Goal: Information Seeking & Learning: Check status

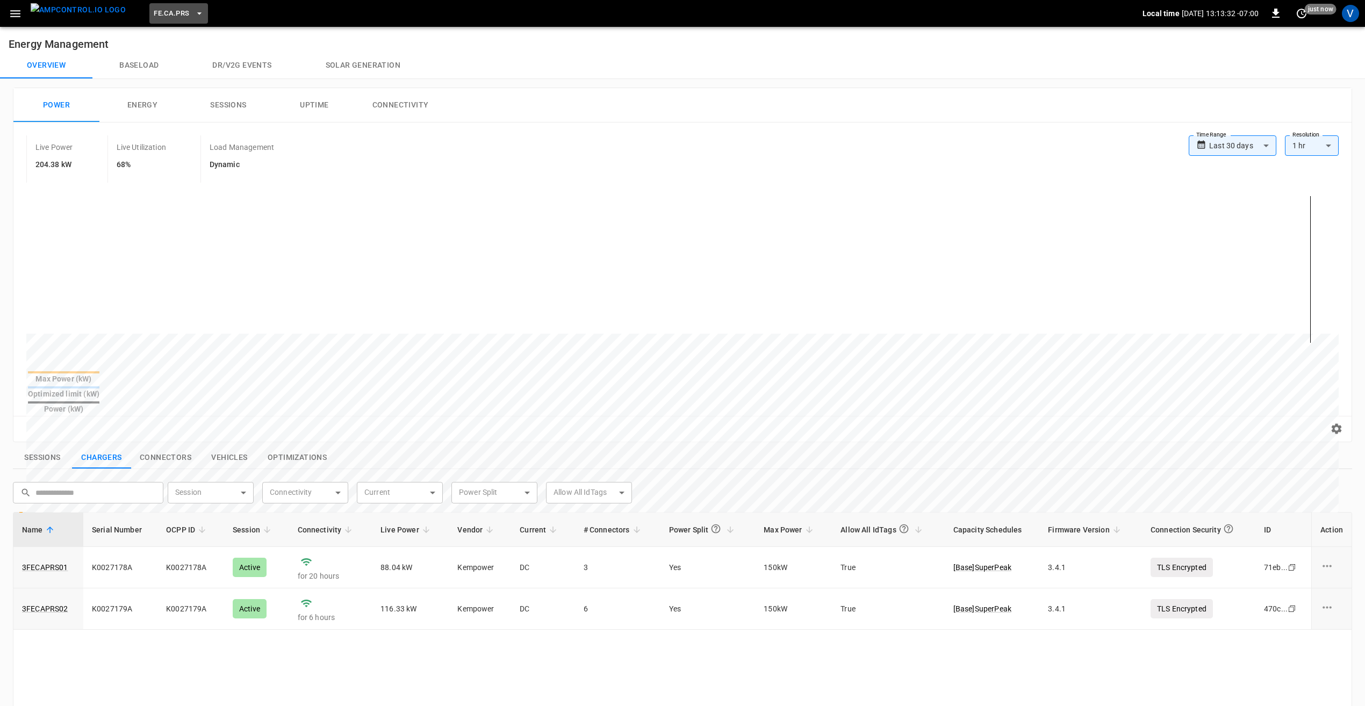
click at [156, 22] on button "FE.CA.PRS" at bounding box center [178, 13] width 58 height 21
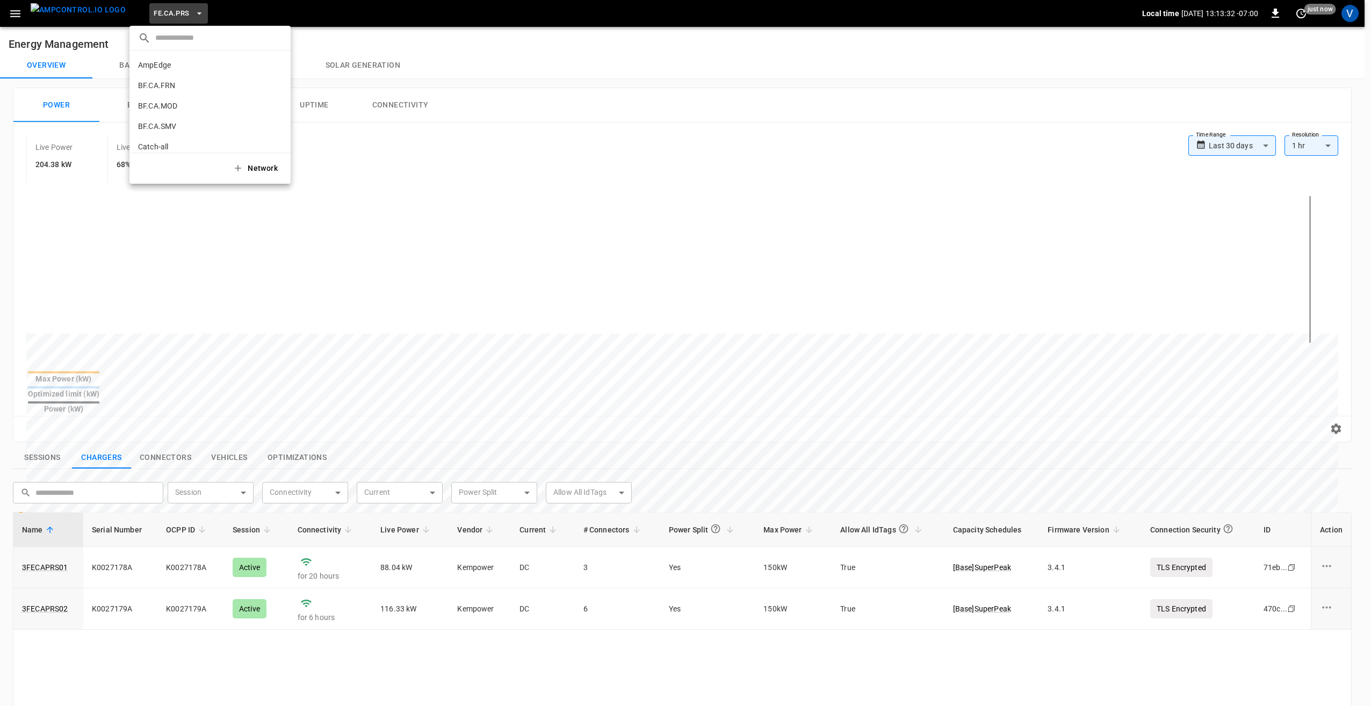
scroll to position [405, 0]
click at [407, 157] on div at bounding box center [685, 353] width 1371 height 706
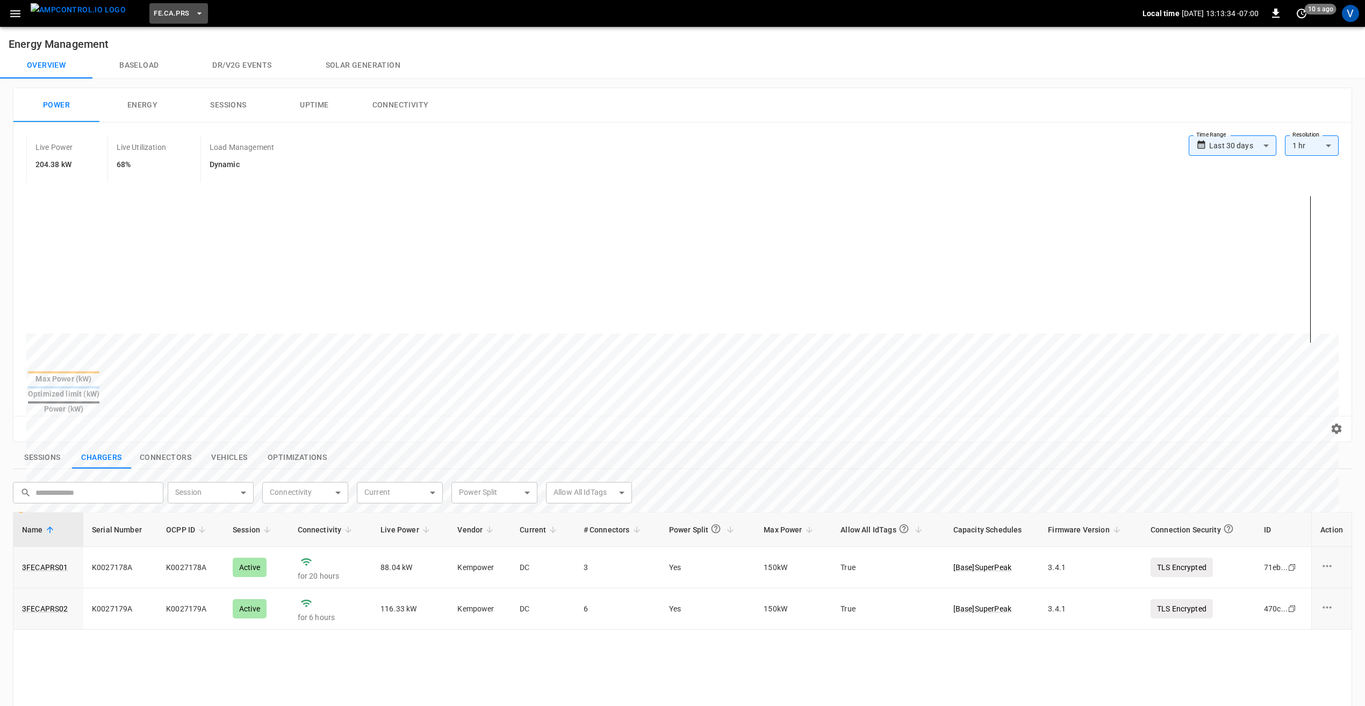
click at [154, 8] on span "FE.CA.PRS" at bounding box center [171, 14] width 35 height 12
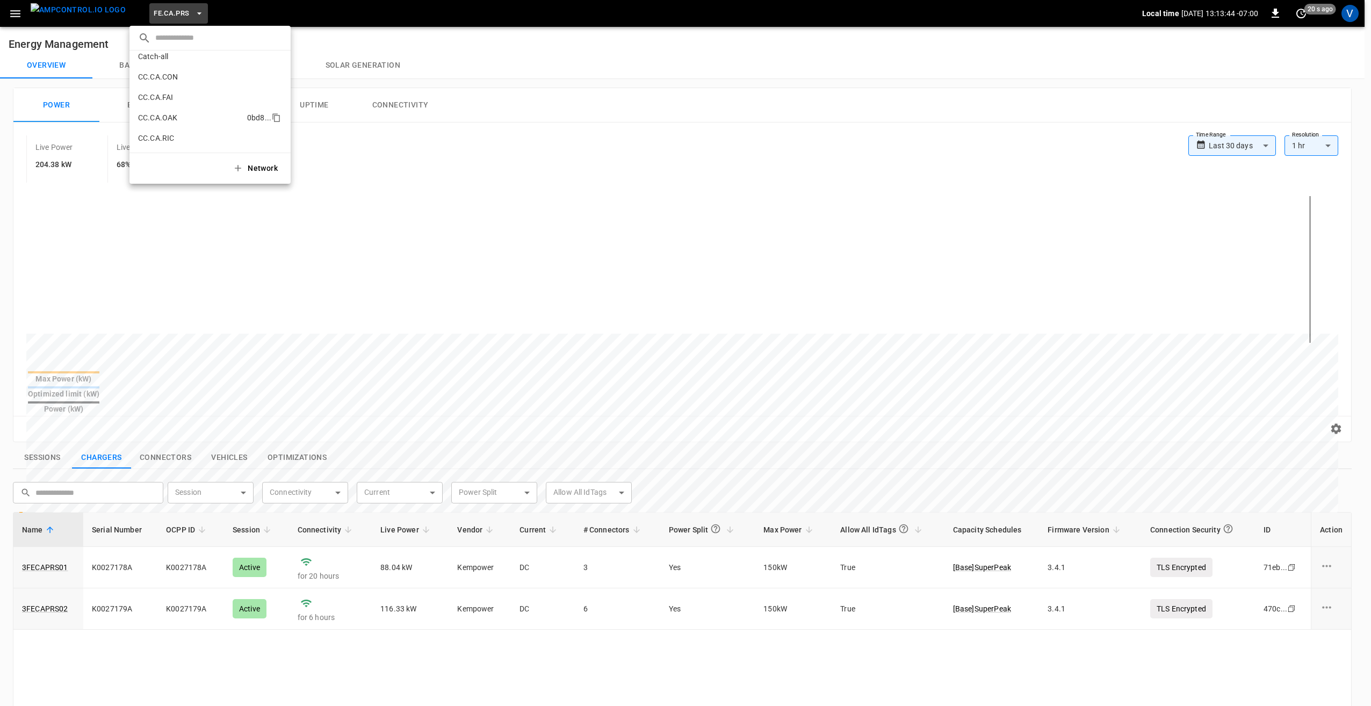
scroll to position [107, 0]
click at [387, 149] on div at bounding box center [685, 353] width 1371 height 706
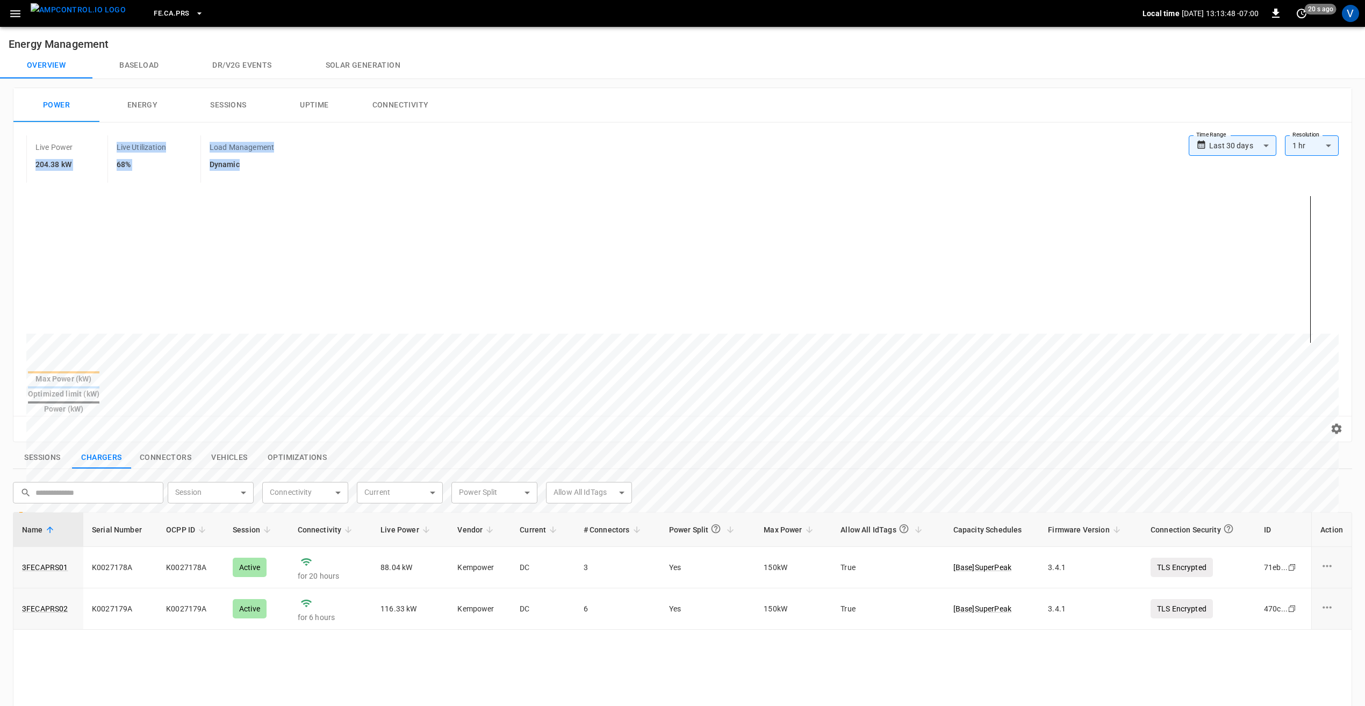
drag, startPoint x: 242, startPoint y: 163, endPoint x: 98, endPoint y: 144, distance: 145.3
click at [98, 144] on div "Live Power 204.38 kW Live Utilization 68% Load Management Dynamic" at bounding box center [607, 158] width 1162 height 47
drag, startPoint x: 98, startPoint y: 144, endPoint x: 322, endPoint y: 156, distance: 224.4
click at [322, 156] on div "Live Power 204.38 kW Live Utilization 68% Load Management Dynamic" at bounding box center [607, 158] width 1162 height 47
drag, startPoint x: 241, startPoint y: 171, endPoint x: 25, endPoint y: 149, distance: 217.2
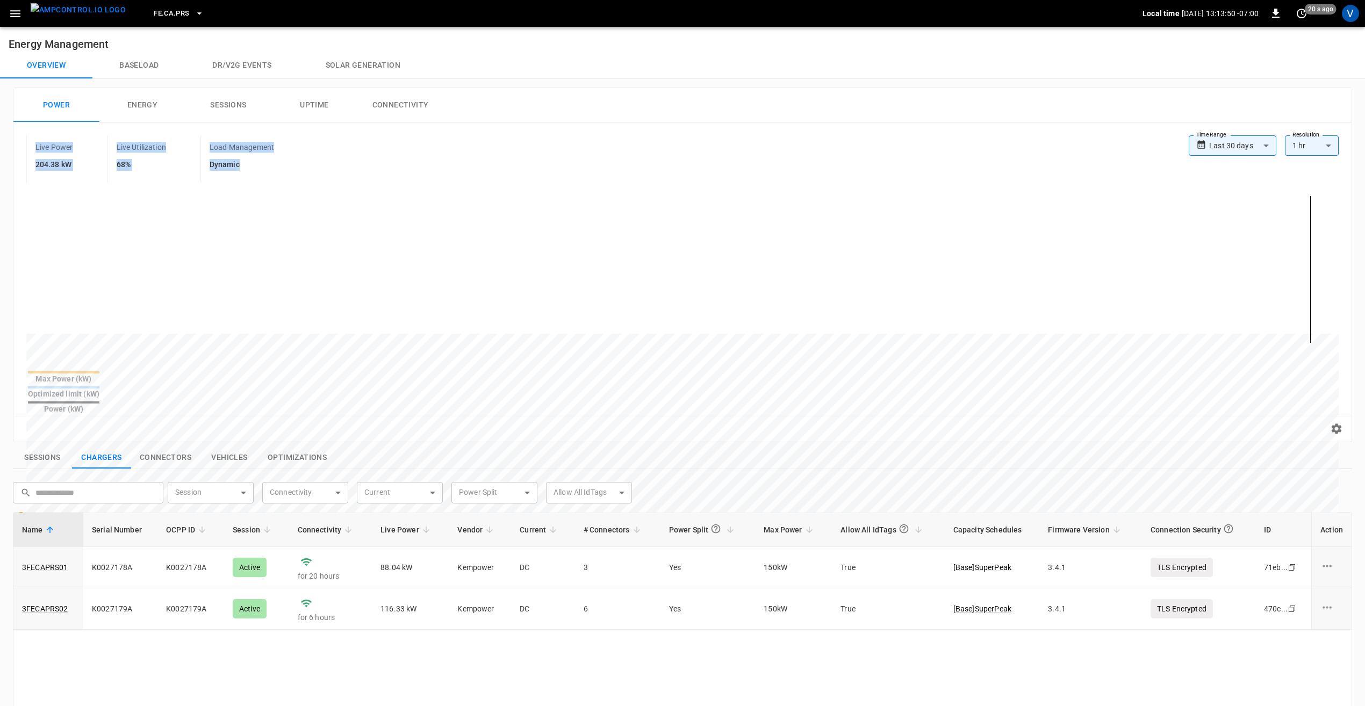
click at [25, 149] on div "**********" at bounding box center [682, 158] width 1338 height 47
drag, startPoint x: 25, startPoint y: 149, endPoint x: 257, endPoint y: 164, distance: 233.2
click at [257, 164] on h6 "Dynamic" at bounding box center [242, 165] width 64 height 12
click at [169, 9] on span "FE.CA.PRS" at bounding box center [171, 14] width 35 height 12
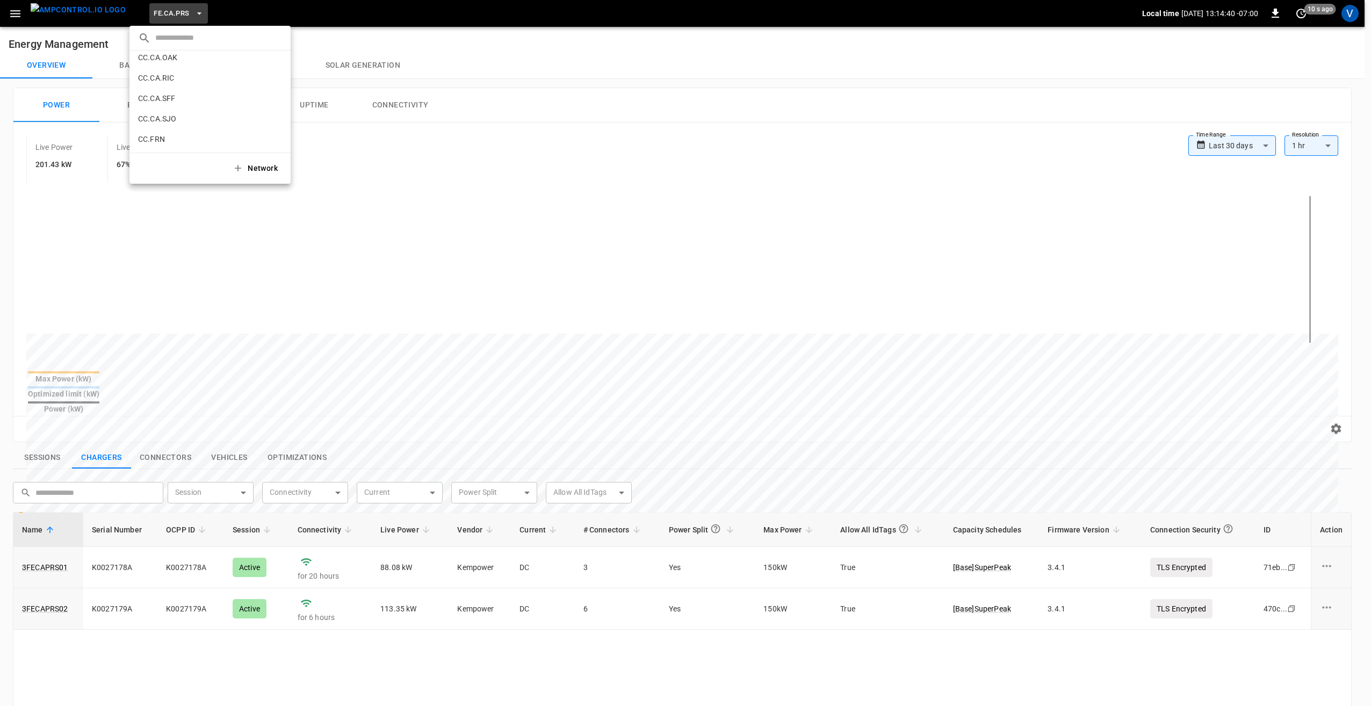
scroll to position [132, 0]
click at [173, 132] on p "CC.CA.SJO" at bounding box center [190, 137] width 105 height 11
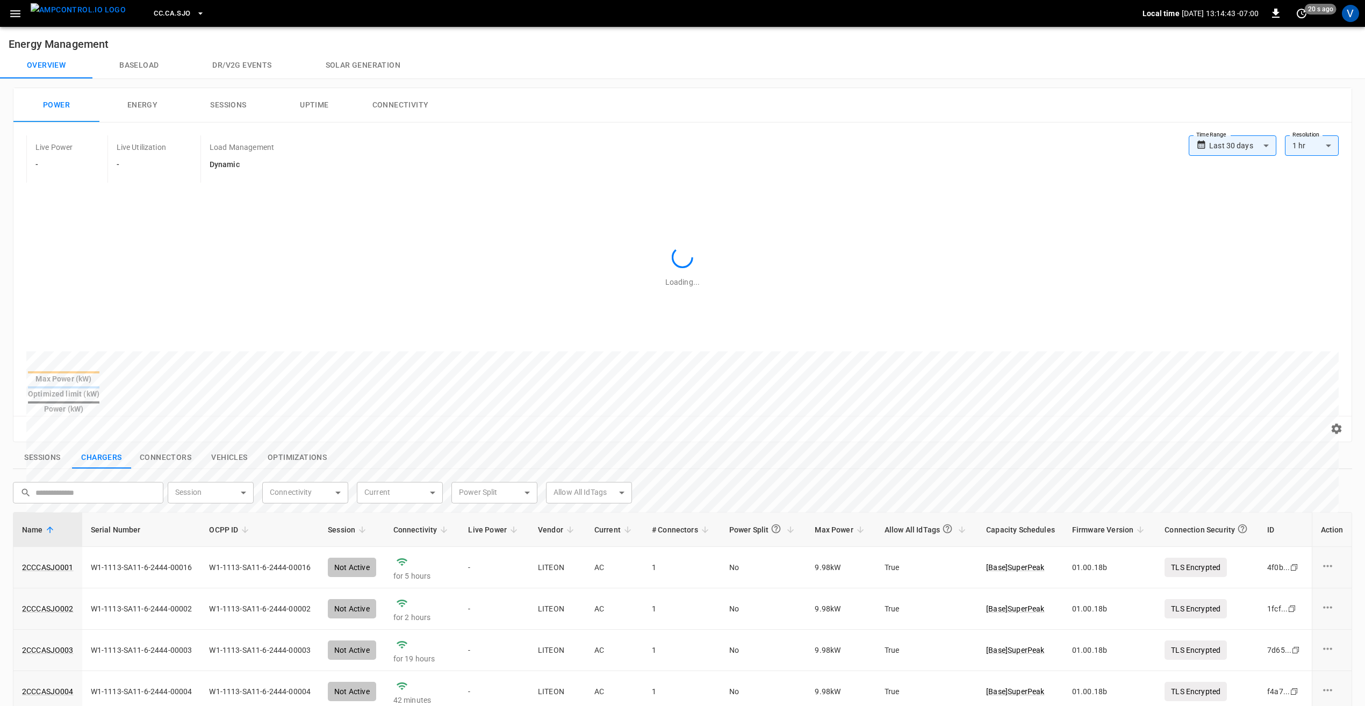
click at [380, 168] on div "Live Power - Live Utilization - Load Management Dynamic" at bounding box center [607, 158] width 1162 height 47
click at [1021, 150] on body "**********" at bounding box center [682, 522] width 1365 height 1044
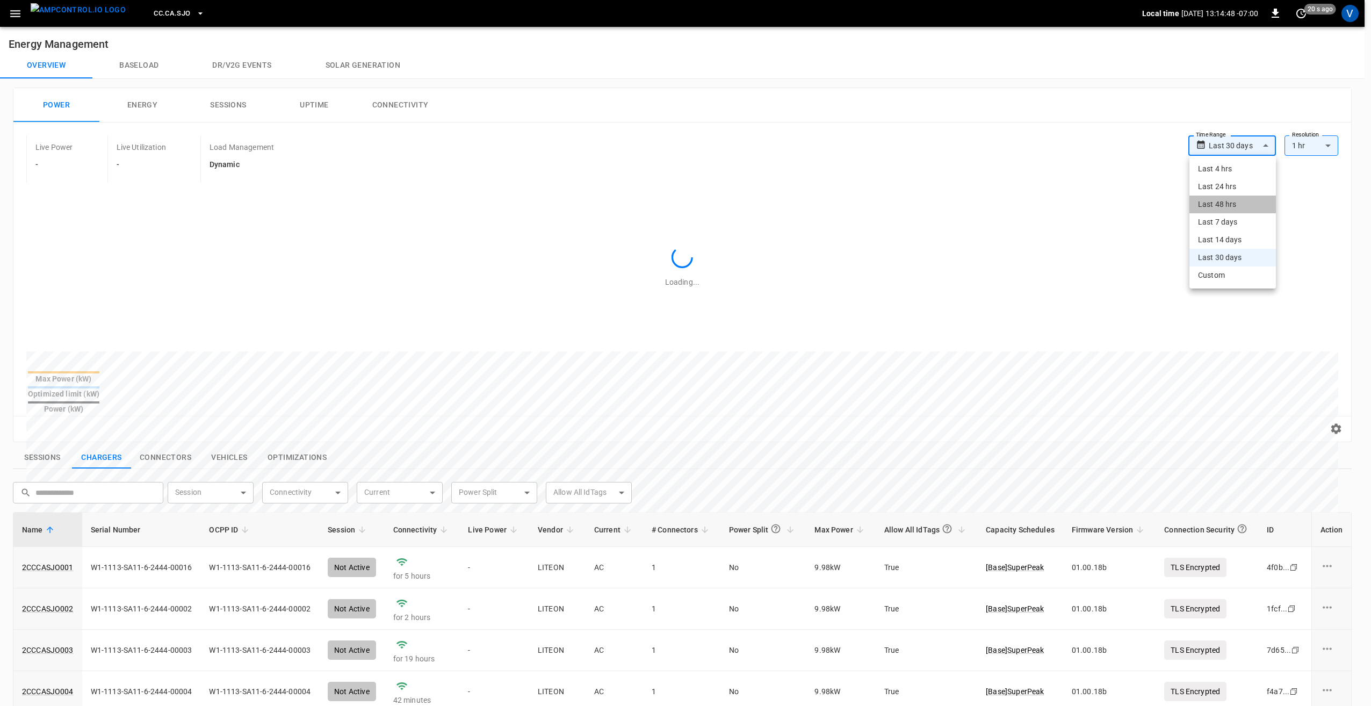
click at [1021, 202] on li "Last 48 hrs" at bounding box center [1233, 205] width 87 height 18
type input "**********"
type input "**"
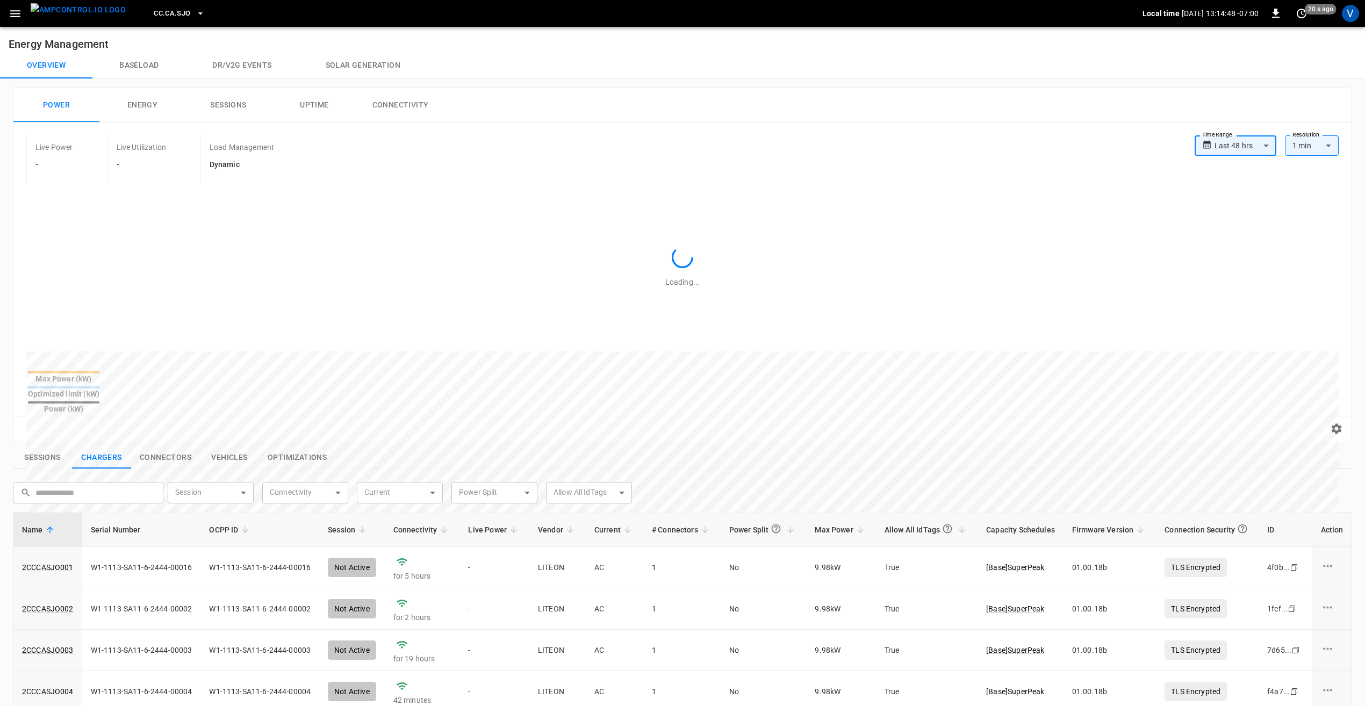
click at [1021, 151] on div "Live Power - Live Utilization - Load Management Dynamic" at bounding box center [610, 158] width 1168 height 47
click at [14, 15] on icon "button" at bounding box center [15, 13] width 13 height 13
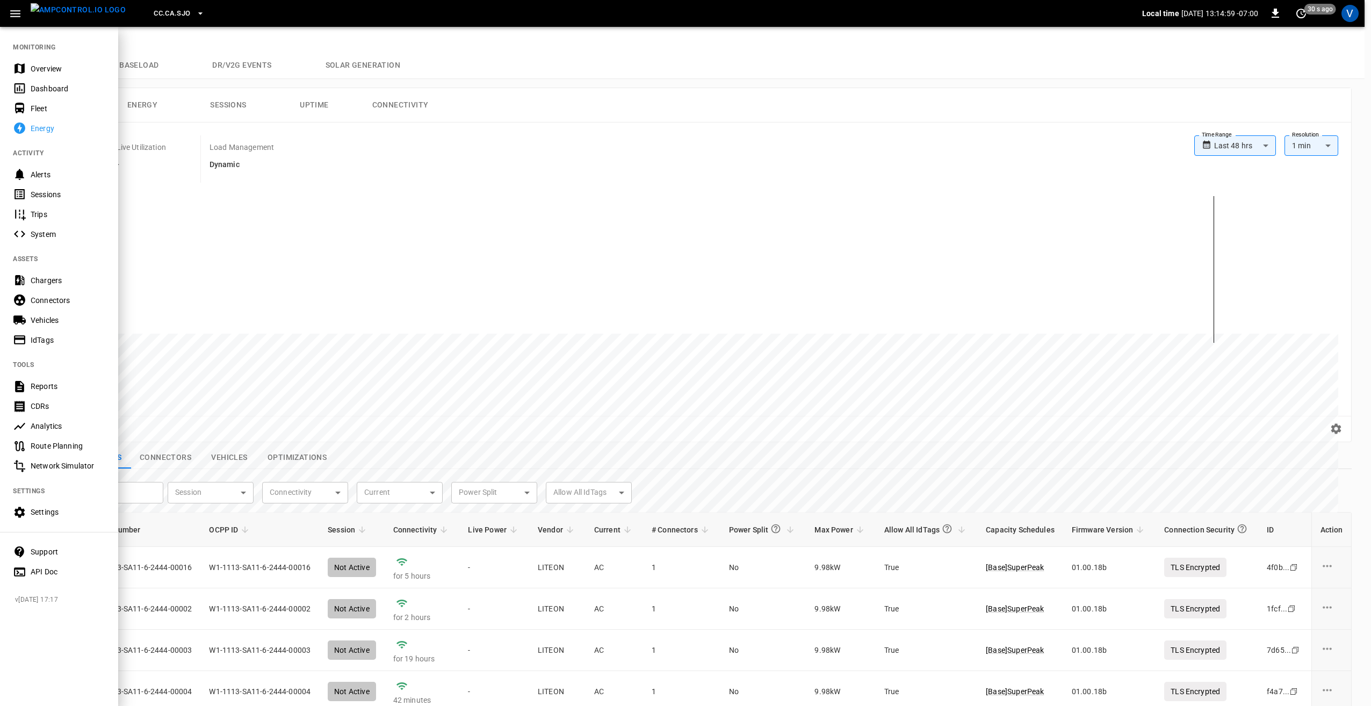
click at [66, 512] on div "Settings" at bounding box center [68, 512] width 75 height 11
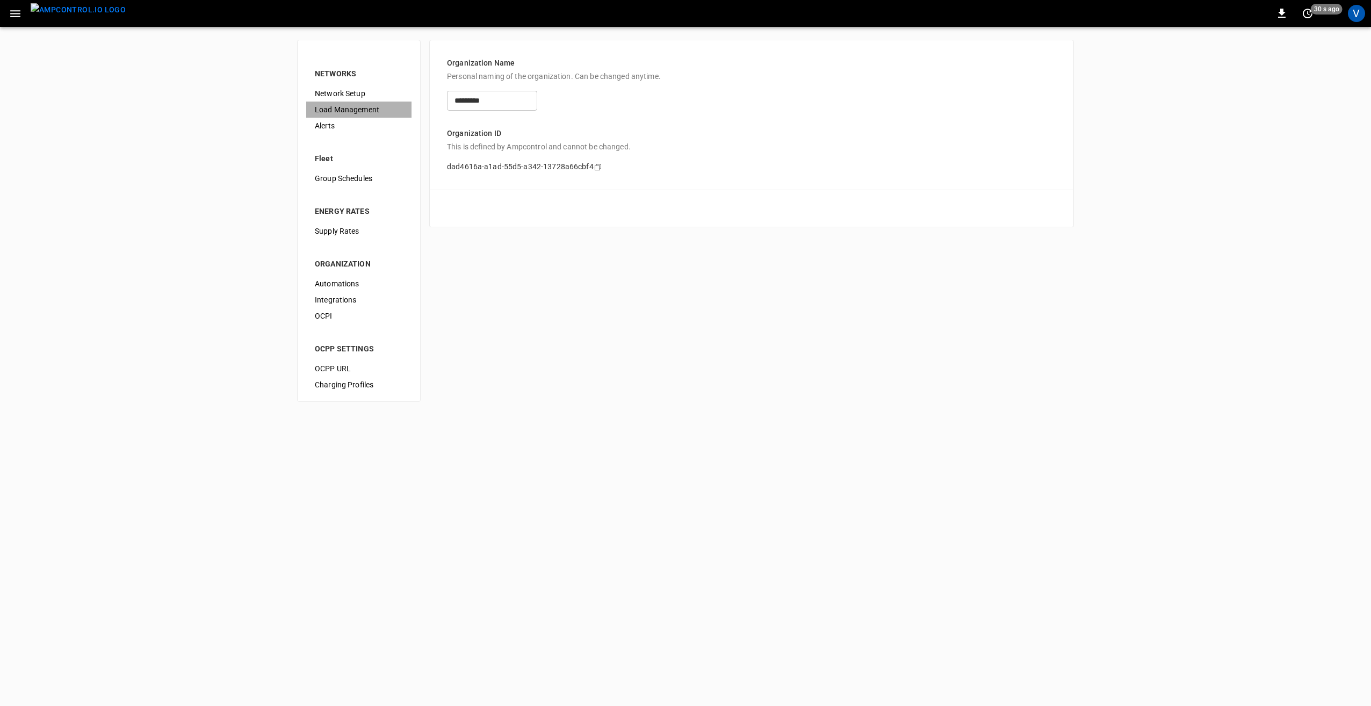
click at [363, 107] on span "Load Management" at bounding box center [359, 109] width 88 height 11
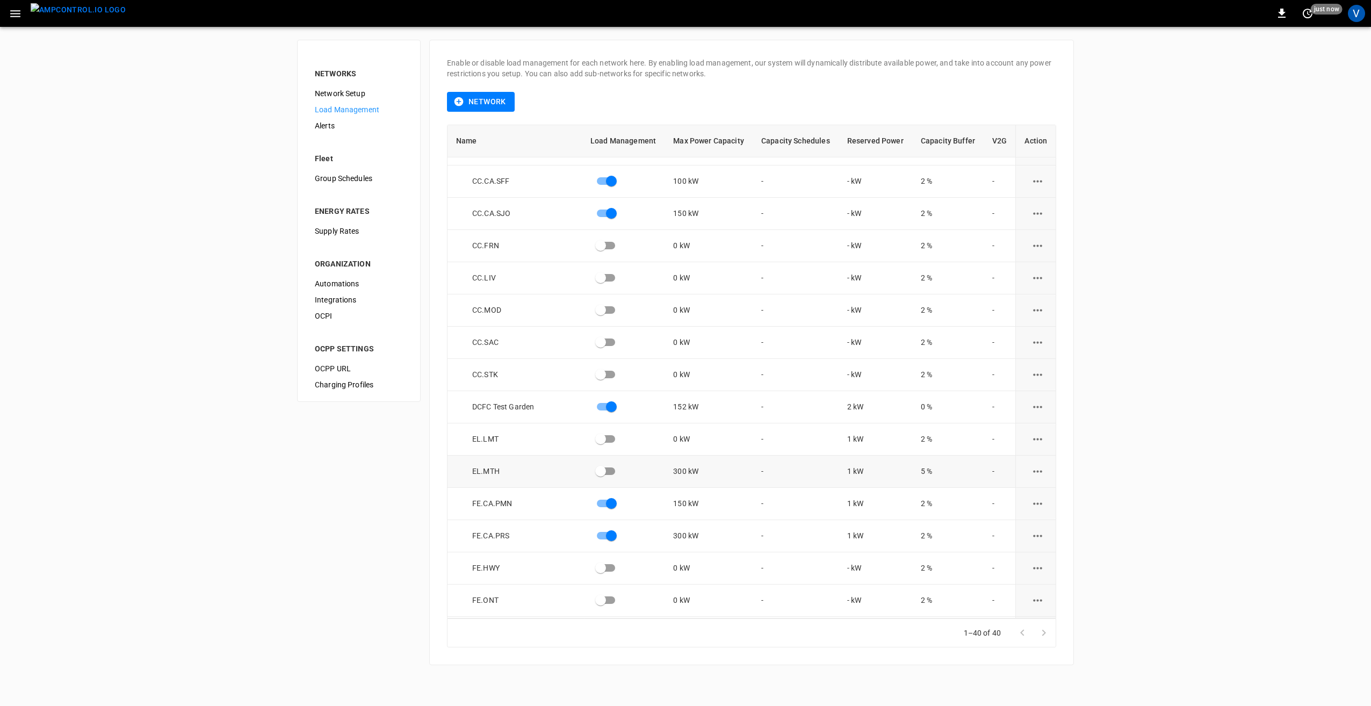
scroll to position [107, 0]
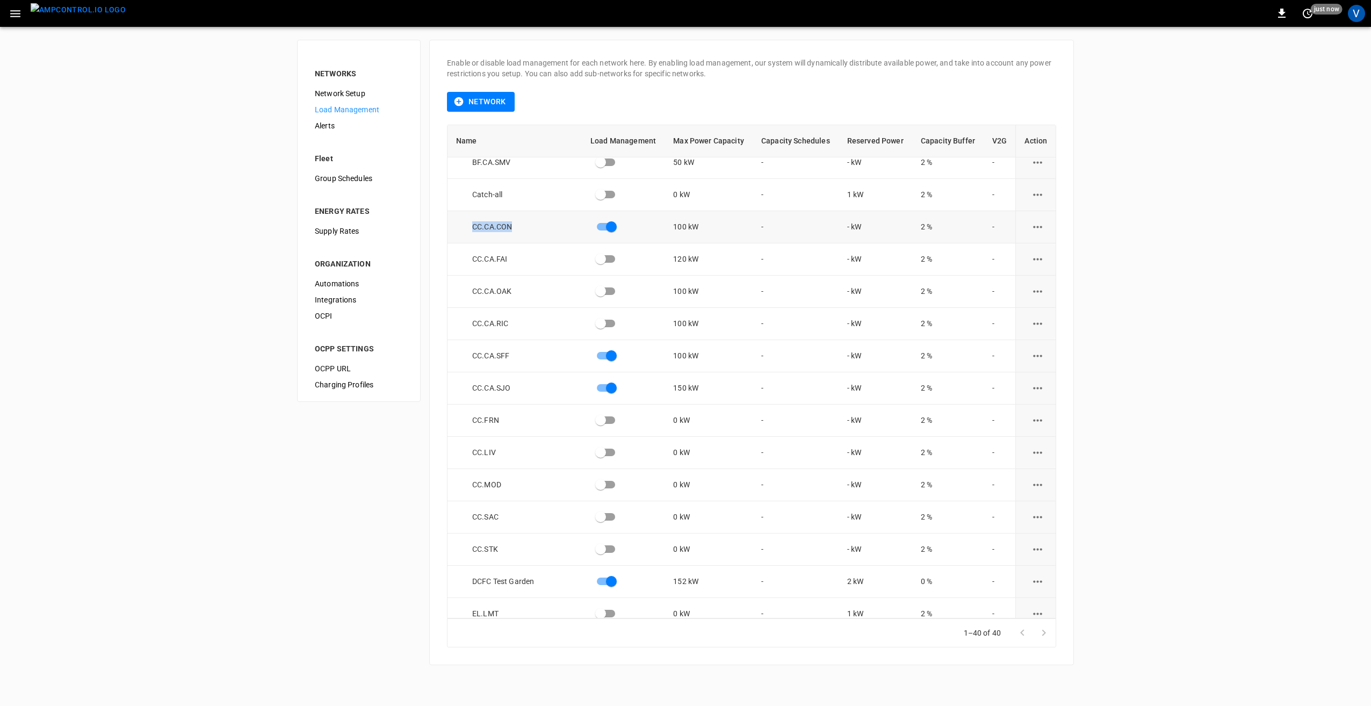
drag, startPoint x: 464, startPoint y: 229, endPoint x: 552, endPoint y: 229, distance: 88.7
click at [552, 229] on div "CC.CA.CON" at bounding box center [519, 226] width 126 height 11
click at [484, 349] on td "CC.CA.SFF" at bounding box center [515, 356] width 134 height 32
drag, startPoint x: 472, startPoint y: 357, endPoint x: 528, endPoint y: 357, distance: 56.4
click at [528, 357] on div "CC.CA.SFF" at bounding box center [519, 355] width 126 height 11
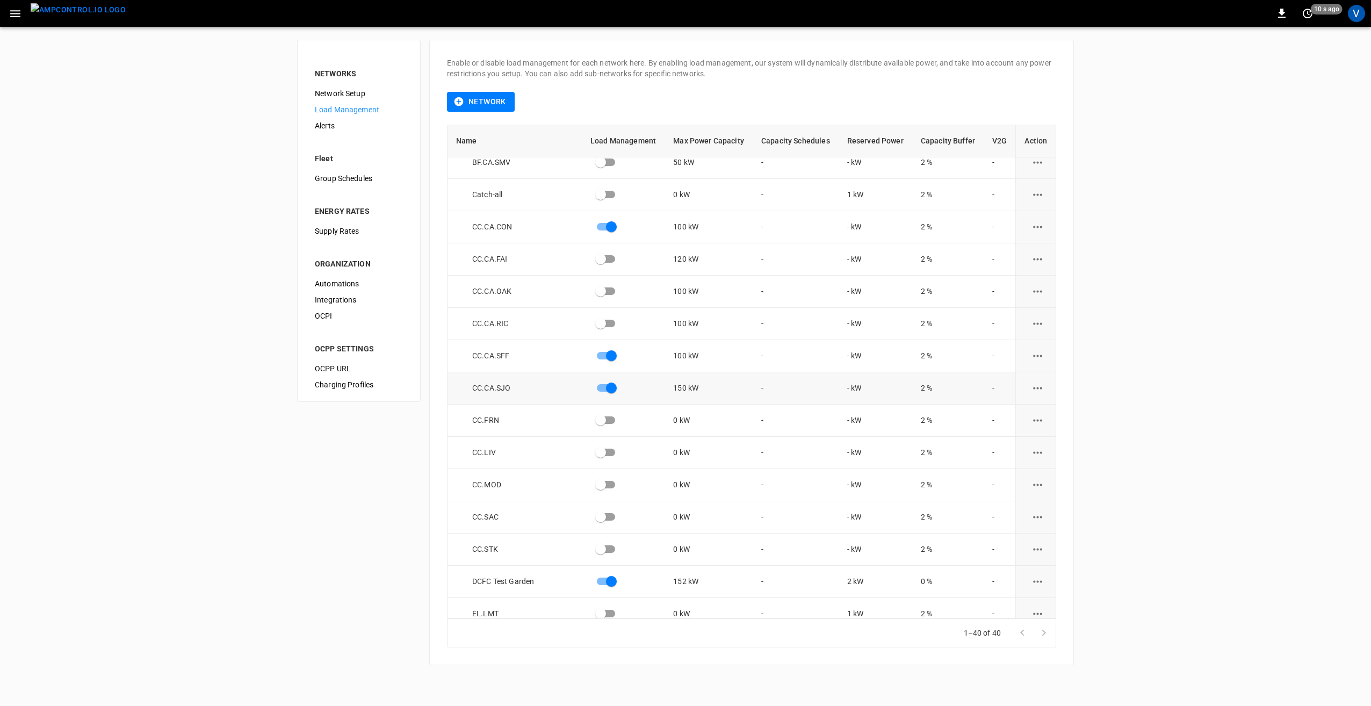
drag, startPoint x: 528, startPoint y: 357, endPoint x: 465, endPoint y: 386, distance: 69.5
click at [465, 383] on div "CC.CA.SJO" at bounding box center [519, 388] width 126 height 11
drag, startPoint x: 473, startPoint y: 391, endPoint x: 540, endPoint y: 386, distance: 66.8
click at [540, 386] on div "CC.CA.SJO" at bounding box center [519, 388] width 126 height 11
drag, startPoint x: 540, startPoint y: 386, endPoint x: 524, endPoint y: 391, distance: 16.3
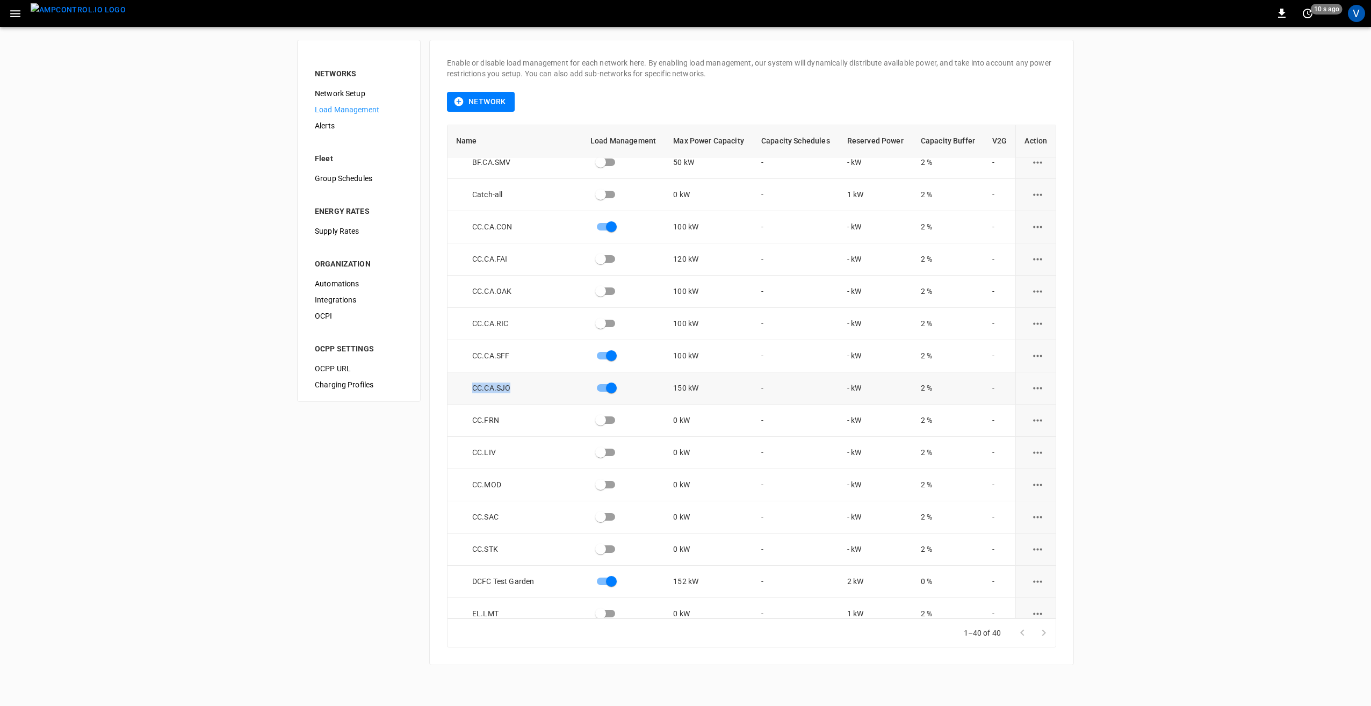
click at [524, 391] on div "CC.CA.SJO" at bounding box center [519, 388] width 126 height 11
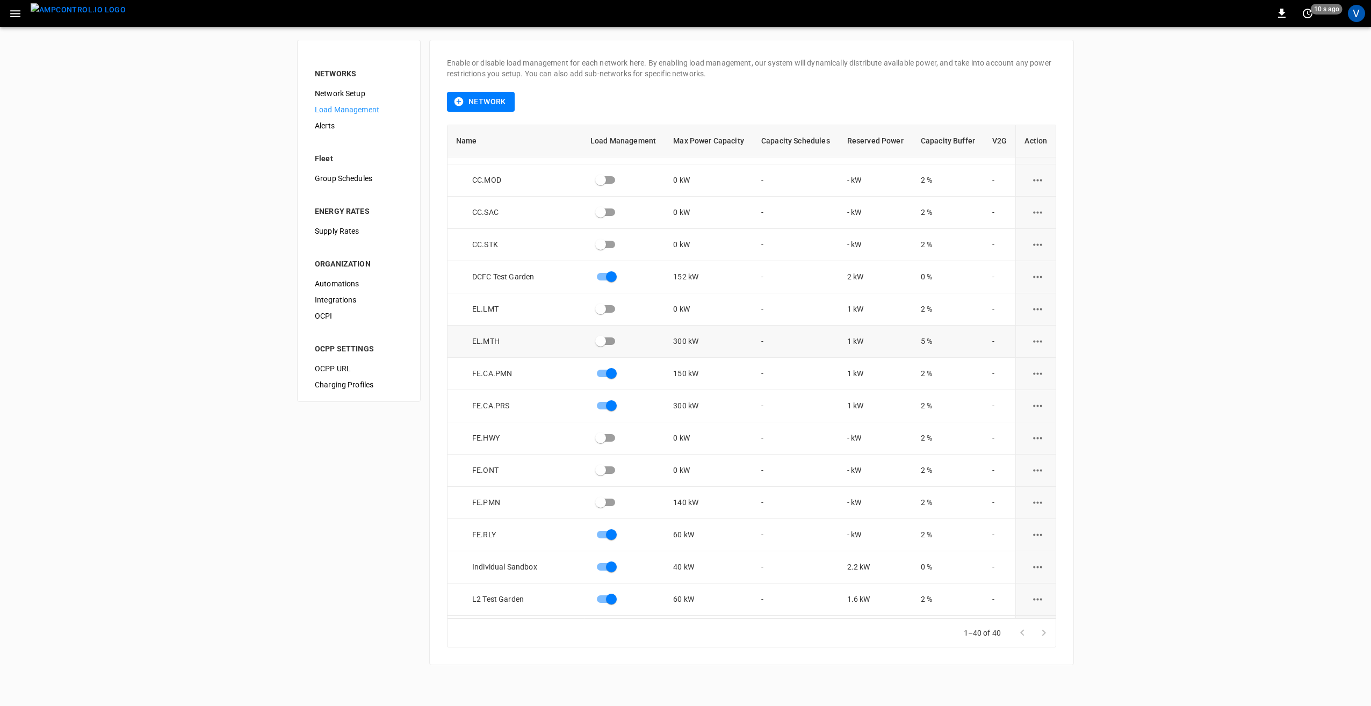
scroll to position [430, 0]
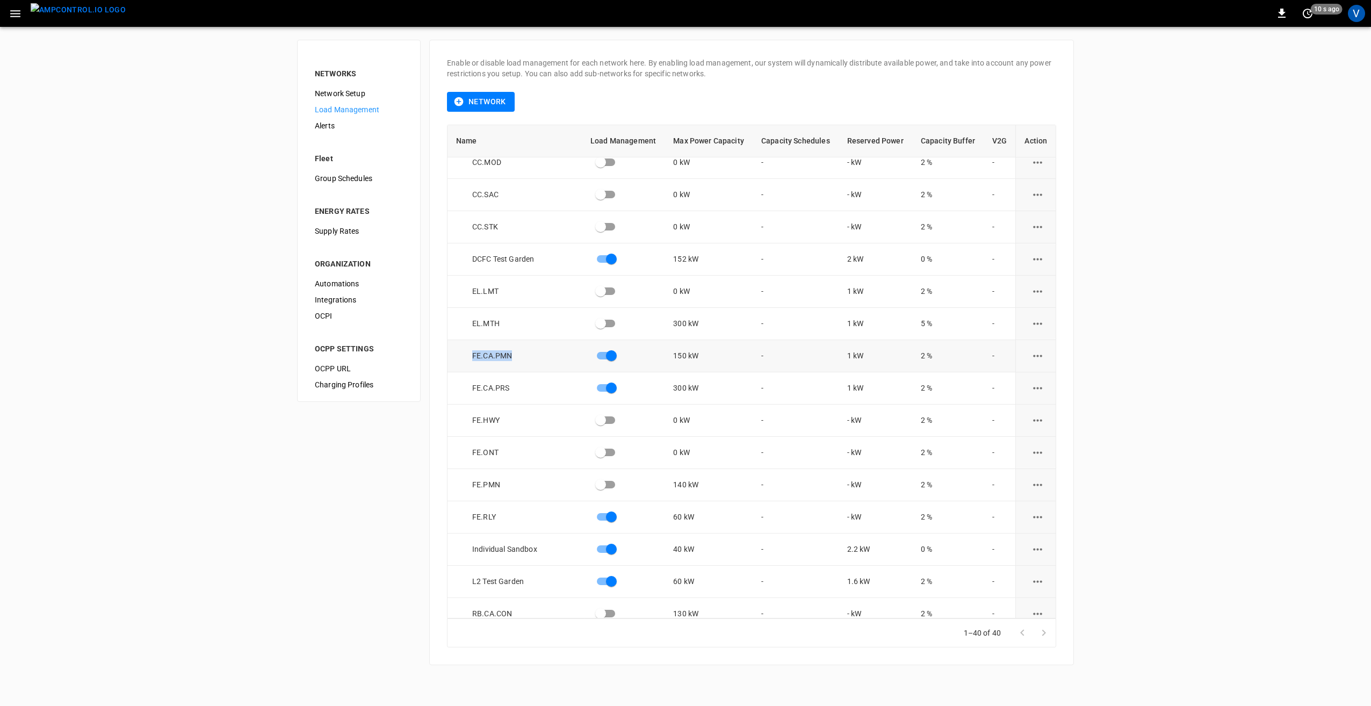
drag, startPoint x: 466, startPoint y: 355, endPoint x: 531, endPoint y: 351, distance: 65.1
click at [531, 351] on div "FE.CA.PMN" at bounding box center [519, 355] width 126 height 11
drag, startPoint x: 531, startPoint y: 351, endPoint x: 511, endPoint y: 385, distance: 38.8
click at [516, 383] on div "FE.CA.PRS" at bounding box center [519, 388] width 126 height 11
drag, startPoint x: 468, startPoint y: 387, endPoint x: 524, endPoint y: 385, distance: 57.0
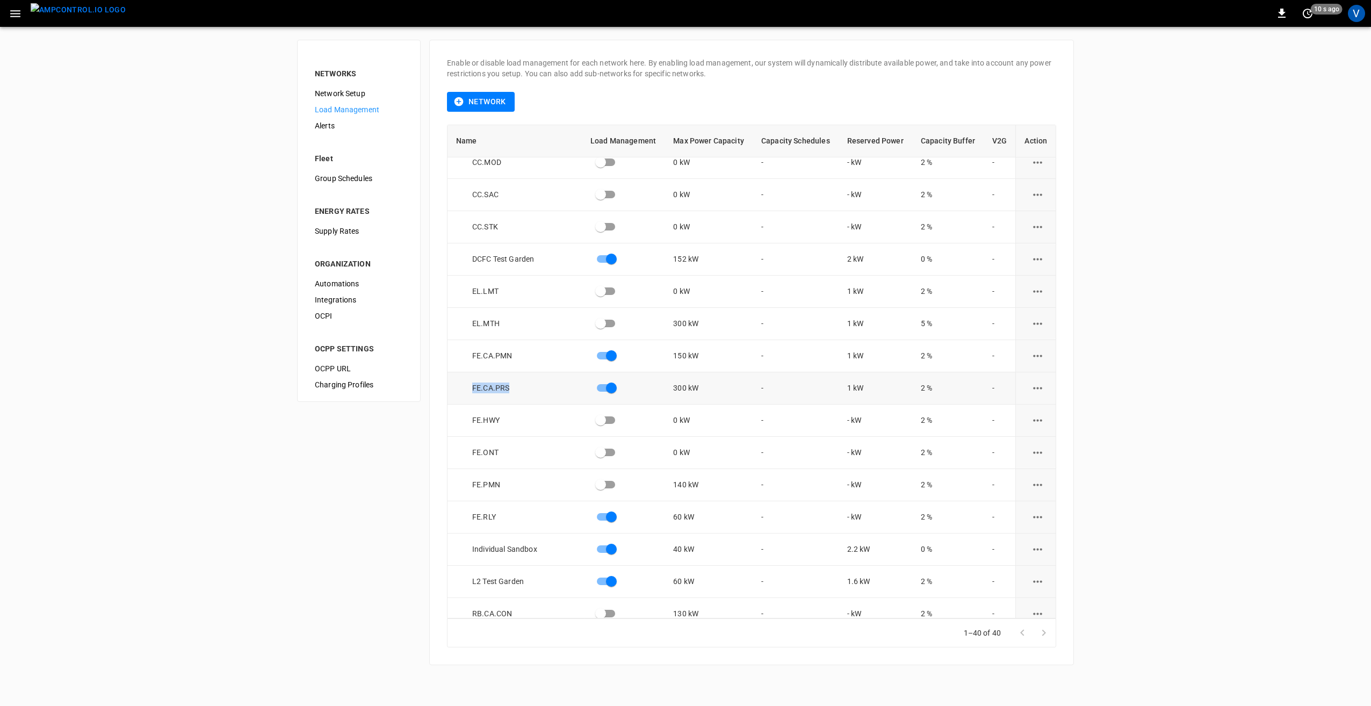
click at [524, 385] on div "FE.CA.PRS" at bounding box center [519, 388] width 126 height 11
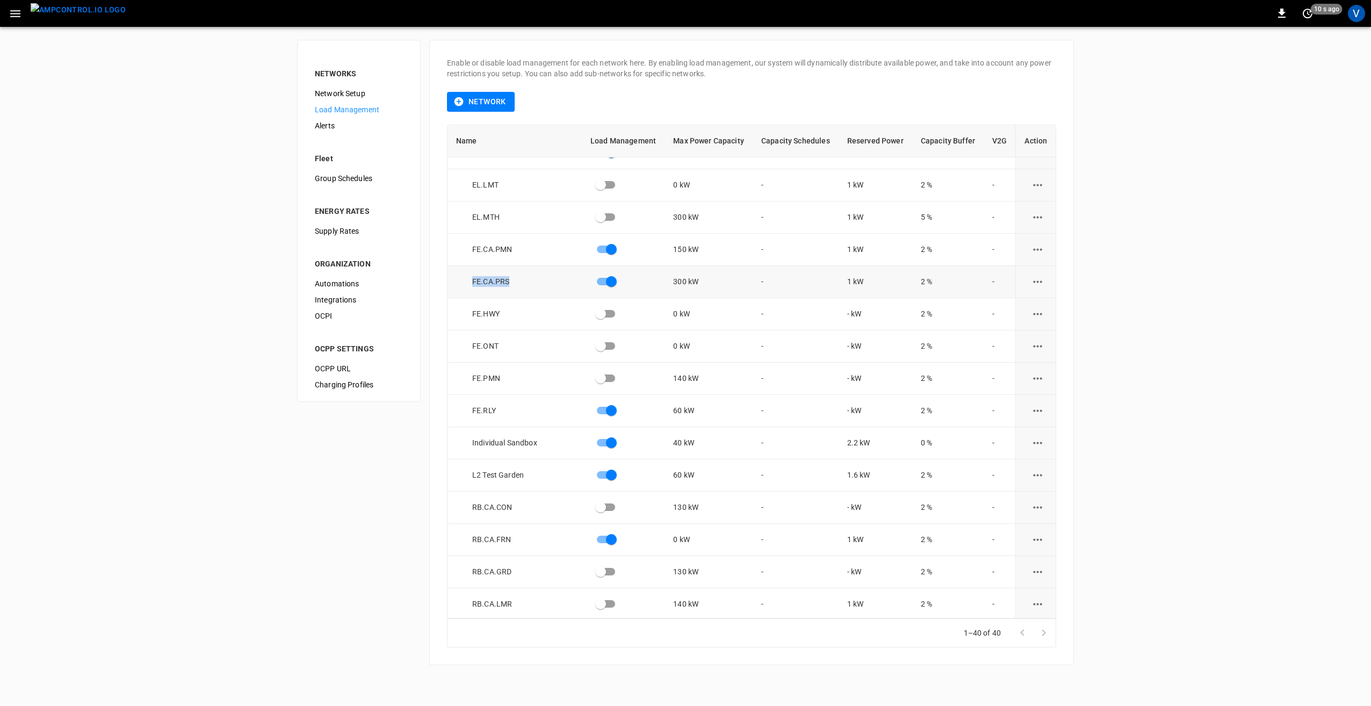
scroll to position [537, 0]
drag, startPoint x: 477, startPoint y: 407, endPoint x: 519, endPoint y: 407, distance: 42.5
click at [519, 407] on div "FE.RLY" at bounding box center [519, 409] width 126 height 11
click at [372, 473] on div "NETWORKS Network Setup Load Management Alerts Fleet Group Schedules ENERGY RATE…" at bounding box center [685, 352] width 1371 height 651
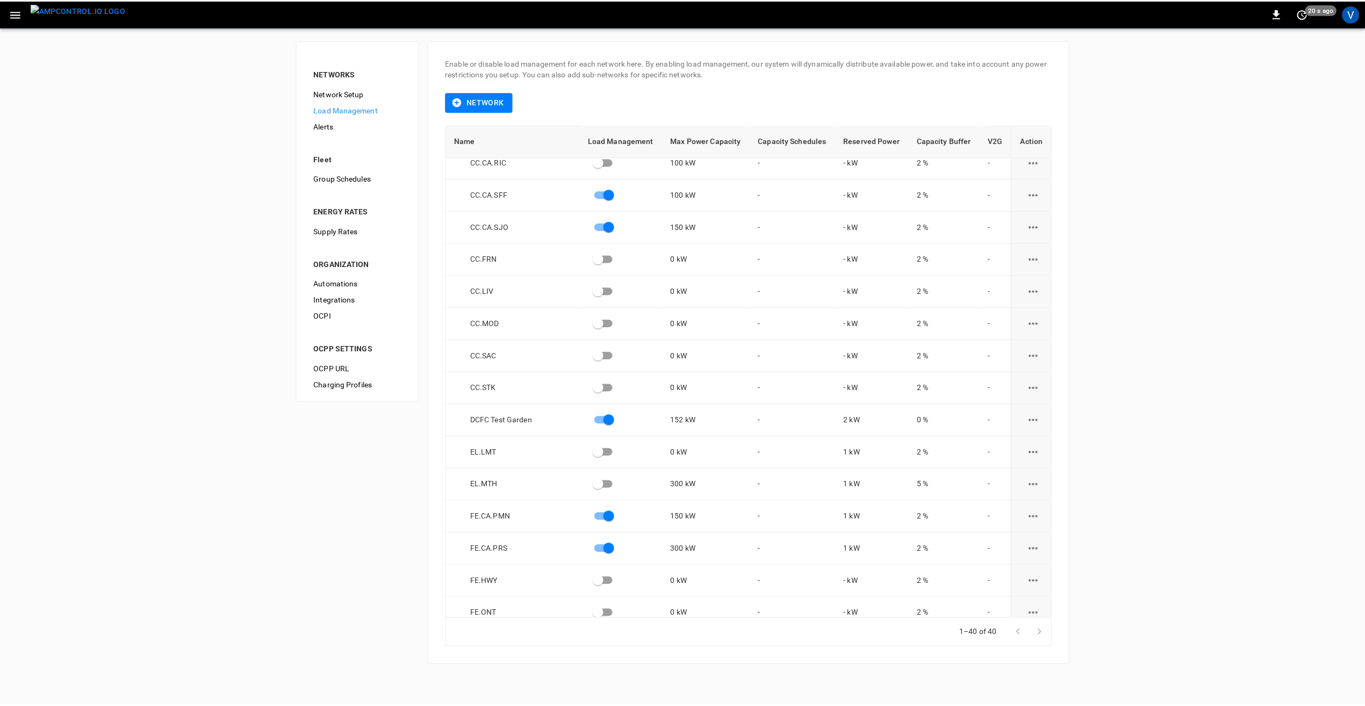
scroll to position [0, 0]
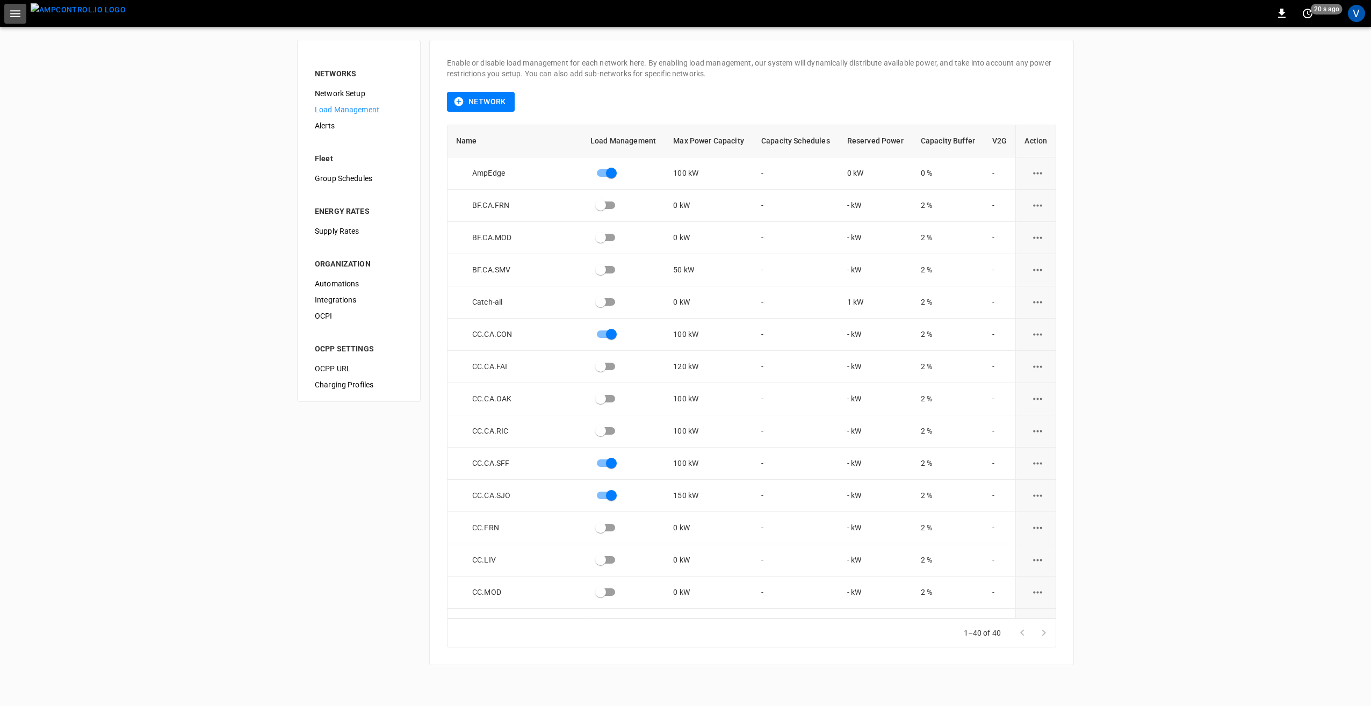
click at [25, 19] on button "button" at bounding box center [15, 14] width 22 height 20
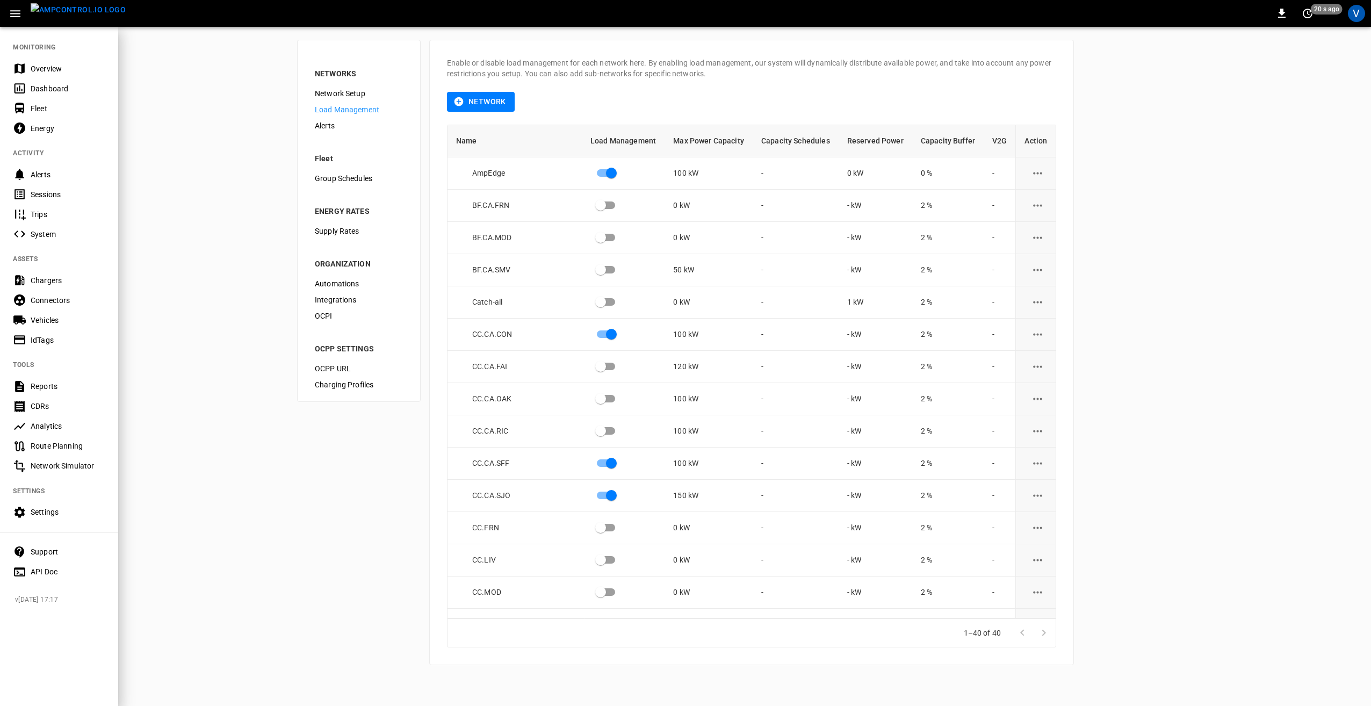
click at [53, 74] on div "Overview" at bounding box center [59, 69] width 118 height 20
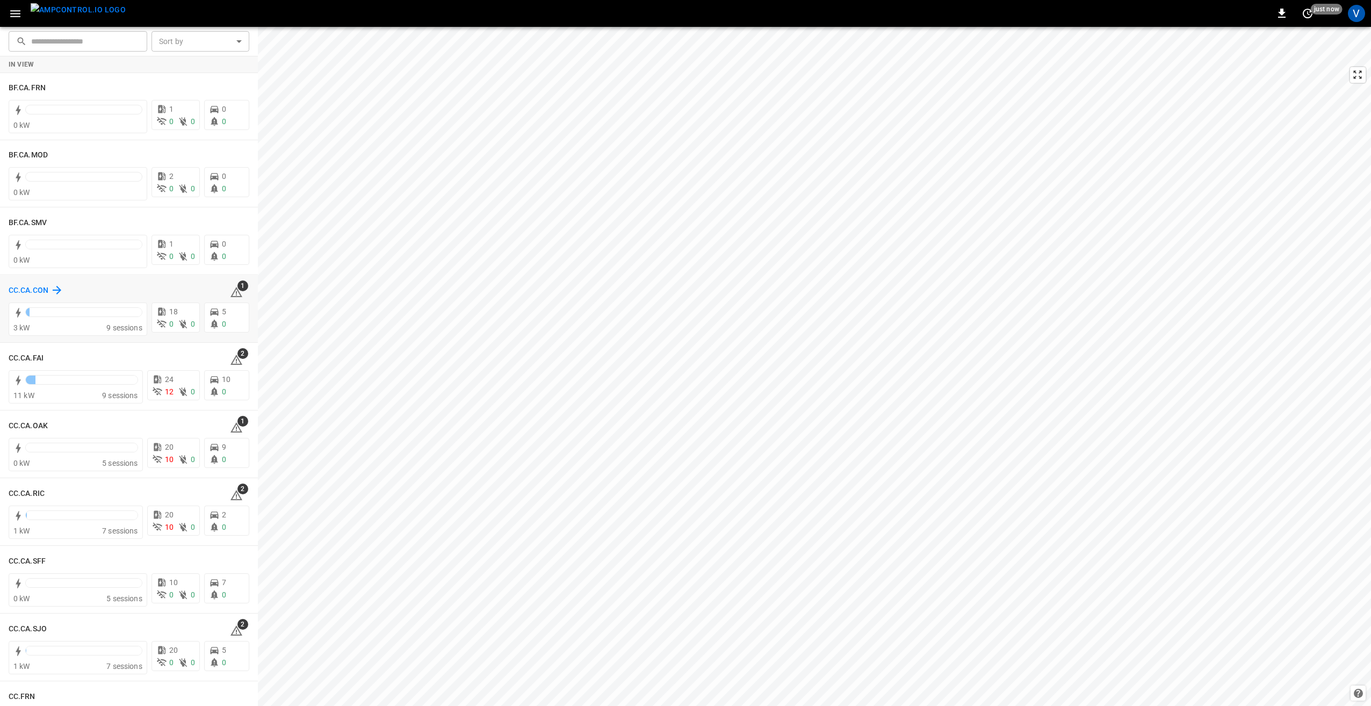
click at [33, 296] on h6 "CC.CA.CON" at bounding box center [29, 291] width 40 height 12
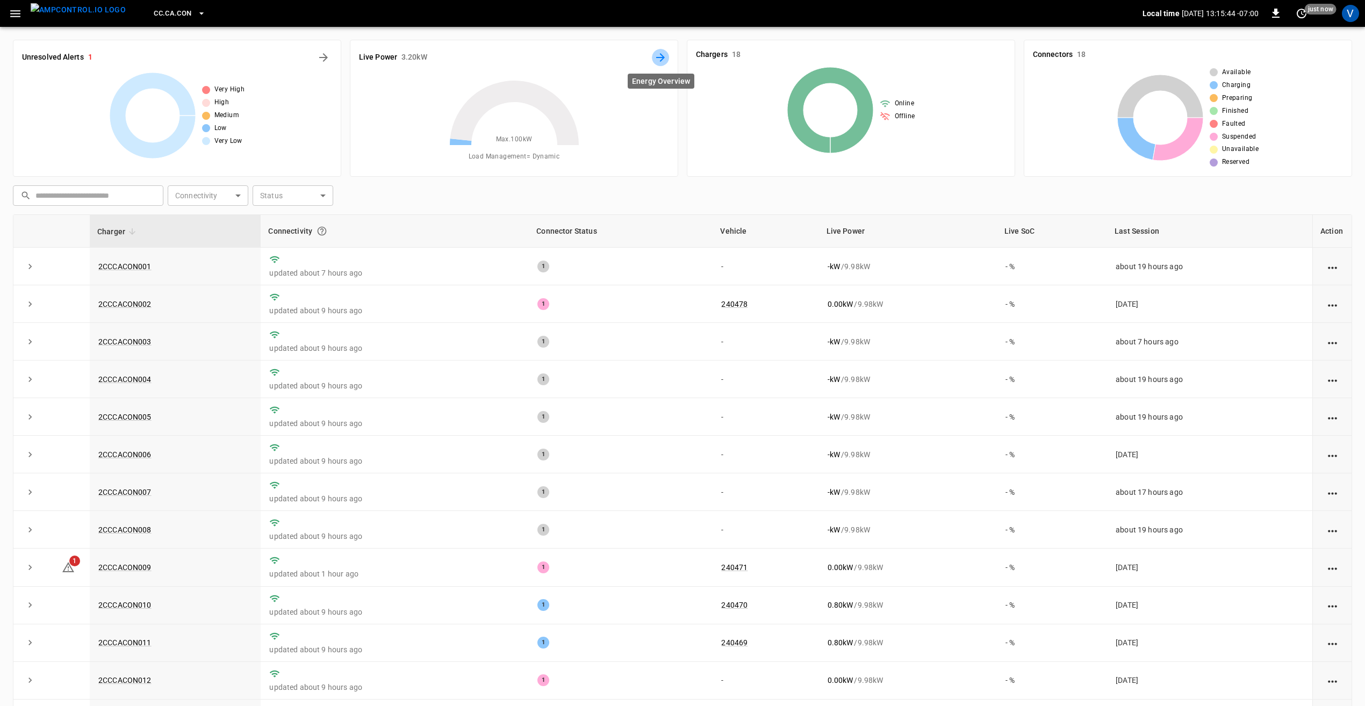
click at [653, 59] on button "Energy Overview" at bounding box center [660, 57] width 17 height 17
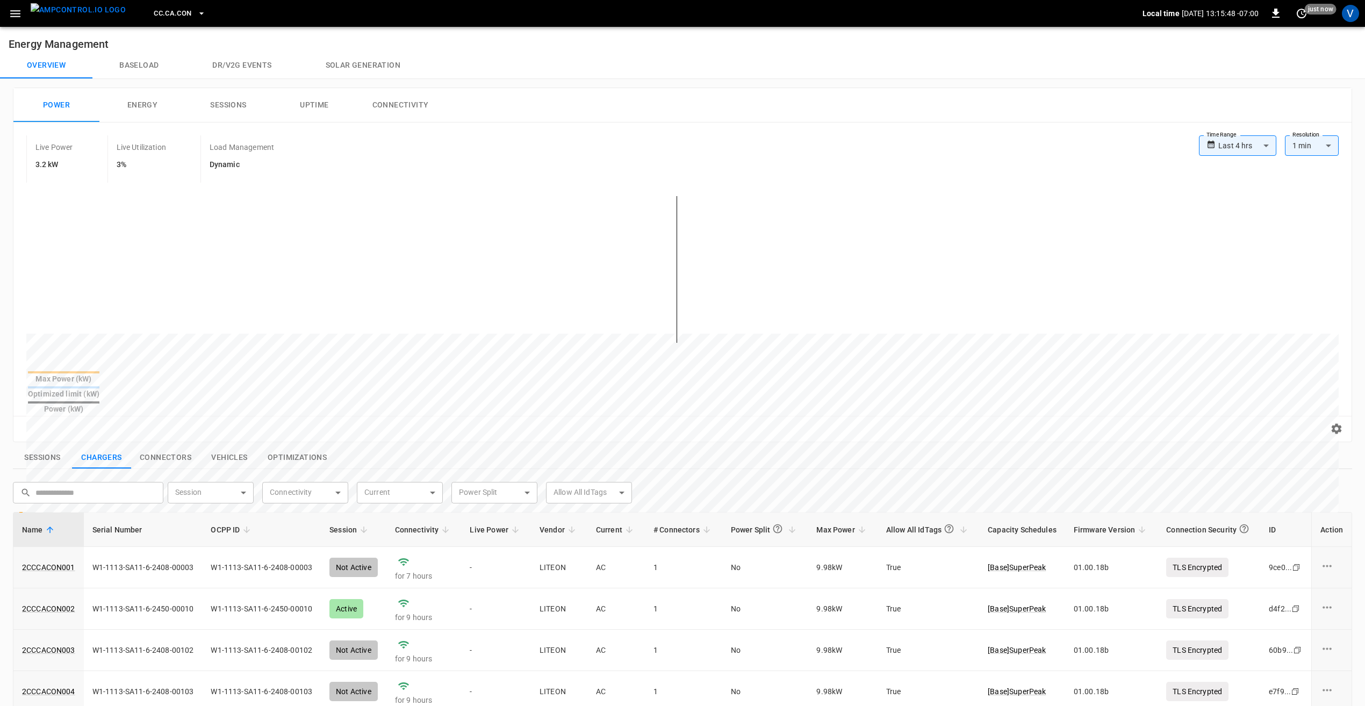
click at [318, 447] on button "Optimizations" at bounding box center [297, 458] width 76 height 23
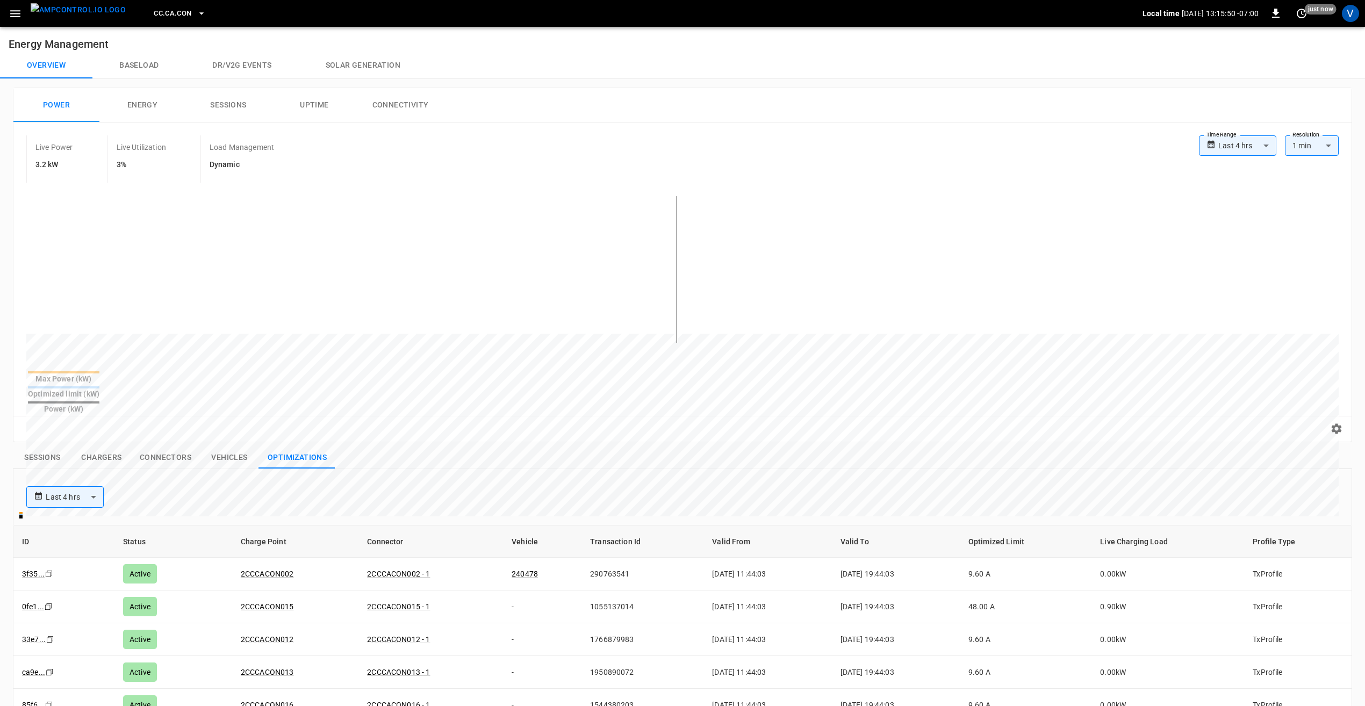
scroll to position [54, 0]
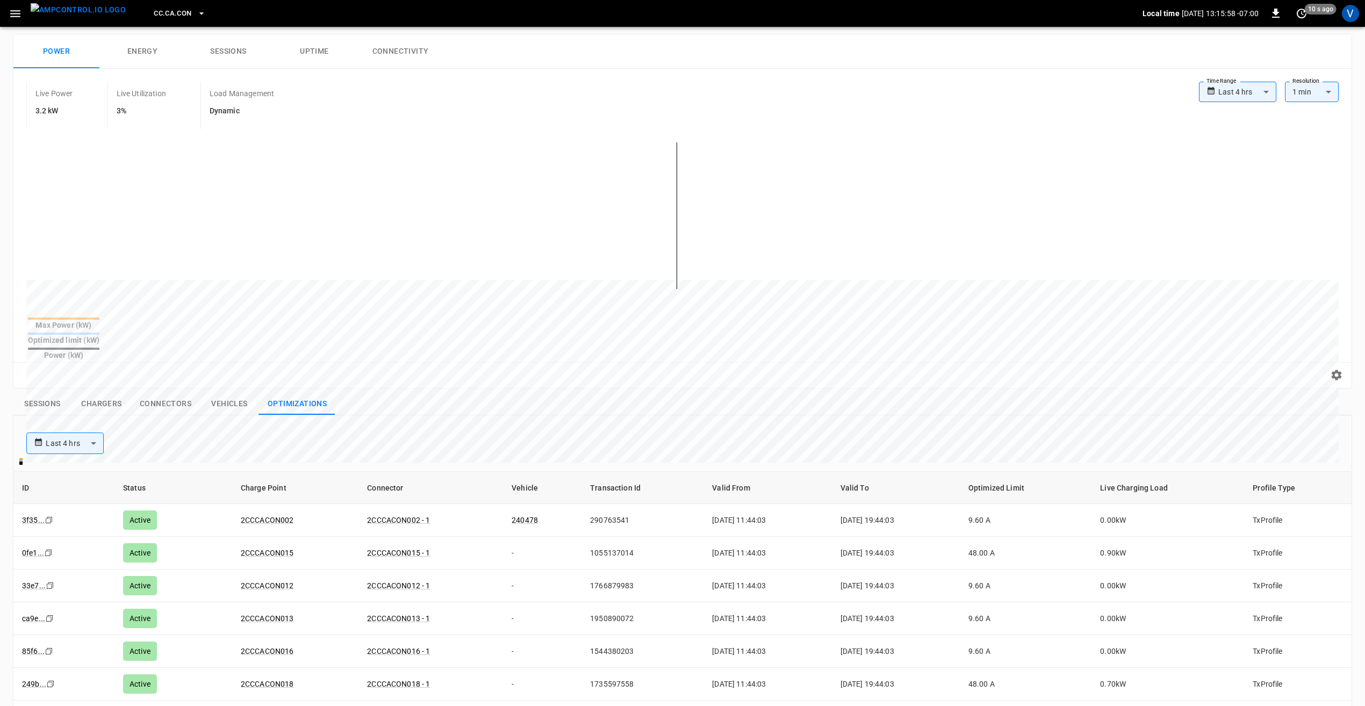
click at [48, 393] on button "Sessions" at bounding box center [42, 404] width 59 height 23
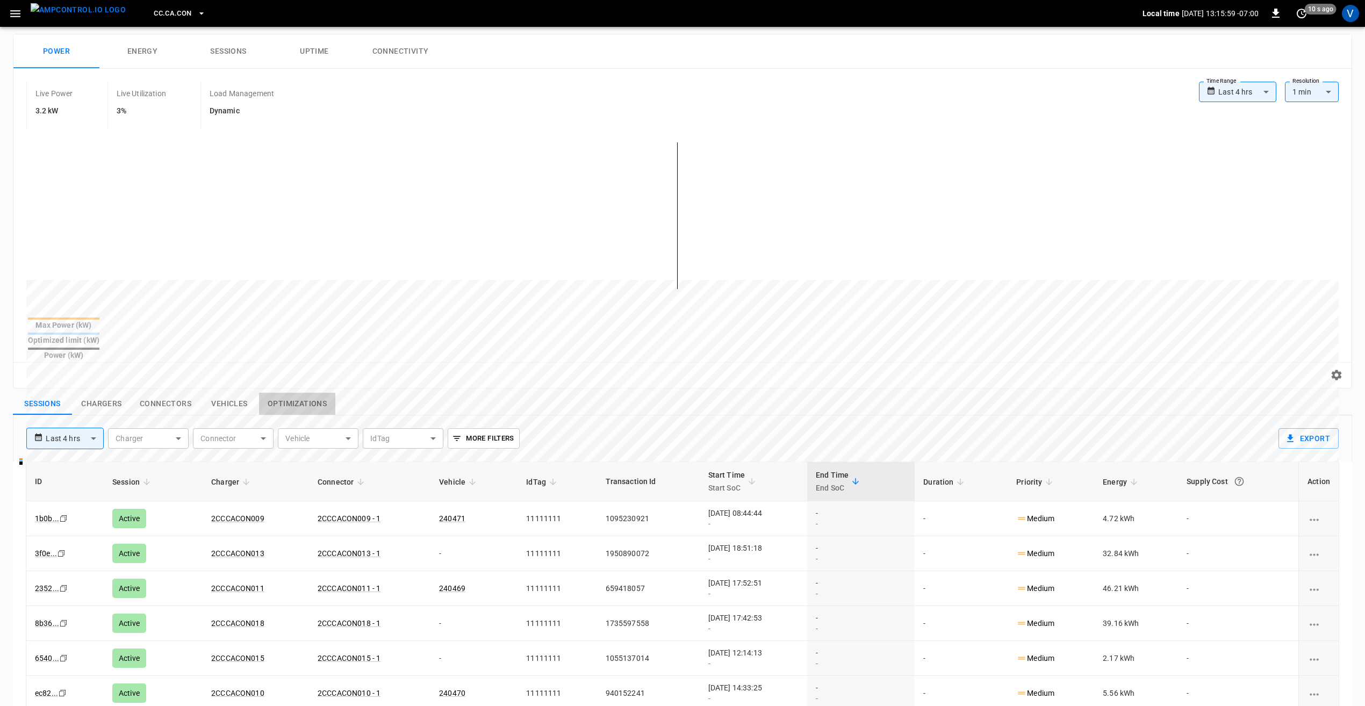
click at [311, 393] on button "Optimizations" at bounding box center [297, 404] width 76 height 23
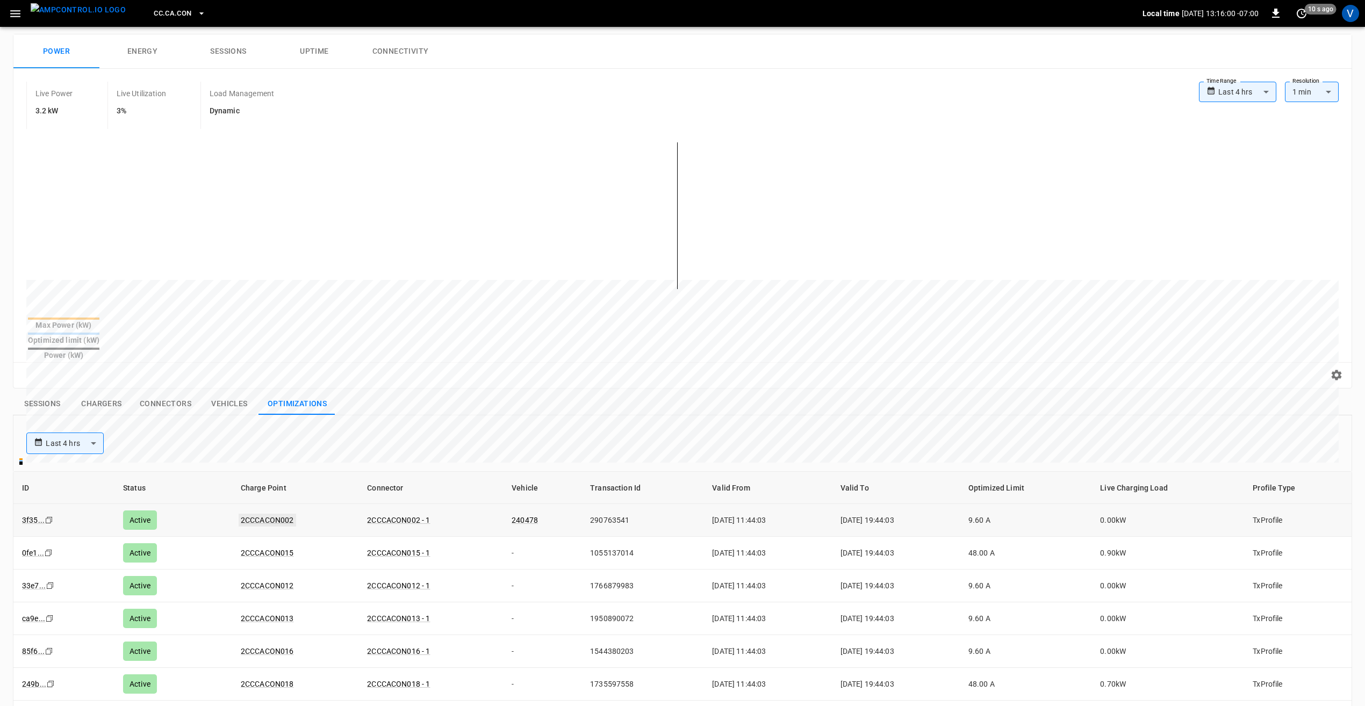
click at [262, 512] on link "2CCCACON002" at bounding box center [268, 520] width 58 height 13
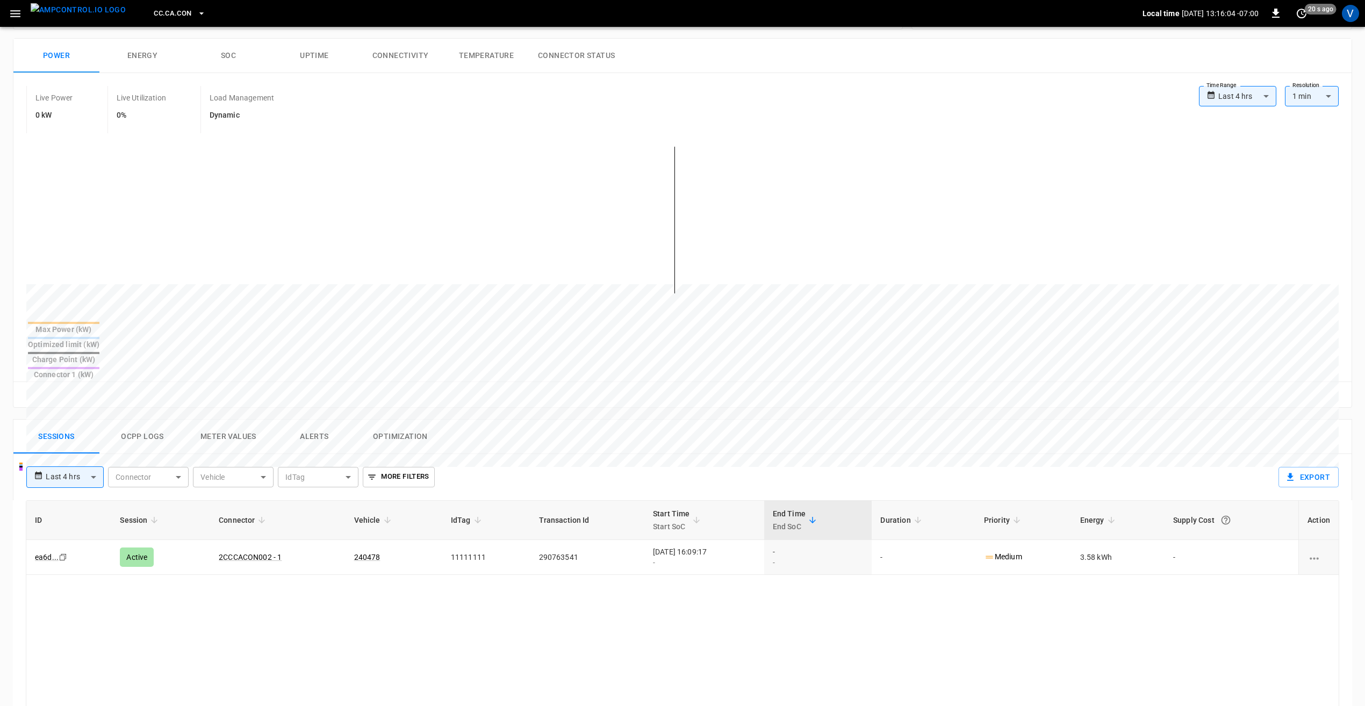
scroll to position [161, 0]
click at [128, 415] on button "Ocpp logs" at bounding box center [142, 432] width 86 height 34
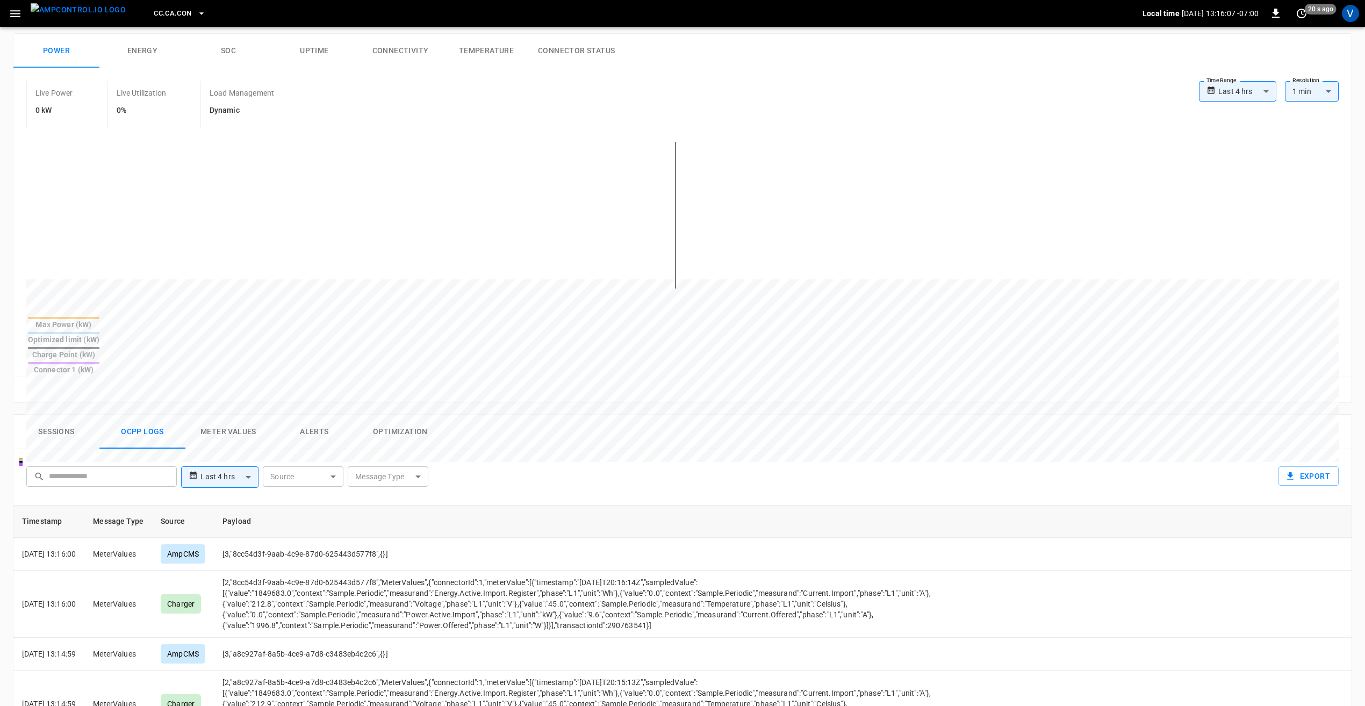
click at [64, 415] on button "Sessions" at bounding box center [56, 432] width 86 height 34
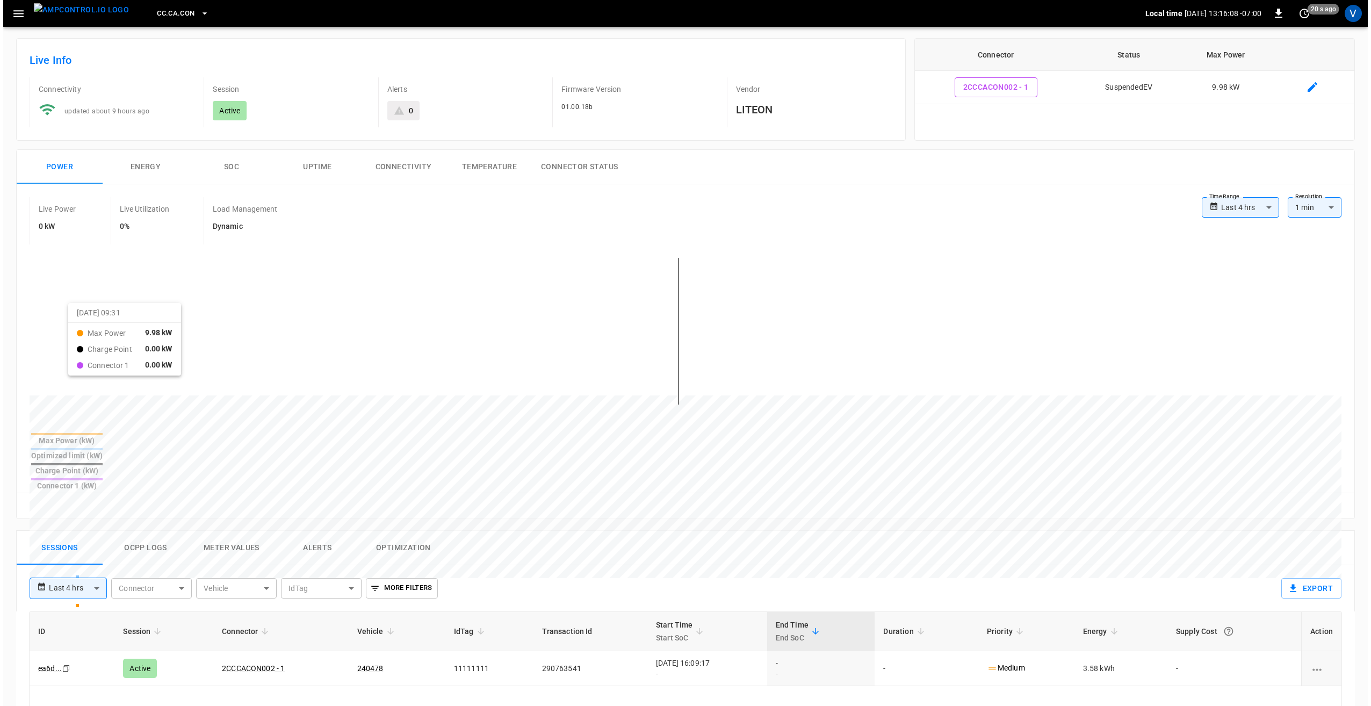
scroll to position [0, 0]
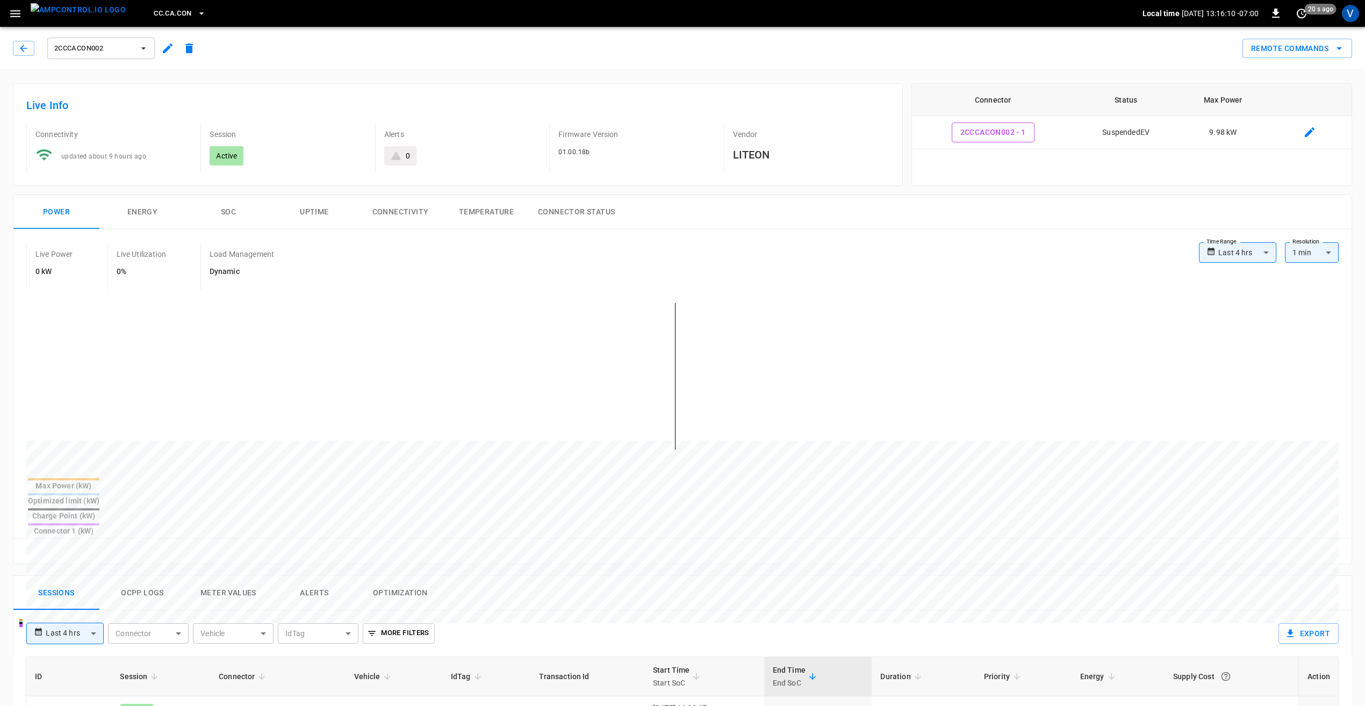
click at [595, 76] on div "Live Info Connectivity updated about 9 hours ago Session Active Alerts 0 Firmwa…" at bounding box center [453, 130] width 899 height 111
click at [15, 11] on icon "button" at bounding box center [15, 13] width 10 height 7
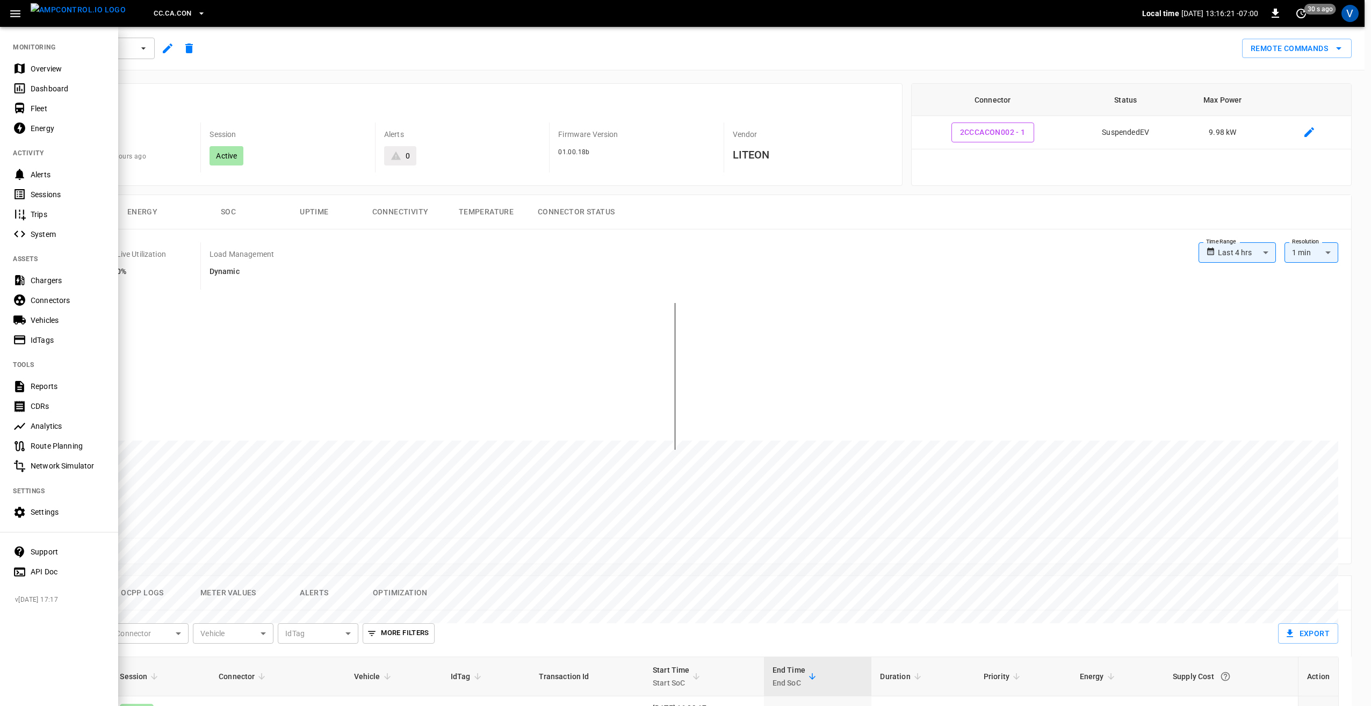
drag, startPoint x: 61, startPoint y: 279, endPoint x: 120, endPoint y: 379, distance: 116.3
click at [61, 279] on div "Chargers" at bounding box center [68, 280] width 75 height 11
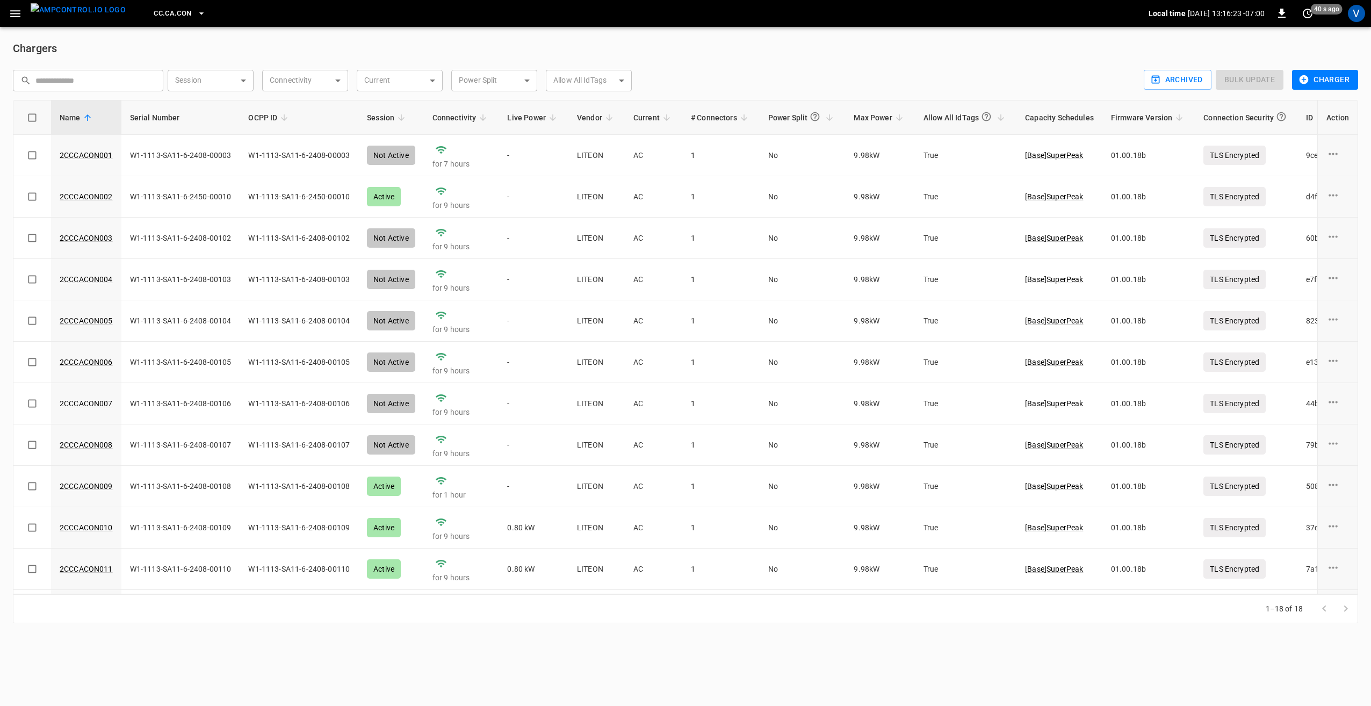
click at [11, 12] on icon "button" at bounding box center [15, 13] width 13 height 13
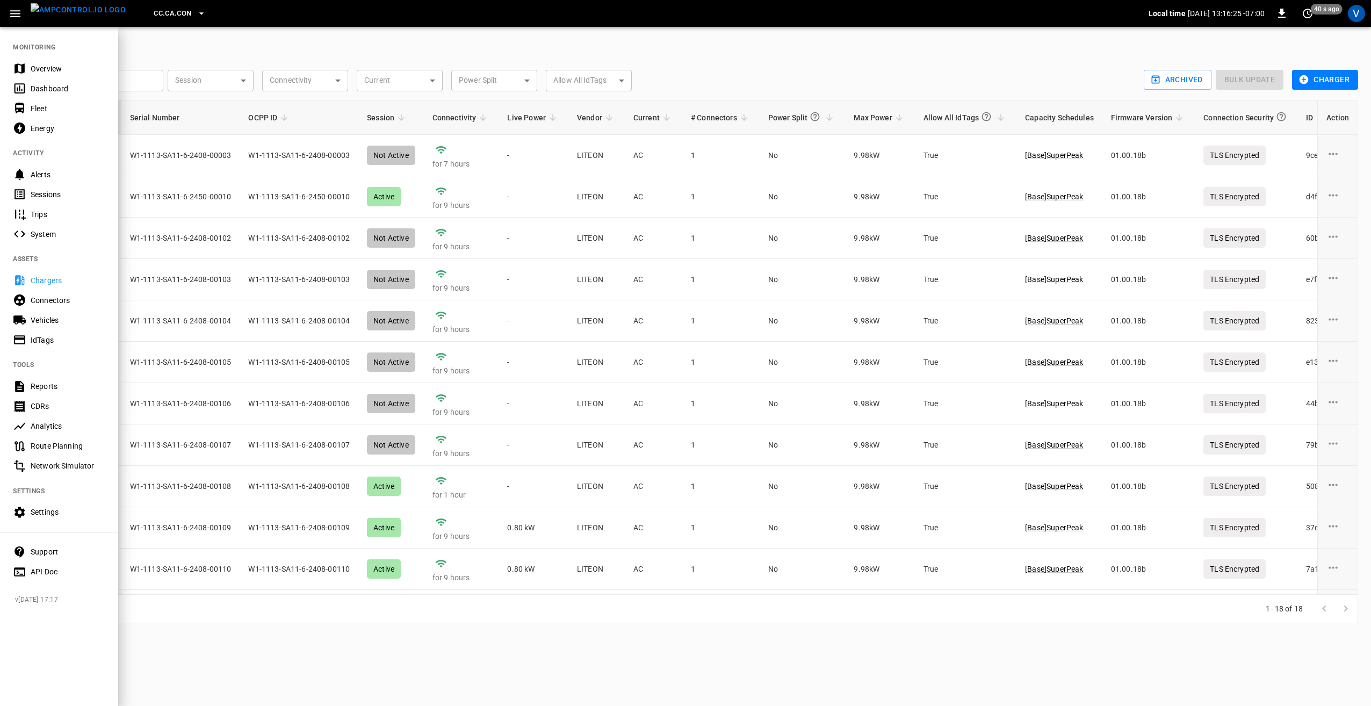
click at [174, 11] on button "CC.CA.CON" at bounding box center [179, 13] width 60 height 21
click at [180, 127] on p "RB.CA.GRD" at bounding box center [190, 128] width 105 height 11
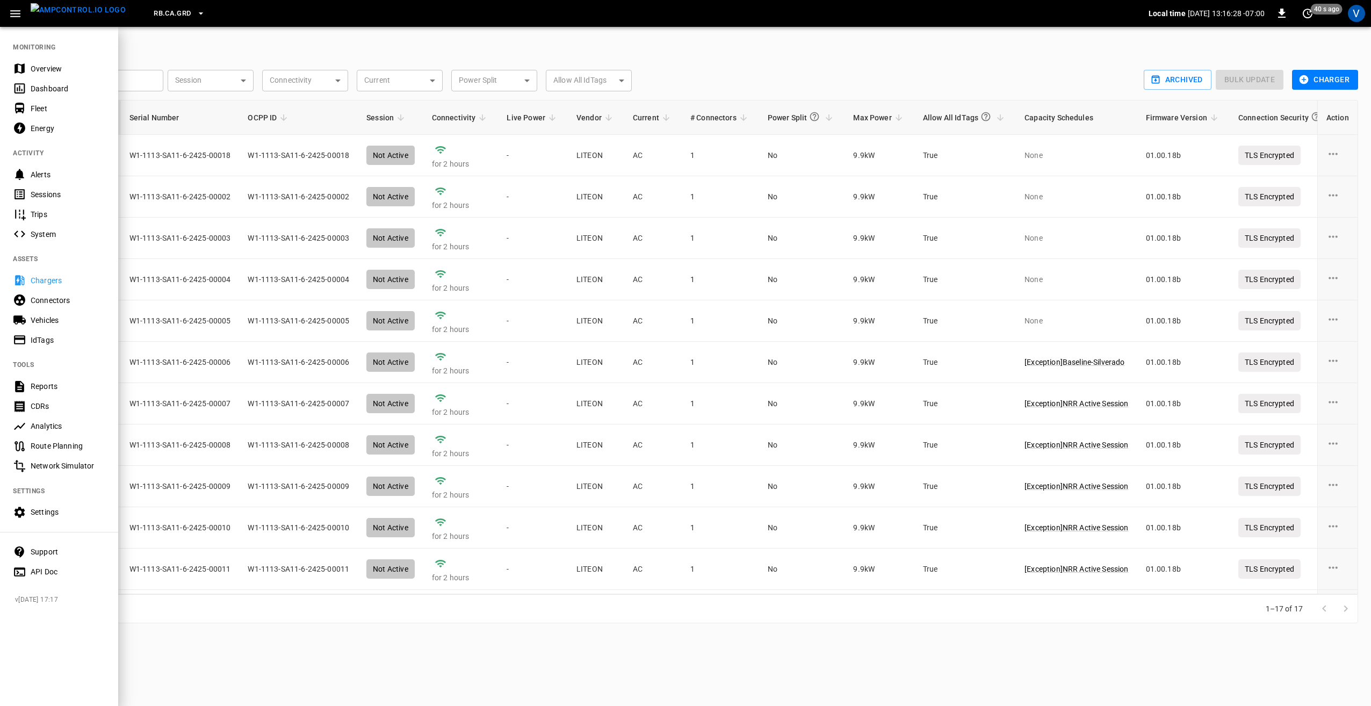
click at [435, 45] on div at bounding box center [685, 353] width 1371 height 706
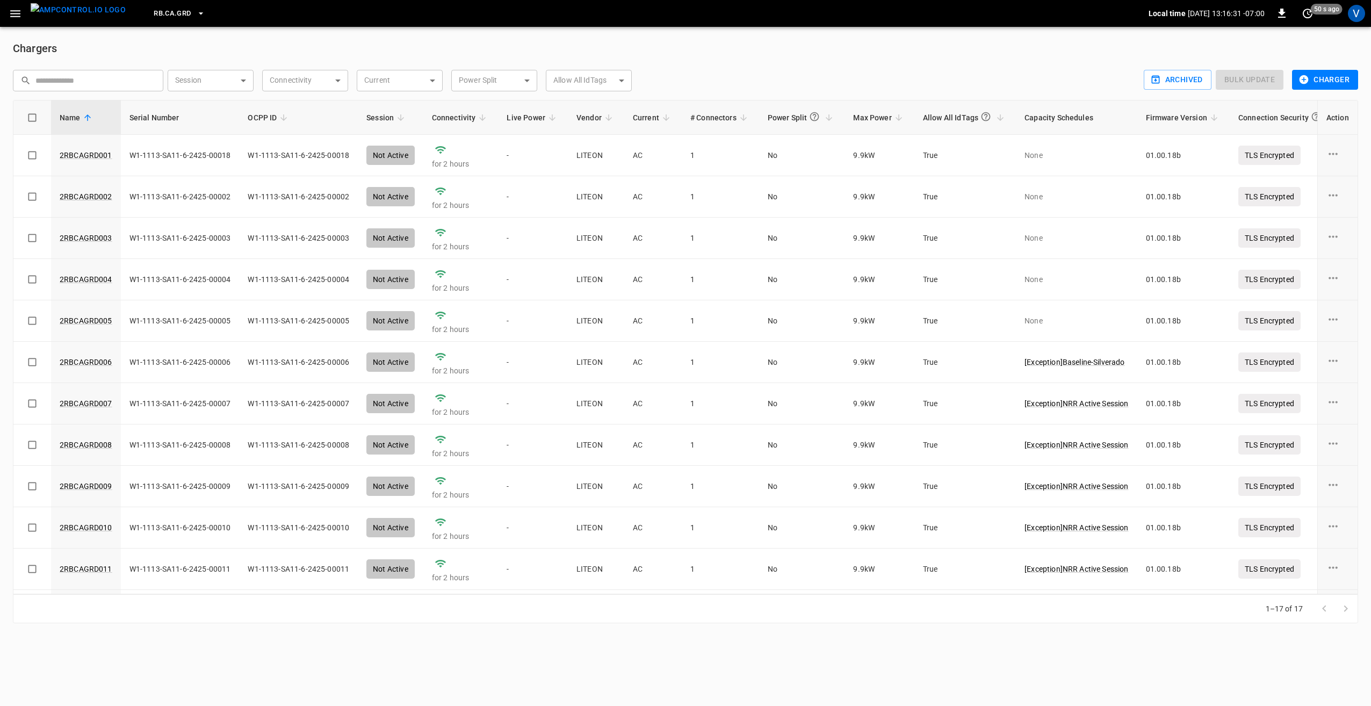
click at [15, 15] on icon "button" at bounding box center [15, 13] width 13 height 13
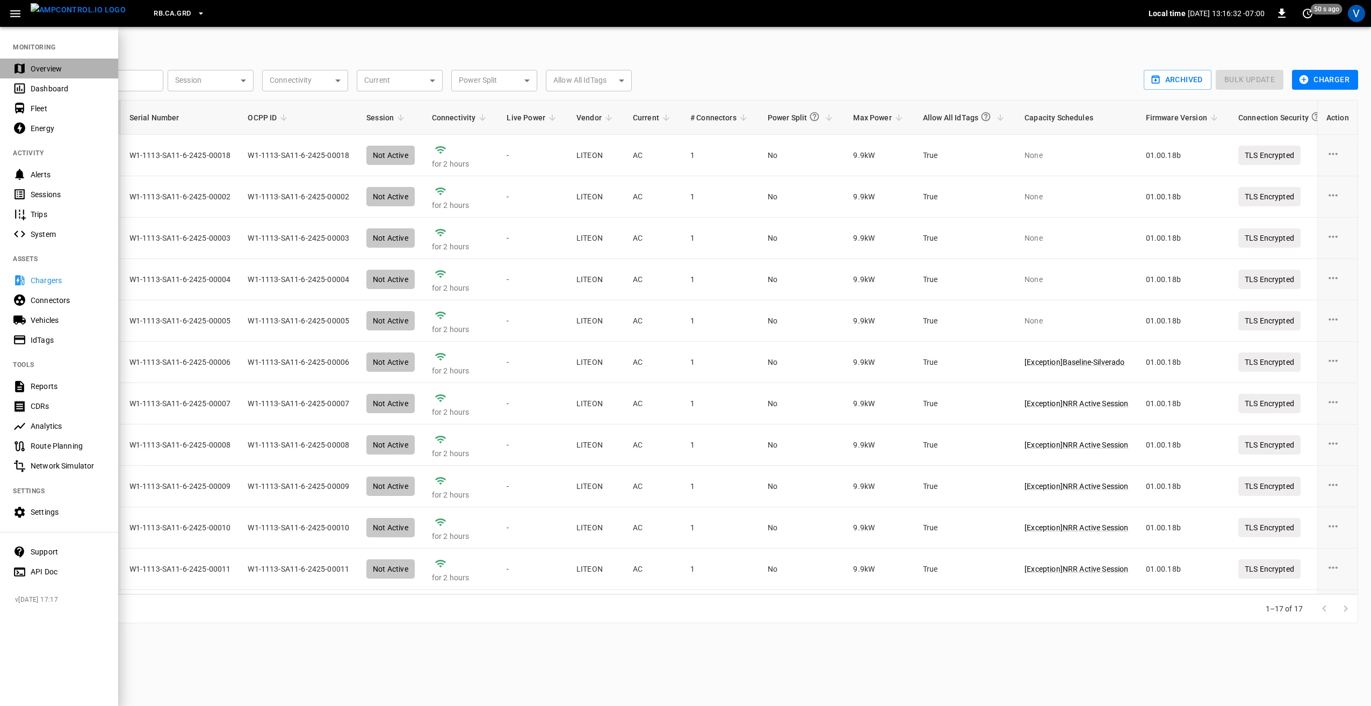
click at [38, 69] on div "Overview" at bounding box center [68, 68] width 75 height 11
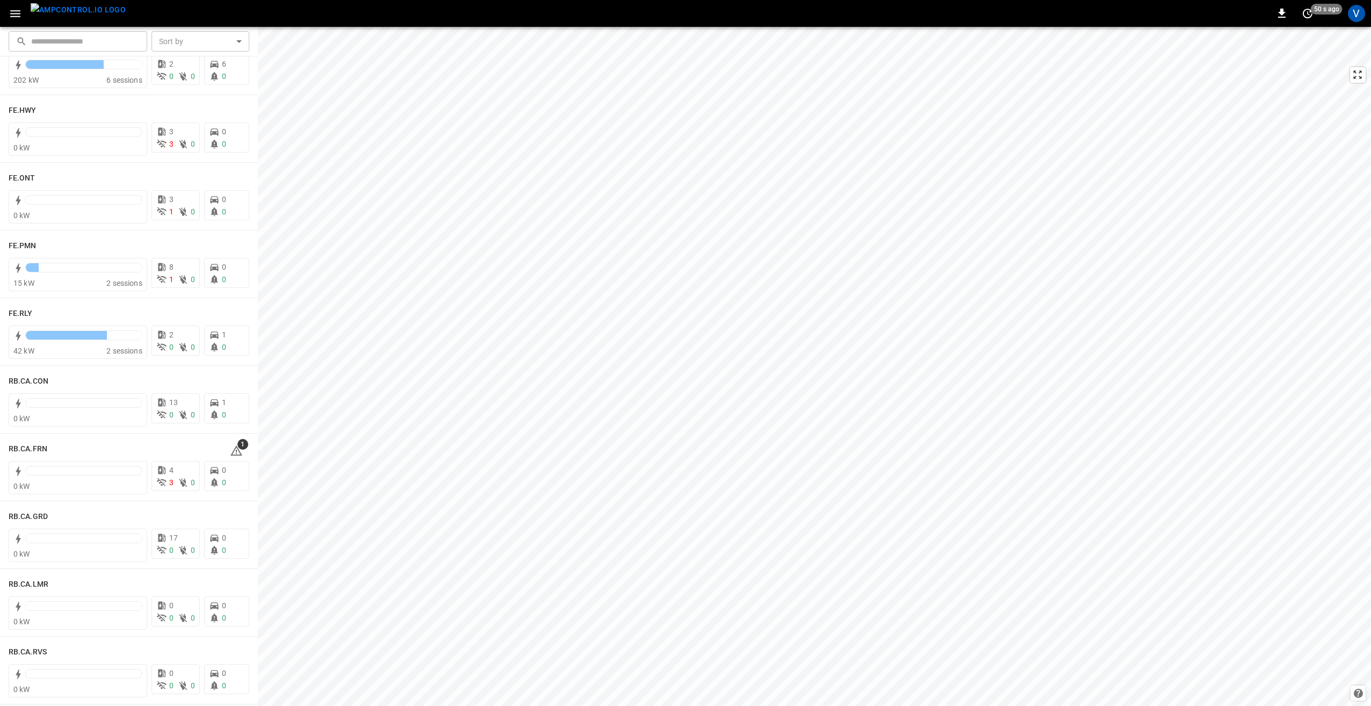
scroll to position [1129, 0]
click at [36, 512] on h6 "RB.CA.GRD" at bounding box center [28, 517] width 39 height 12
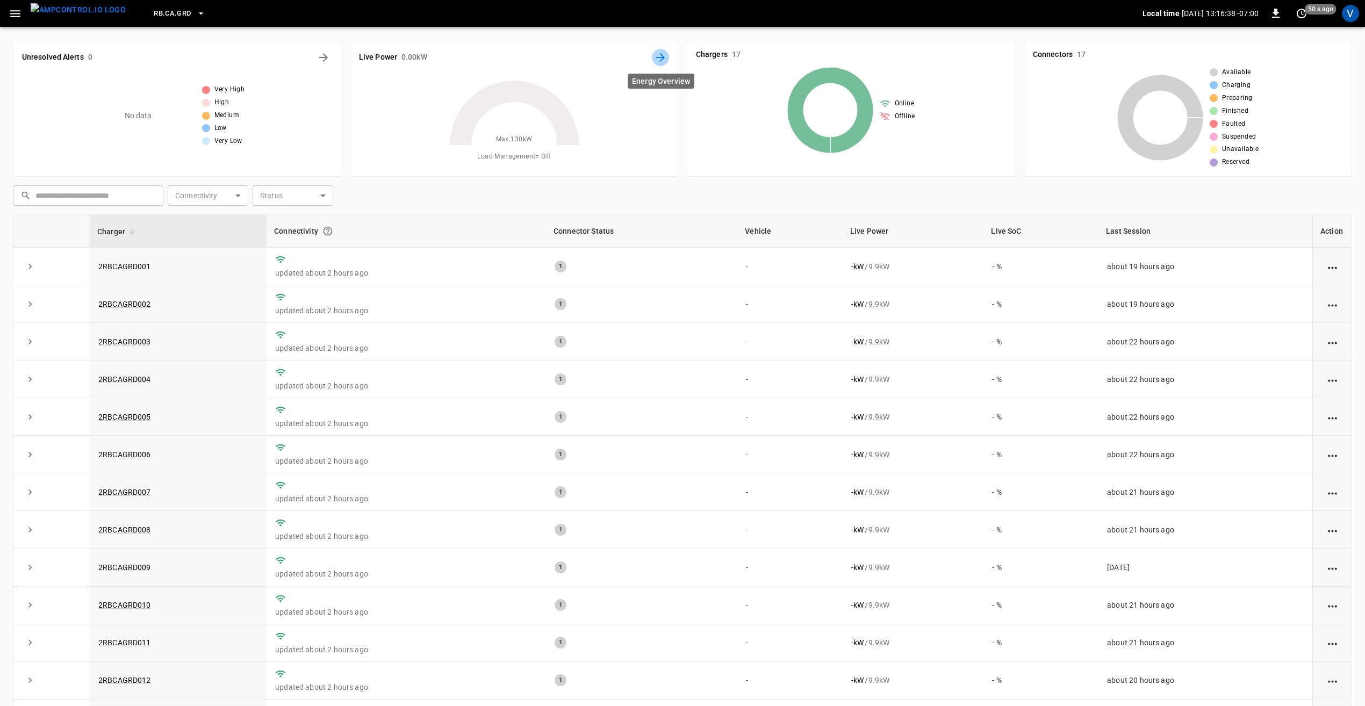
click at [665, 55] on icon "Energy Overview" at bounding box center [660, 57] width 13 height 13
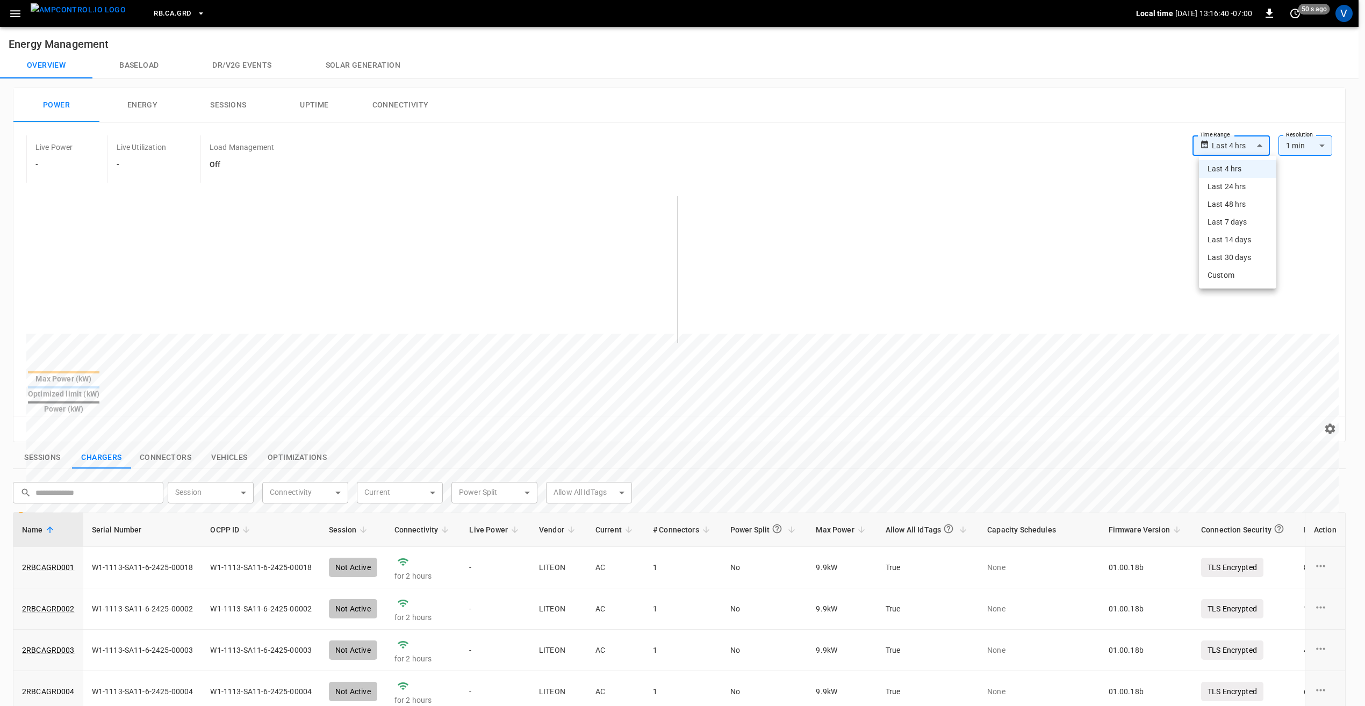
click at [1021, 147] on body "**********" at bounding box center [682, 522] width 1365 height 1044
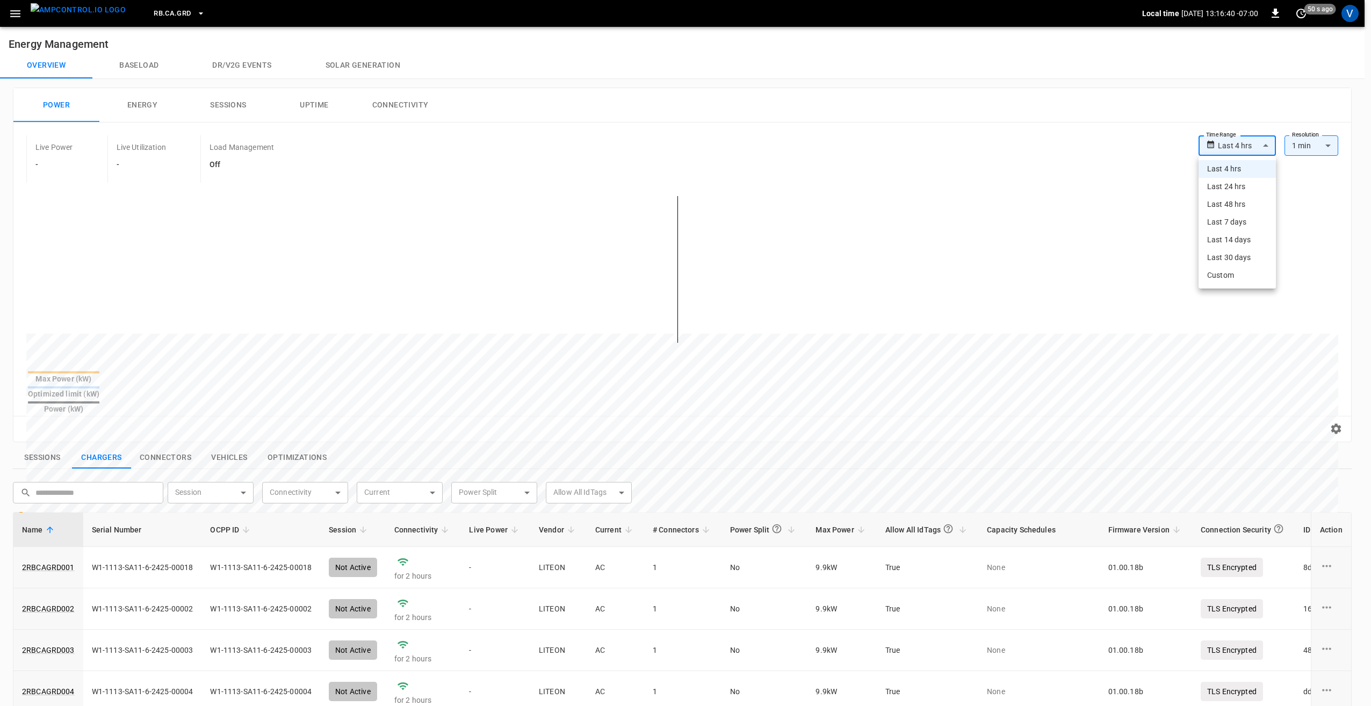
click at [1021, 186] on li "Last 24 hrs" at bounding box center [1237, 187] width 77 height 18
type input "**********"
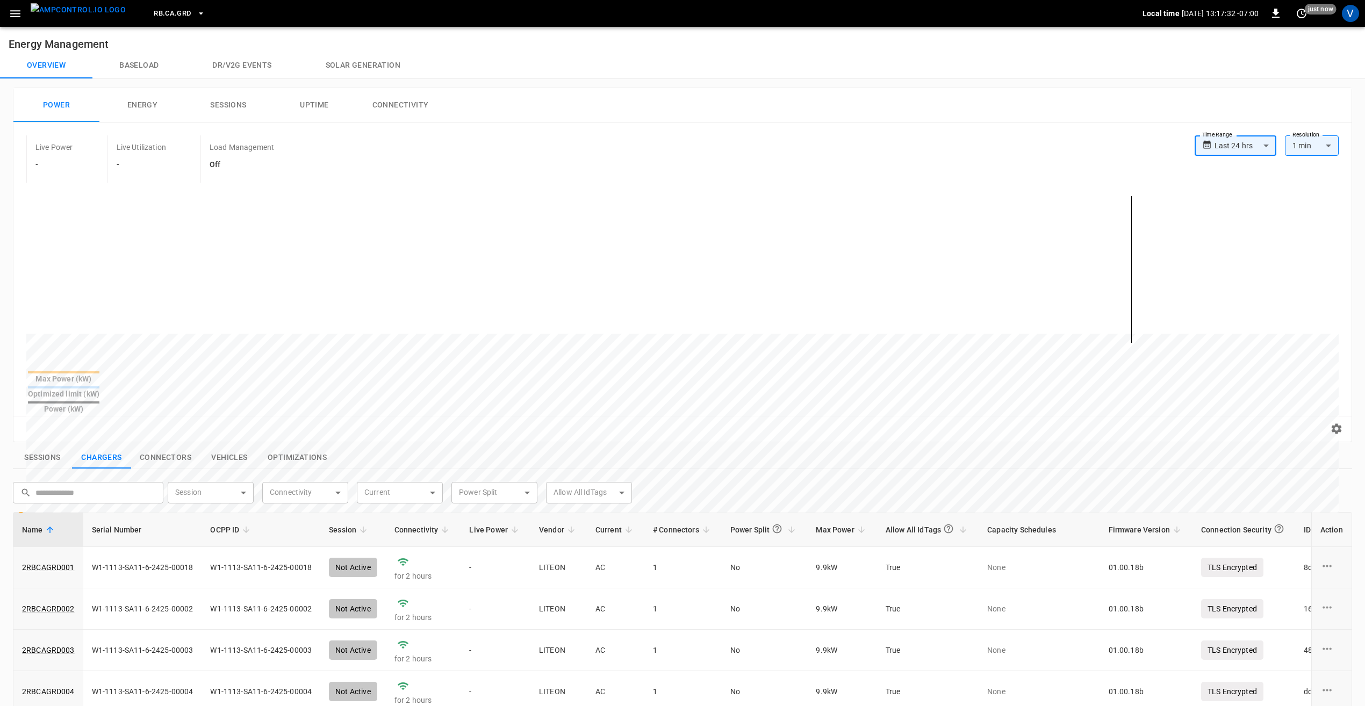
click at [161, 13] on span "RB.CA.GRD" at bounding box center [172, 14] width 37 height 12
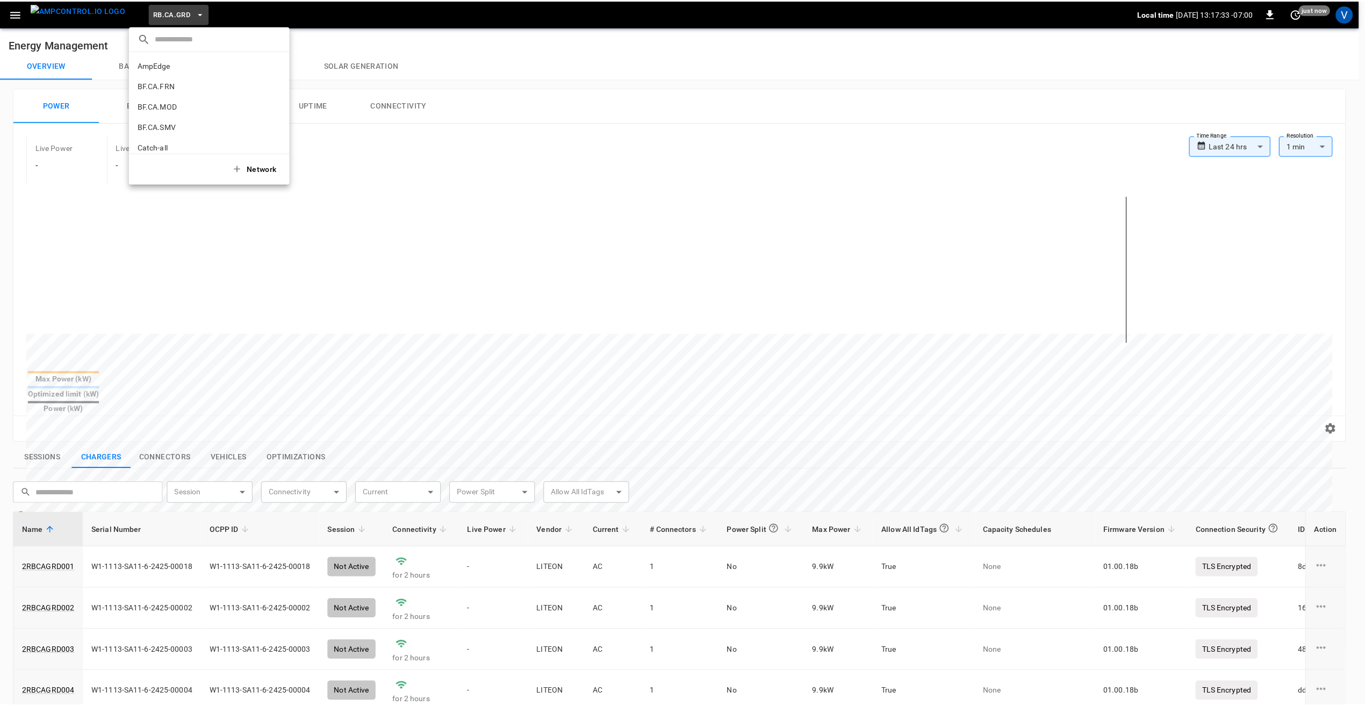
scroll to position [589, 0]
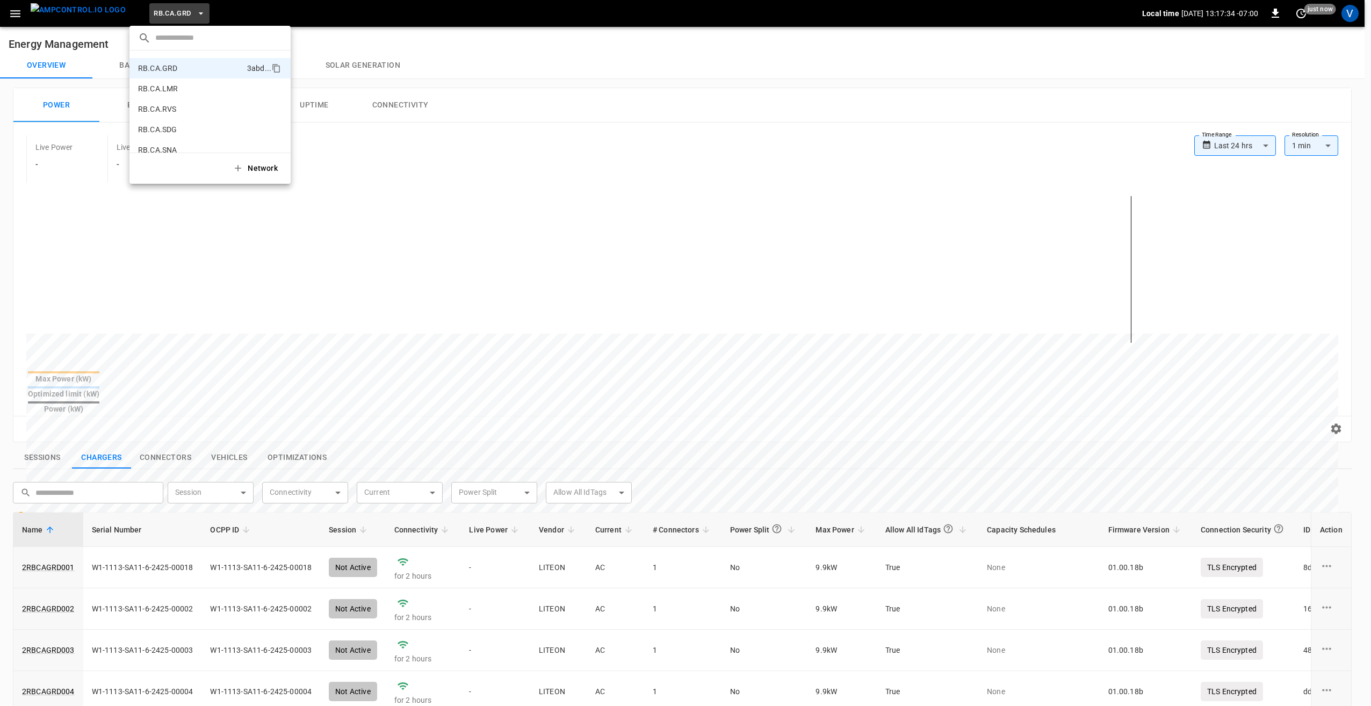
drag, startPoint x: 847, startPoint y: 75, endPoint x: 887, endPoint y: 66, distance: 40.9
click at [848, 74] on div at bounding box center [685, 353] width 1371 height 706
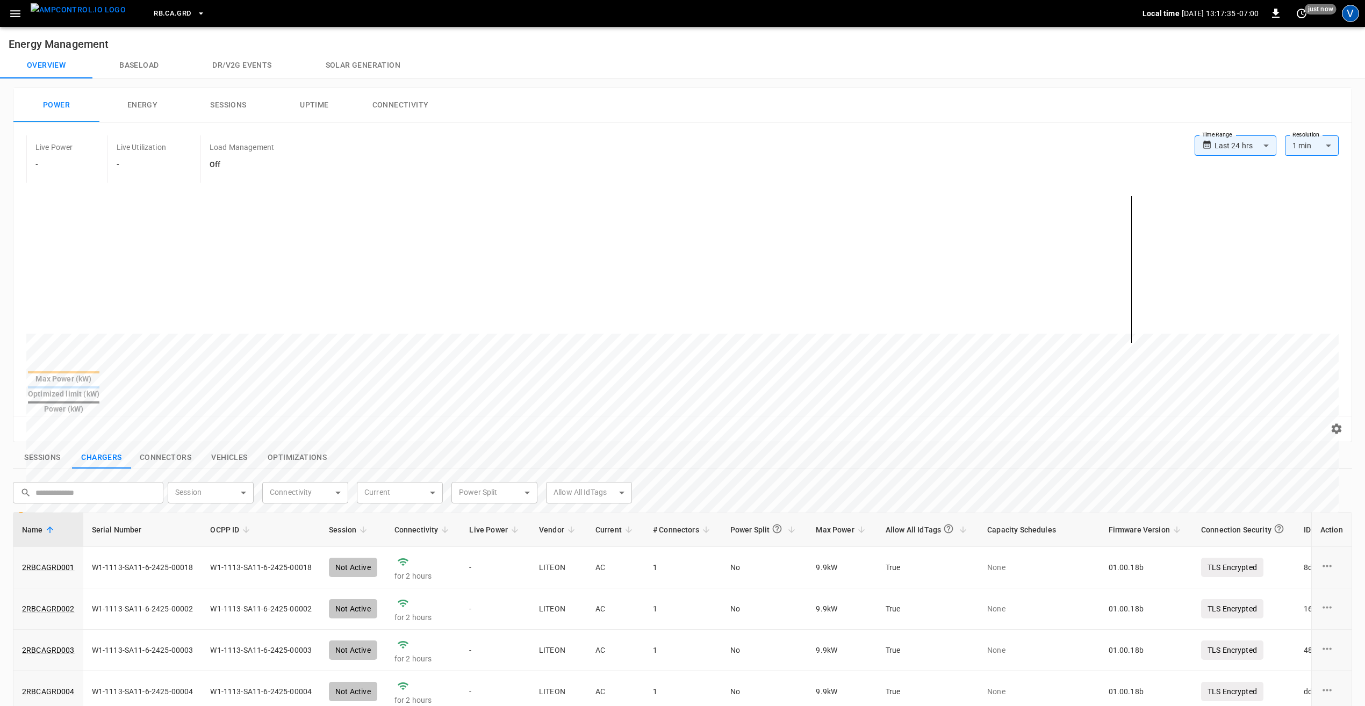
click at [1021, 13] on div "V" at bounding box center [1350, 13] width 17 height 17
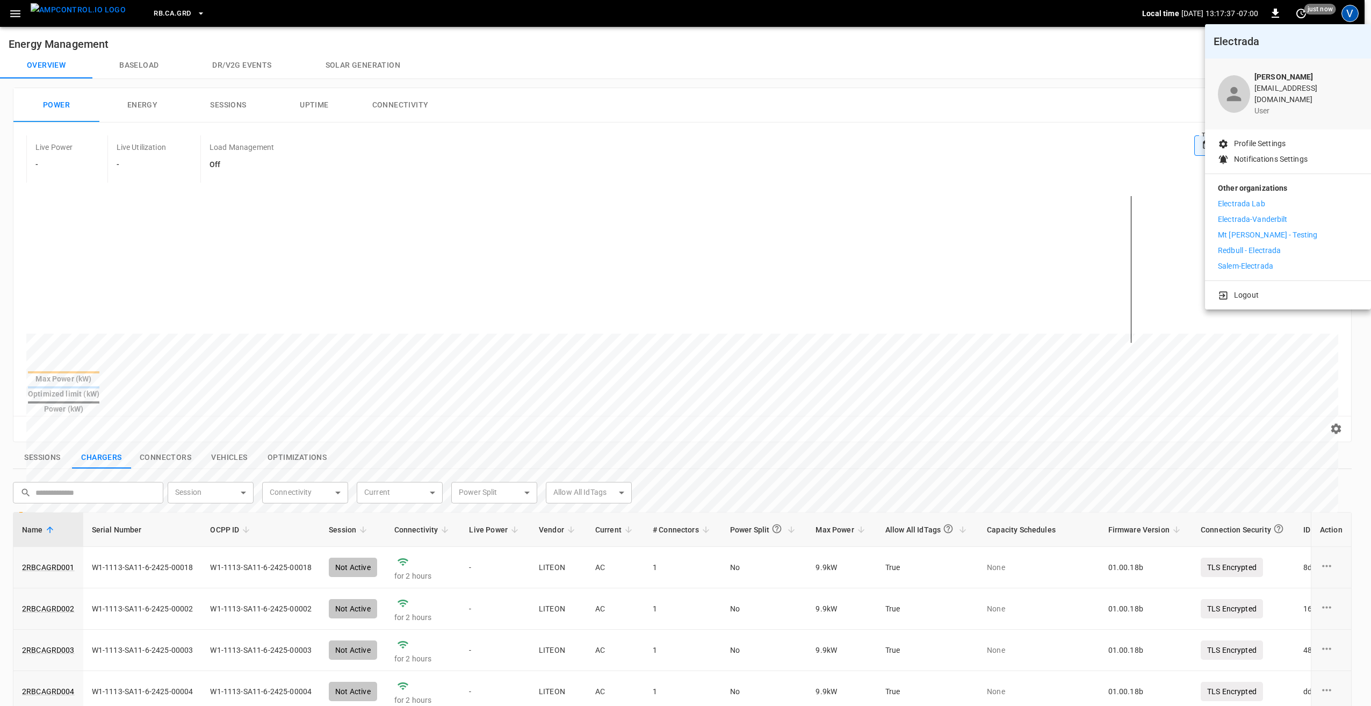
click at [1021, 229] on p "Mt [PERSON_NAME] - Testing" at bounding box center [1267, 234] width 99 height 11
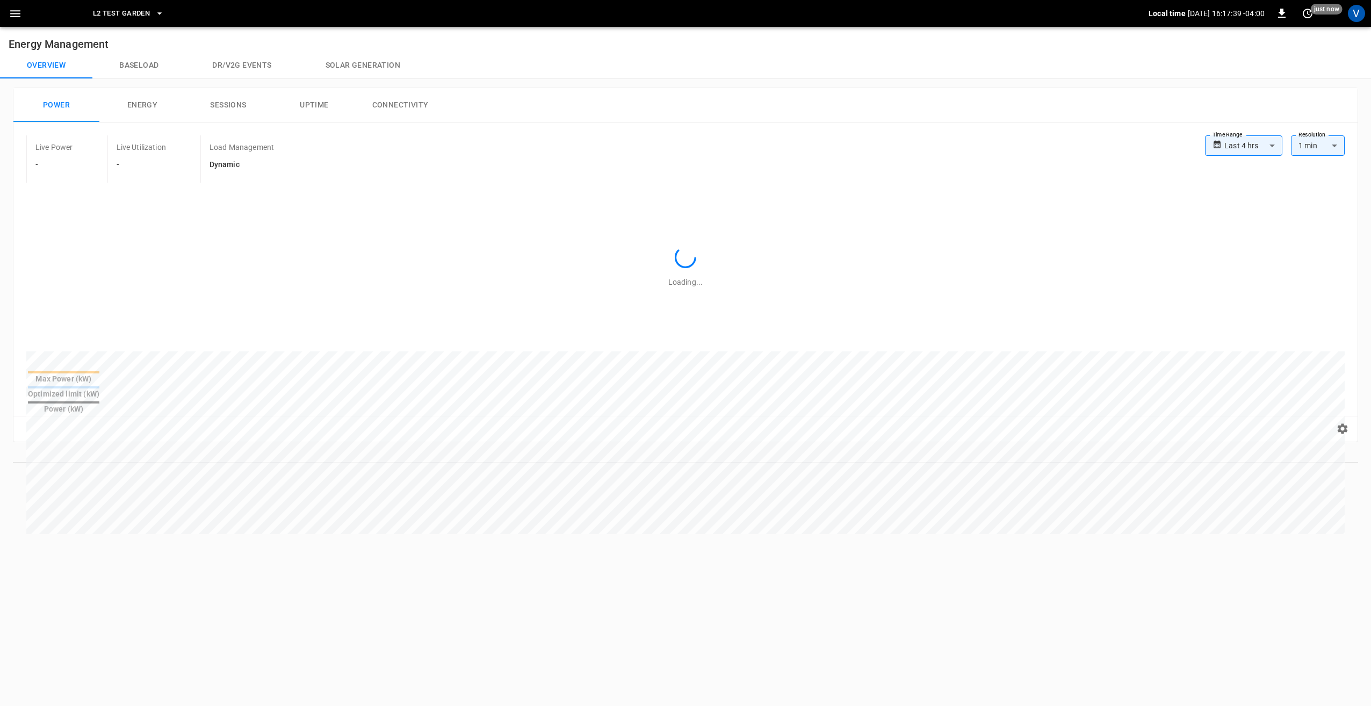
click at [1353, 16] on div "V" at bounding box center [1356, 13] width 17 height 17
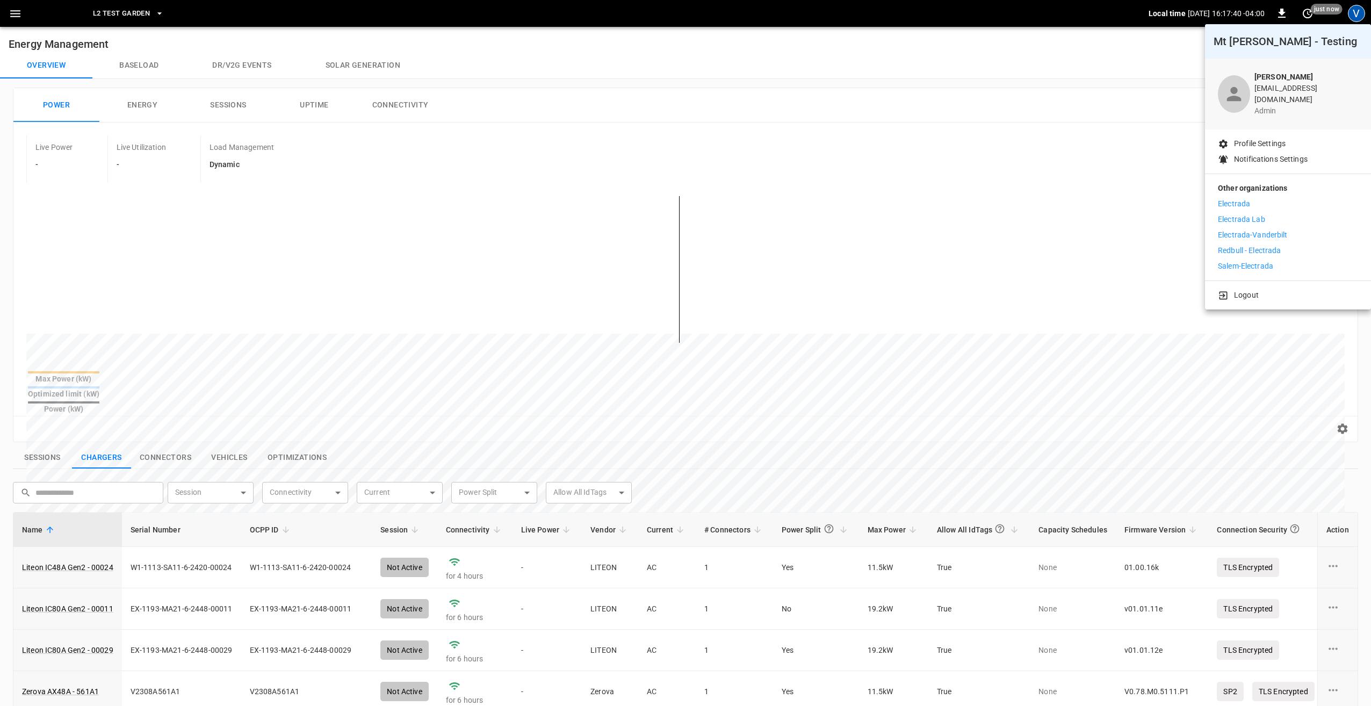
click at [1248, 214] on p "Electrada Lab" at bounding box center [1241, 219] width 47 height 11
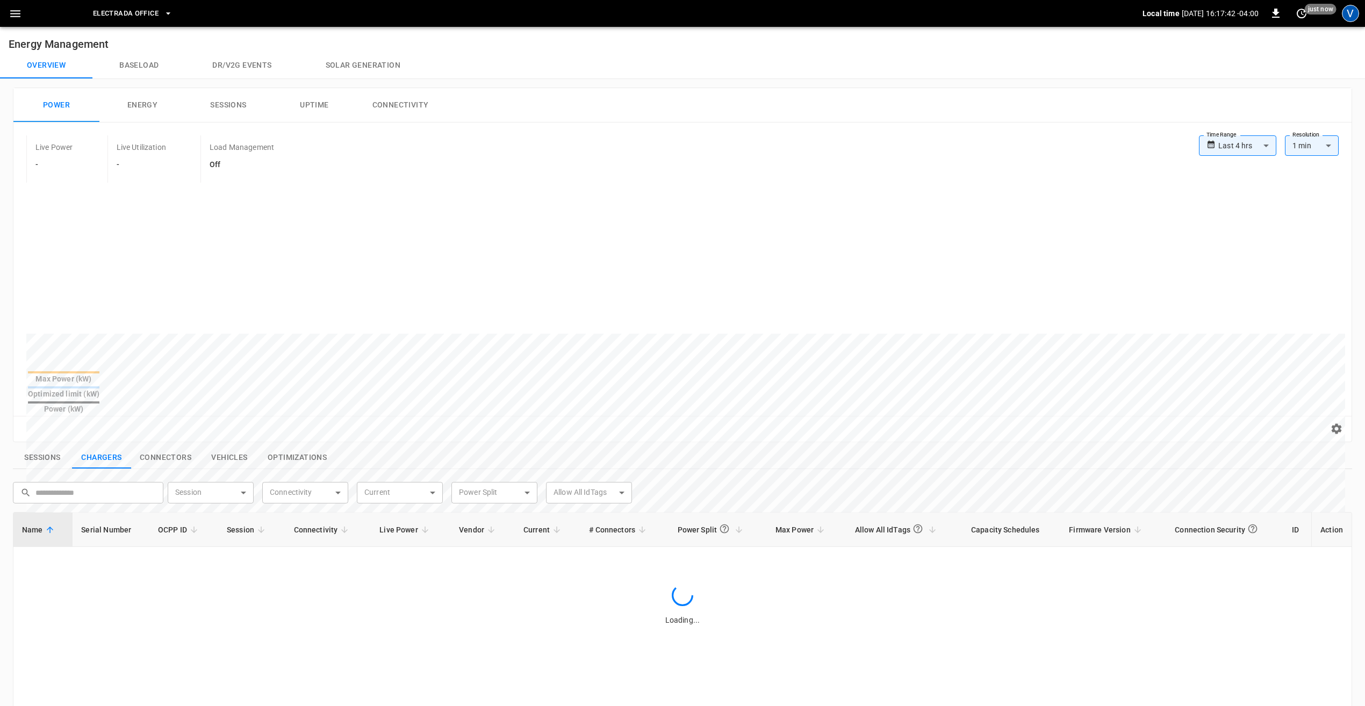
click at [1349, 16] on div "V" at bounding box center [1350, 13] width 17 height 17
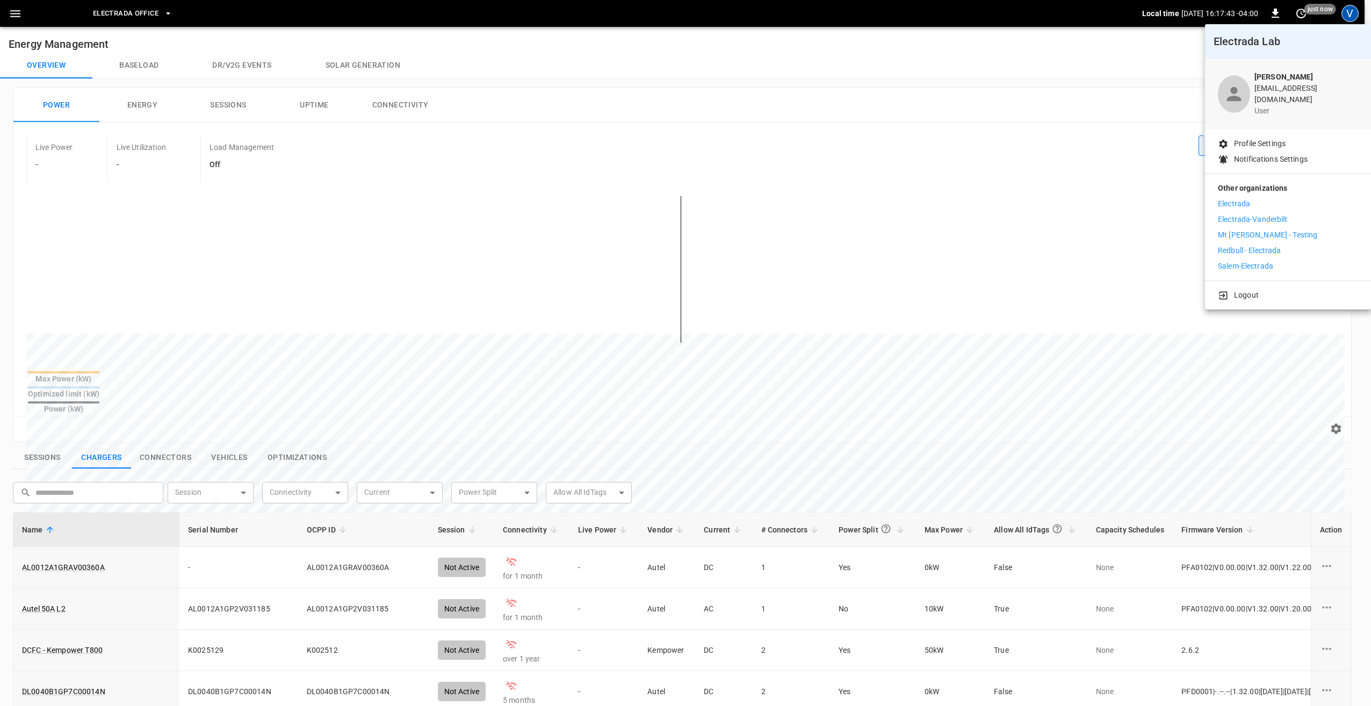
click at [1261, 233] on p "Mt [PERSON_NAME] - Testing" at bounding box center [1267, 234] width 99 height 11
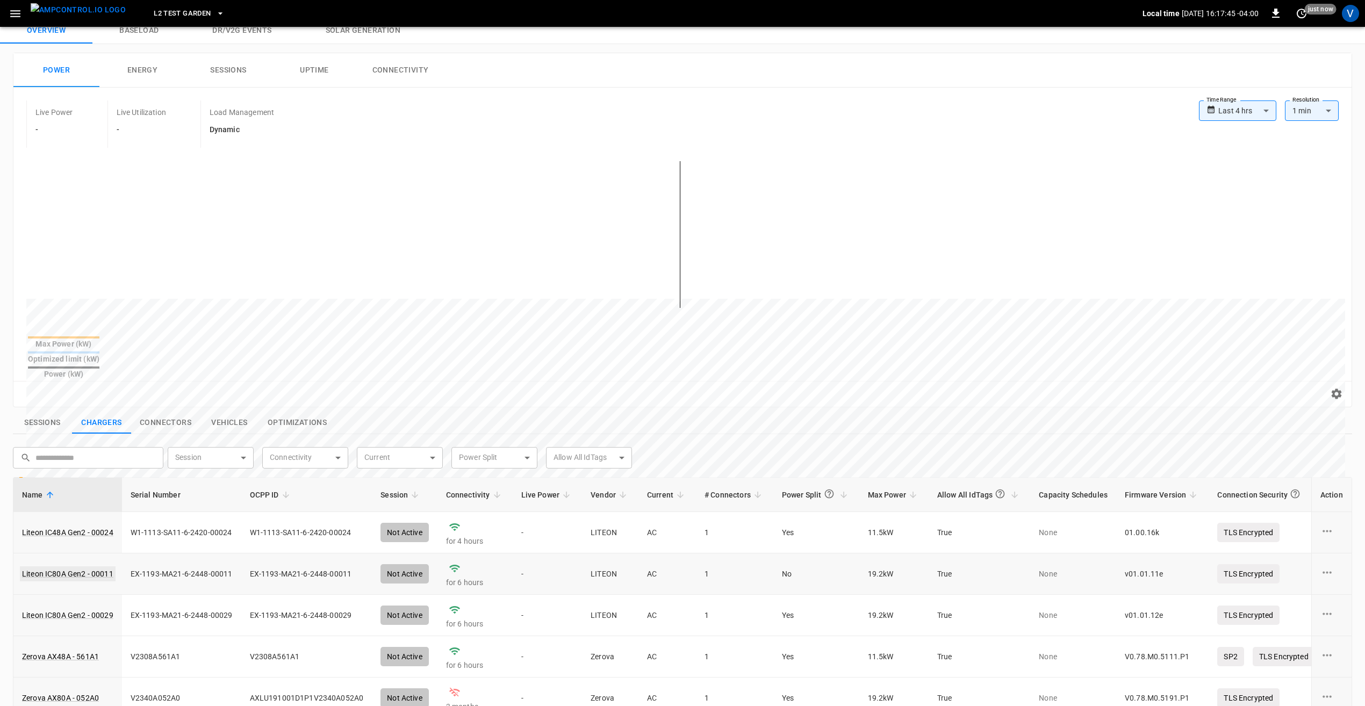
scroll to position [54, 0]
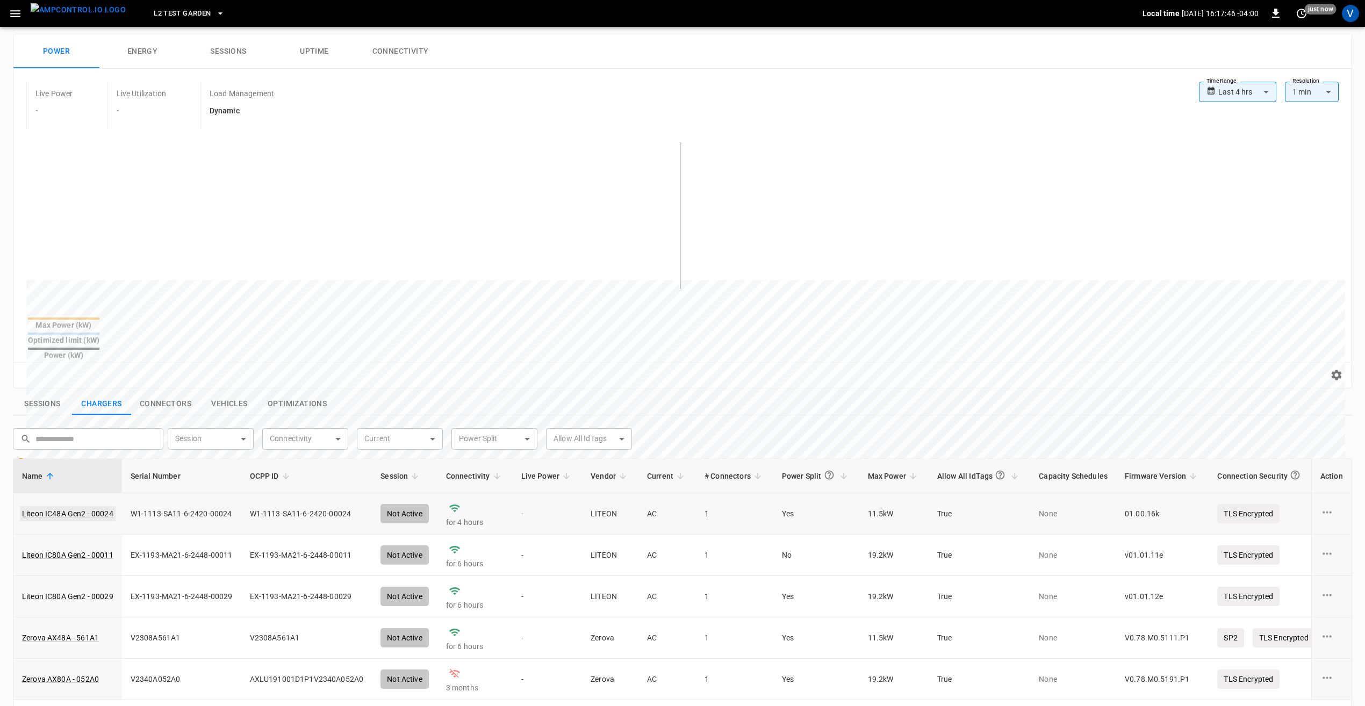
click at [97, 506] on link "Liteon IC48A Gen2 - 00024" at bounding box center [68, 513] width 96 height 15
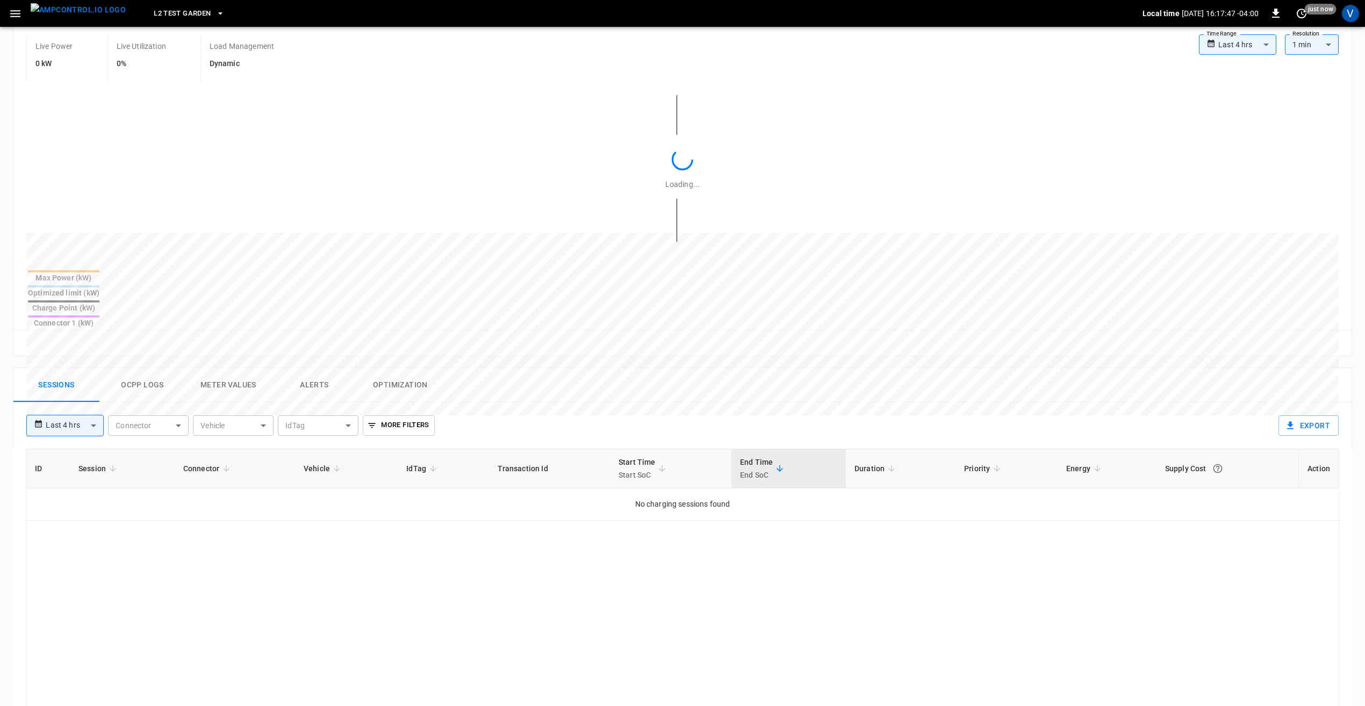
scroll to position [215, 0]
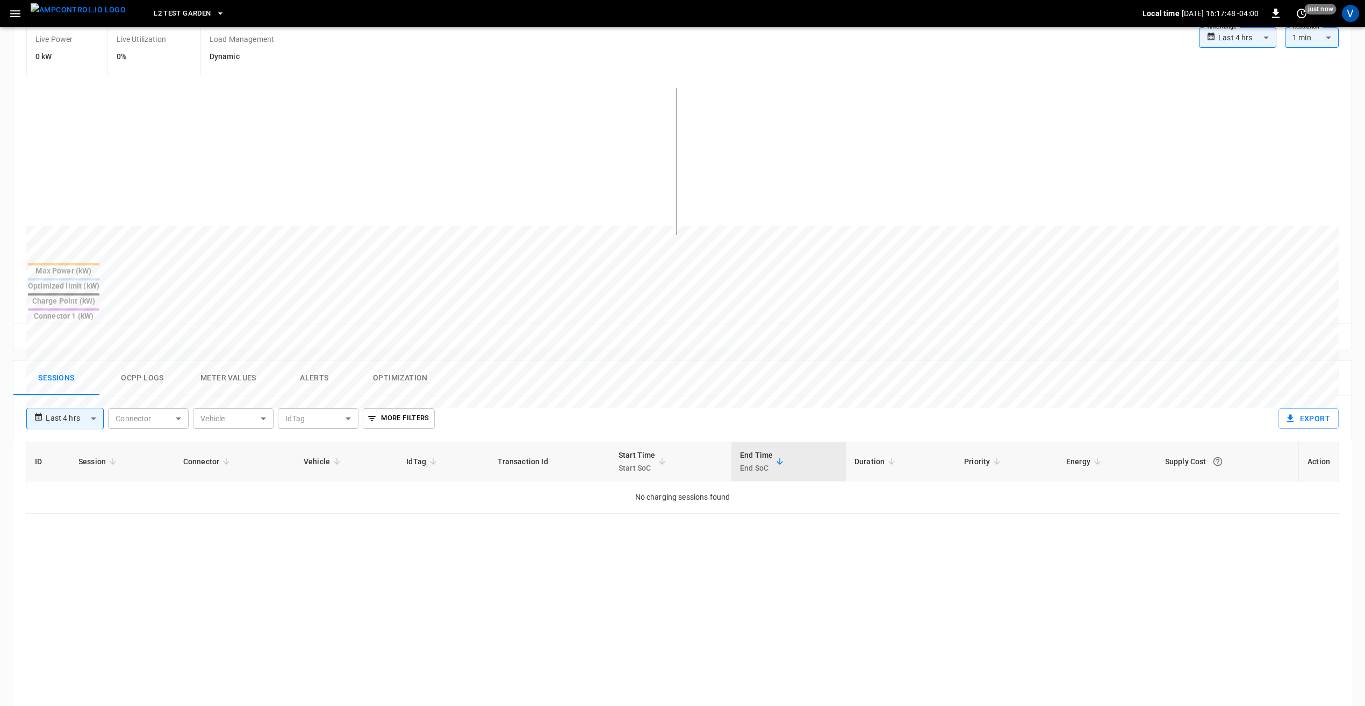
click at [152, 361] on button "Ocpp logs" at bounding box center [142, 378] width 86 height 34
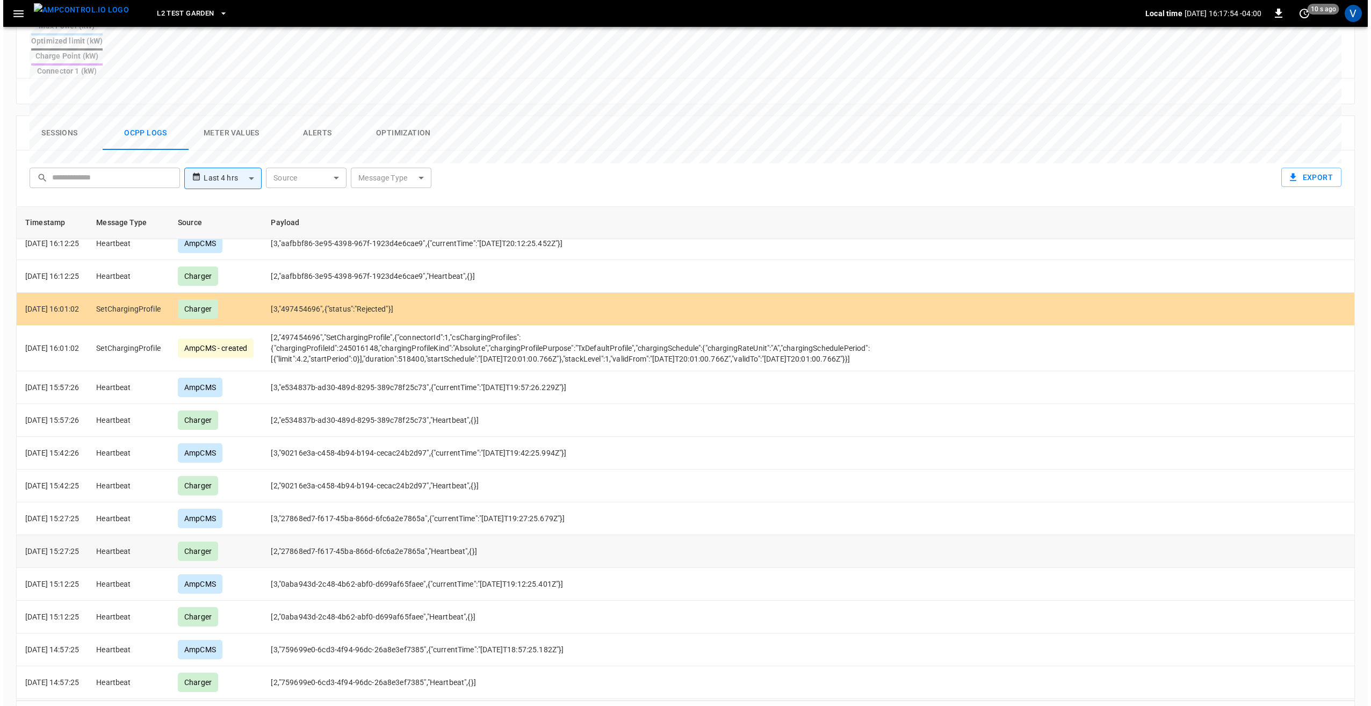
scroll to position [0, 0]
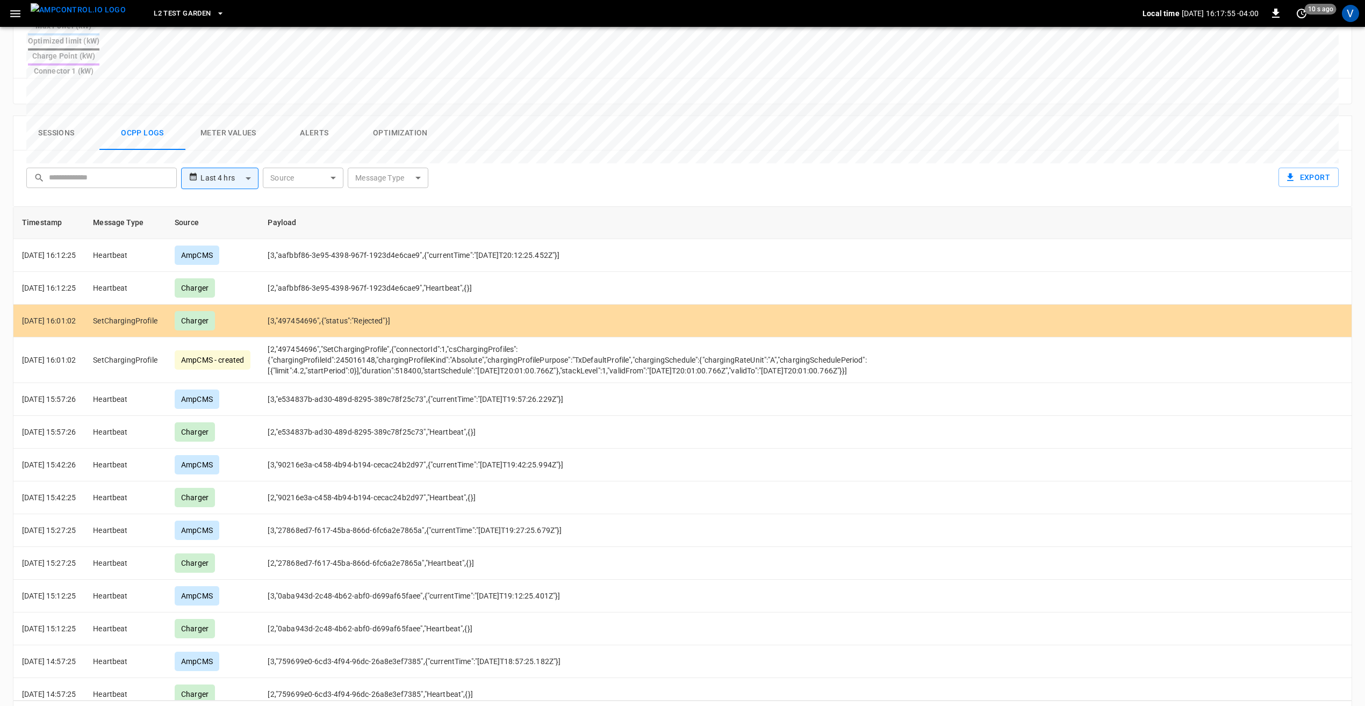
click at [409, 142] on body "**********" at bounding box center [682, 141] width 1365 height 1203
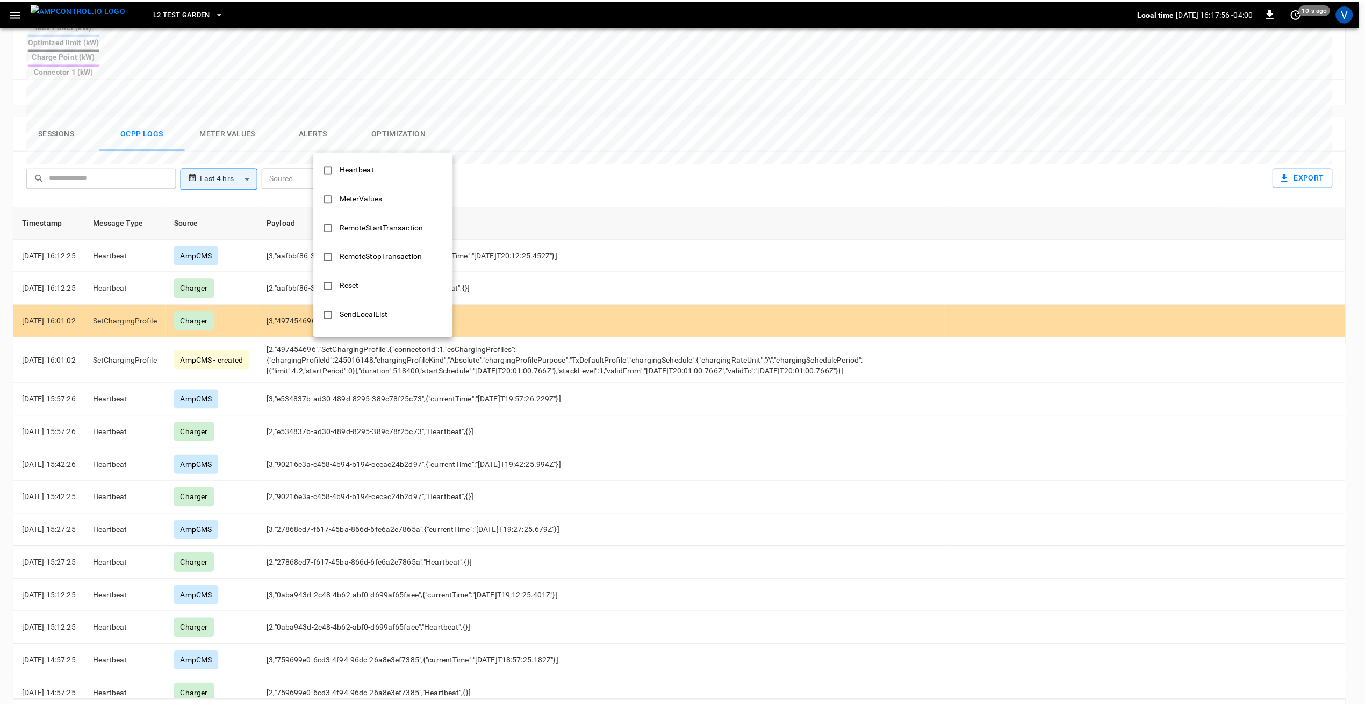
scroll to position [322, 0]
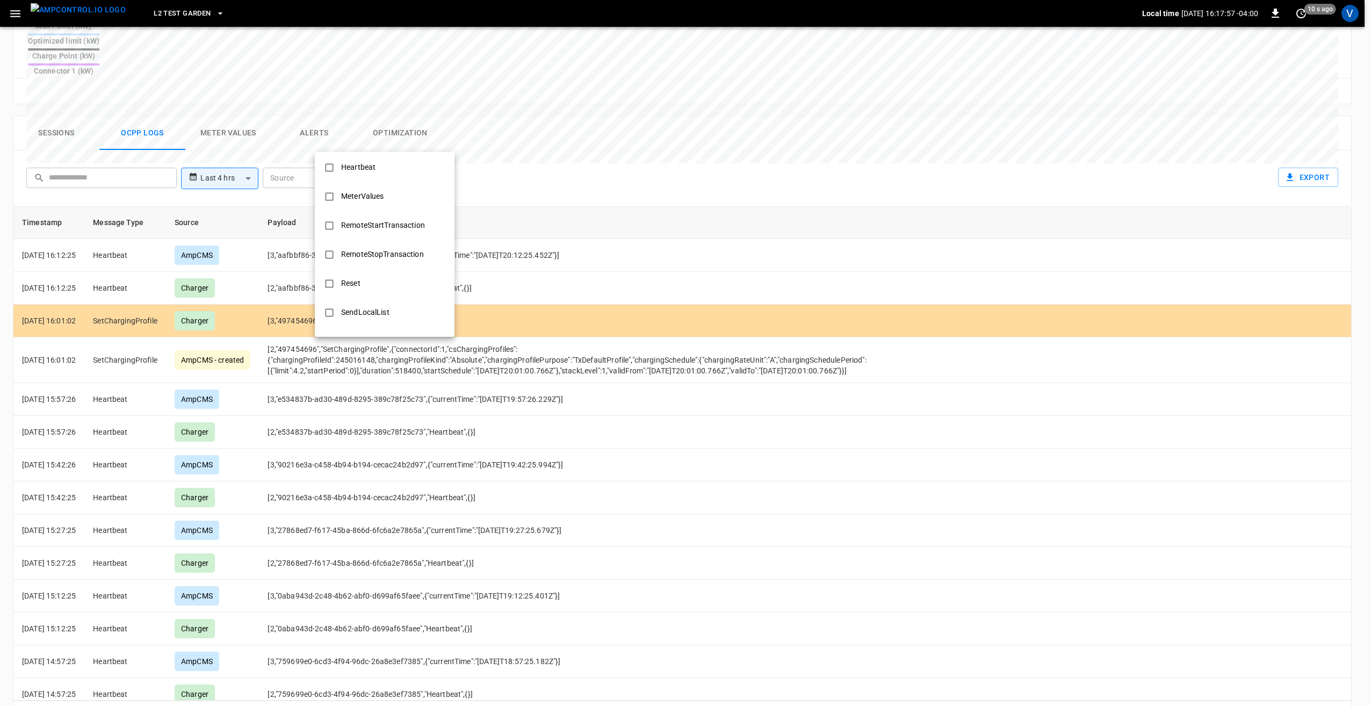
click at [590, 123] on div at bounding box center [685, 353] width 1371 height 706
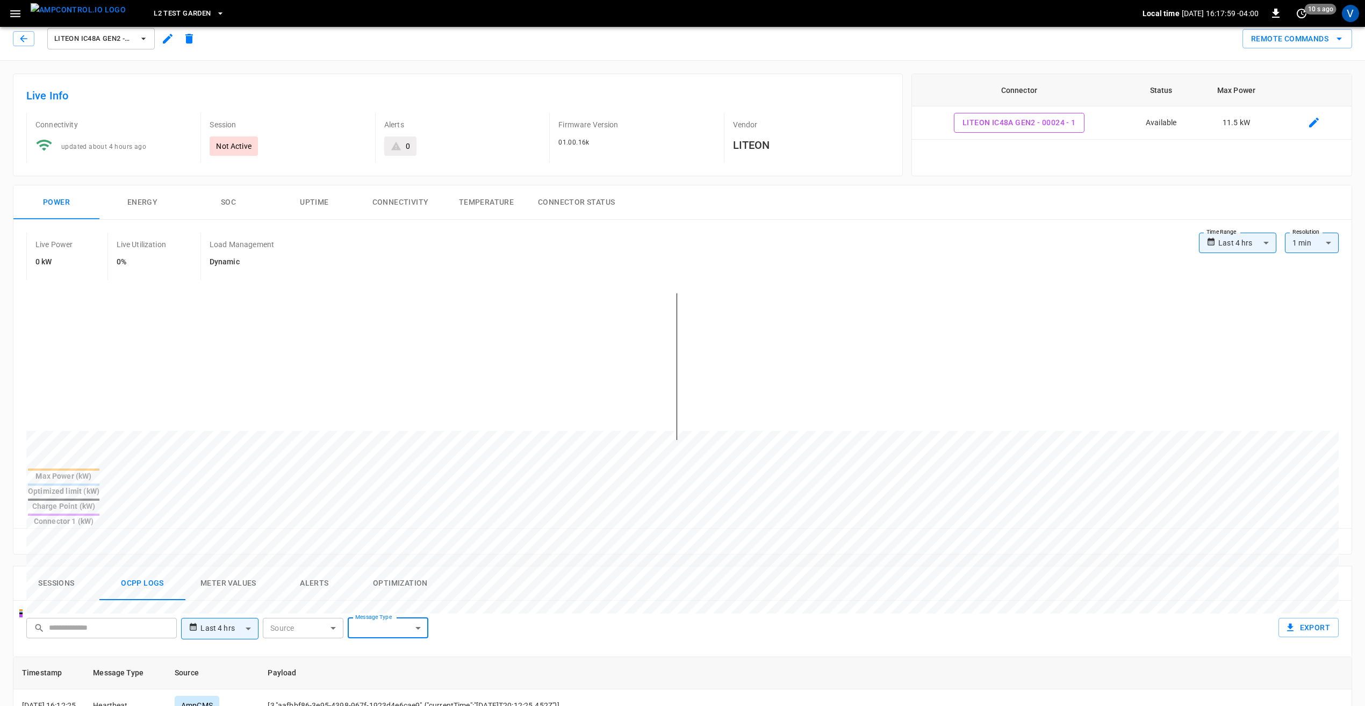
scroll to position [0, 0]
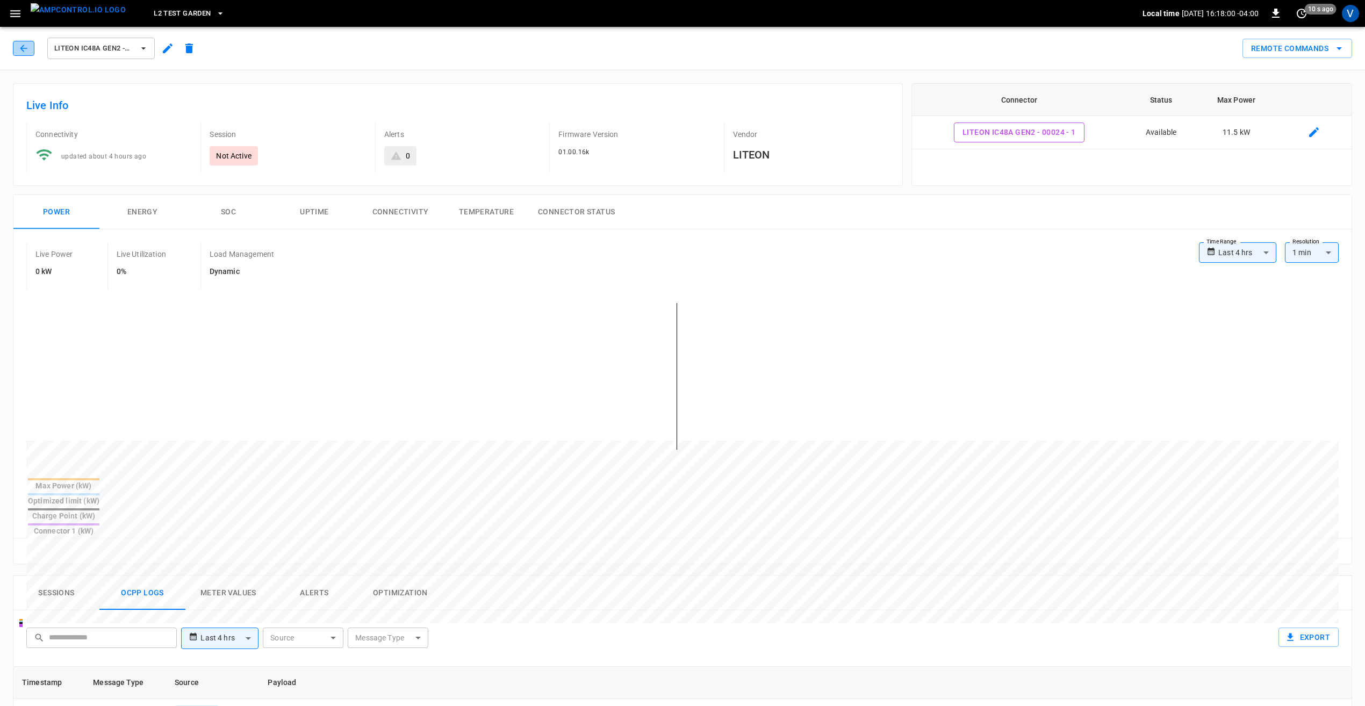
click at [33, 49] on button "button" at bounding box center [23, 48] width 21 height 15
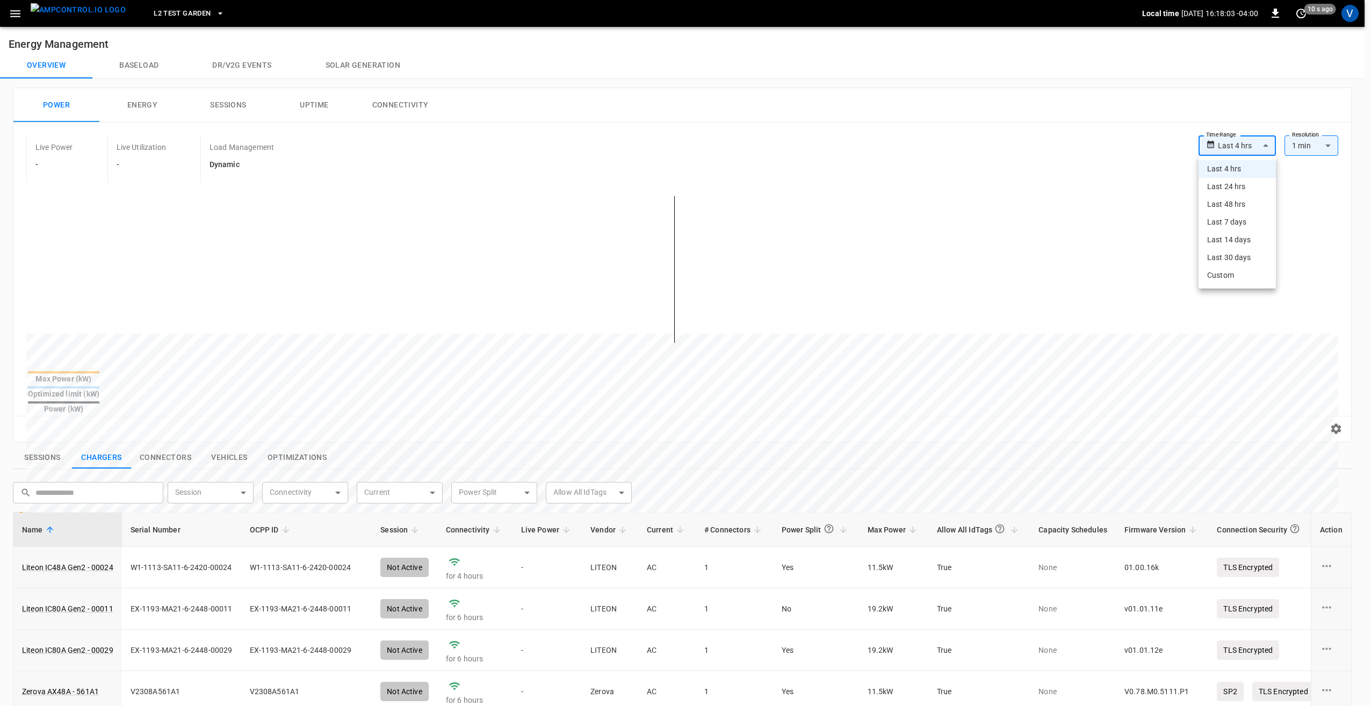
click at [1253, 147] on body "**********" at bounding box center [685, 522] width 1371 height 1044
click at [1244, 189] on li "Last 24 hrs" at bounding box center [1237, 187] width 77 height 18
type input "**********"
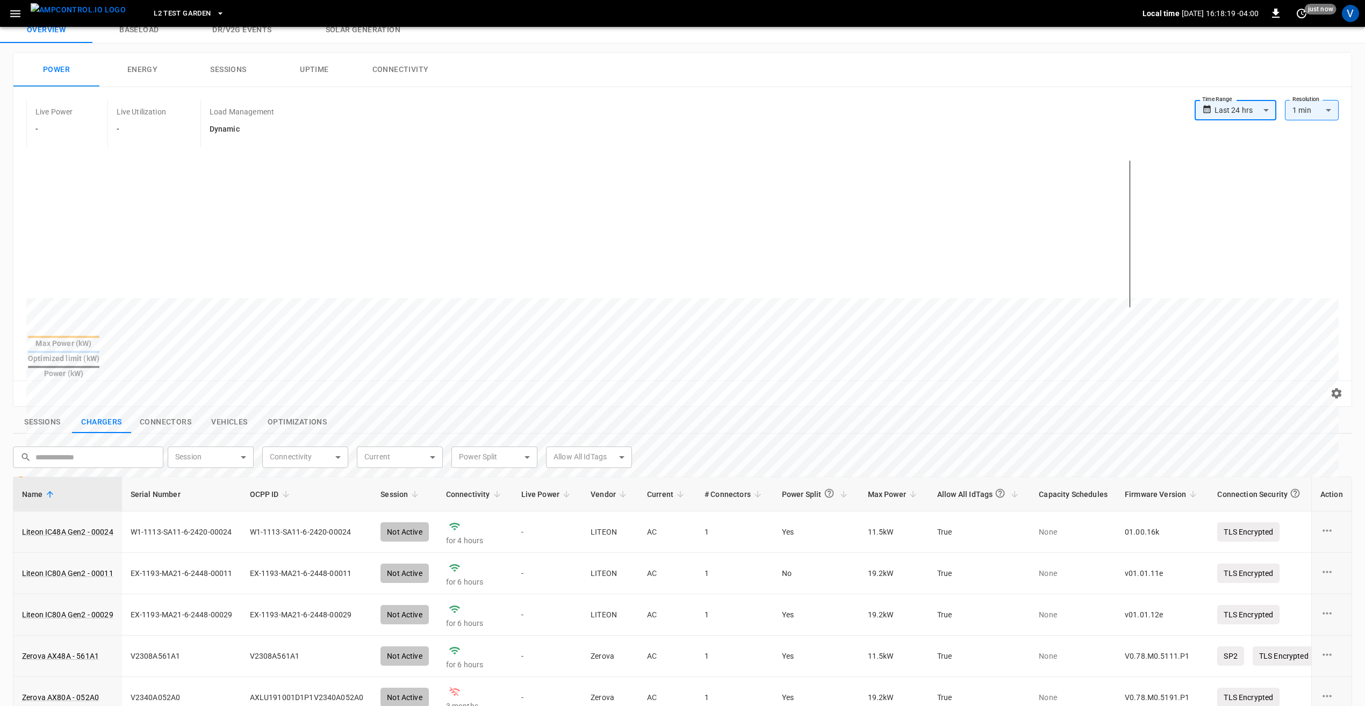
scroll to position [54, 0]
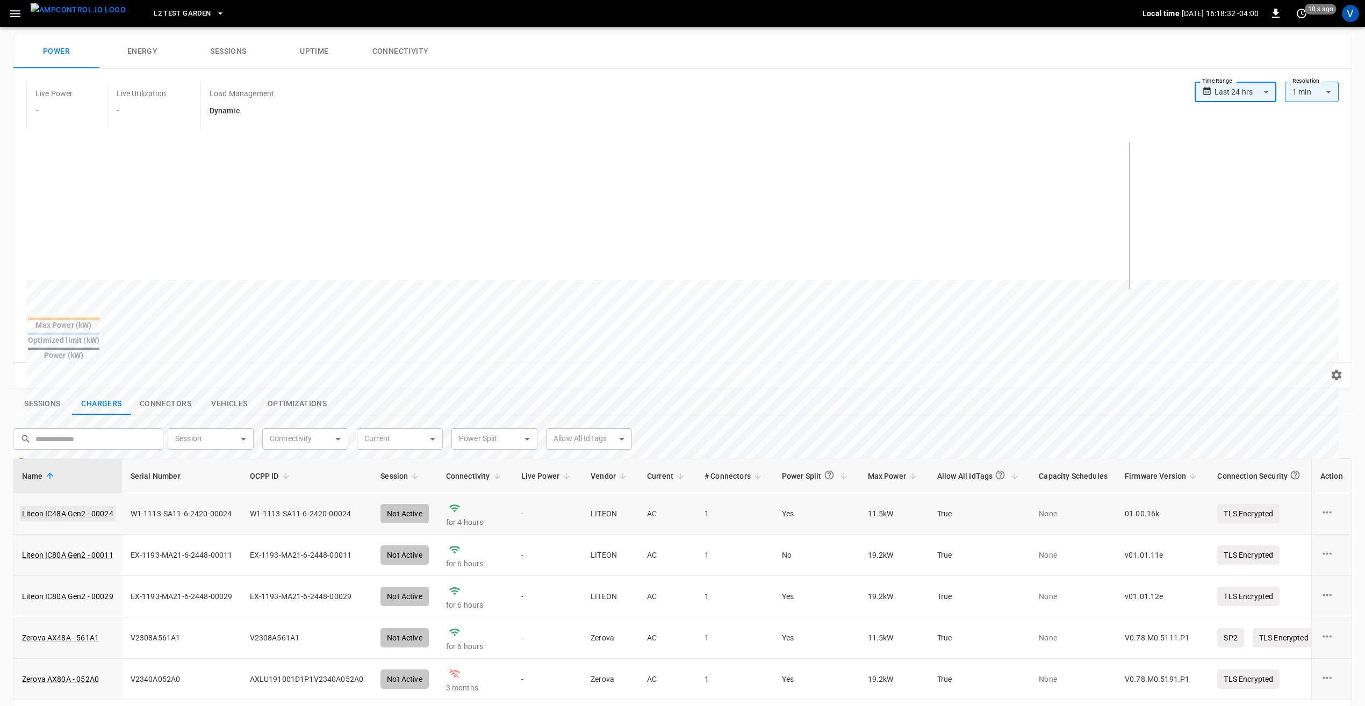
click at [96, 506] on link "Liteon IC48A Gen2 - 00024" at bounding box center [68, 513] width 96 height 15
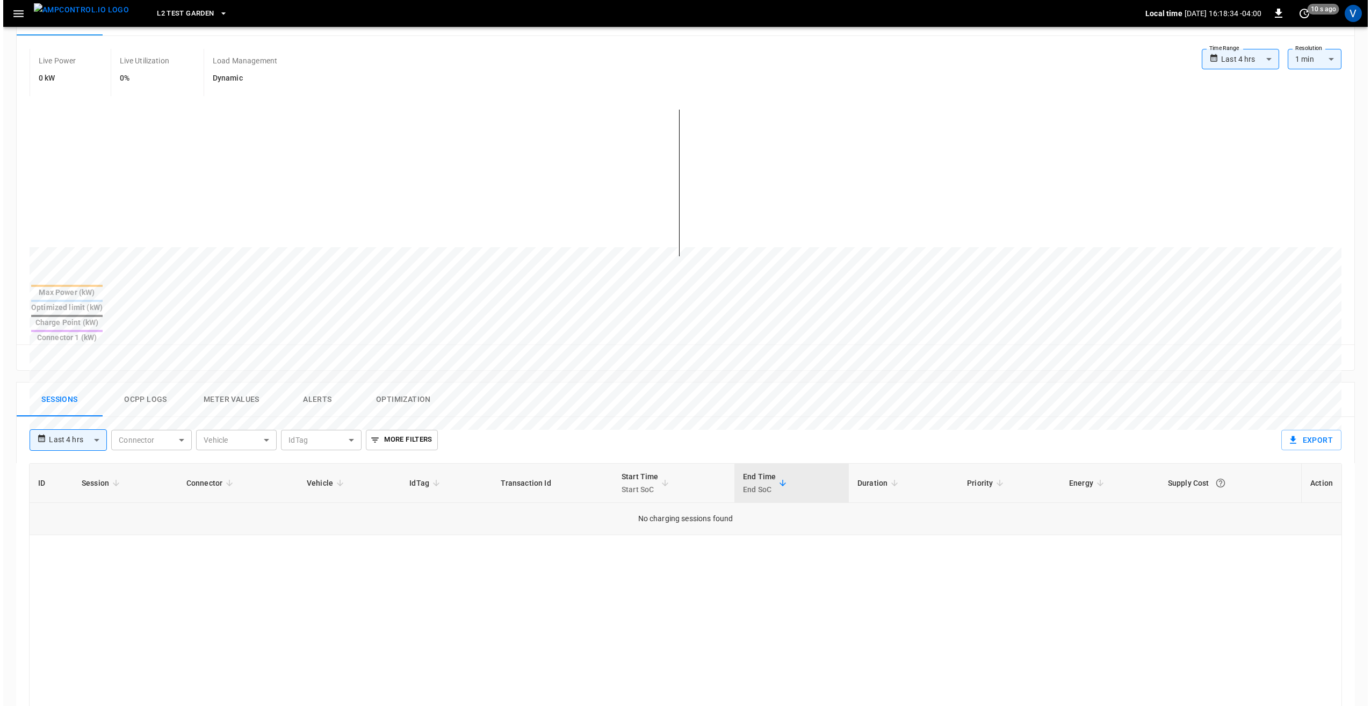
scroll to position [215, 0]
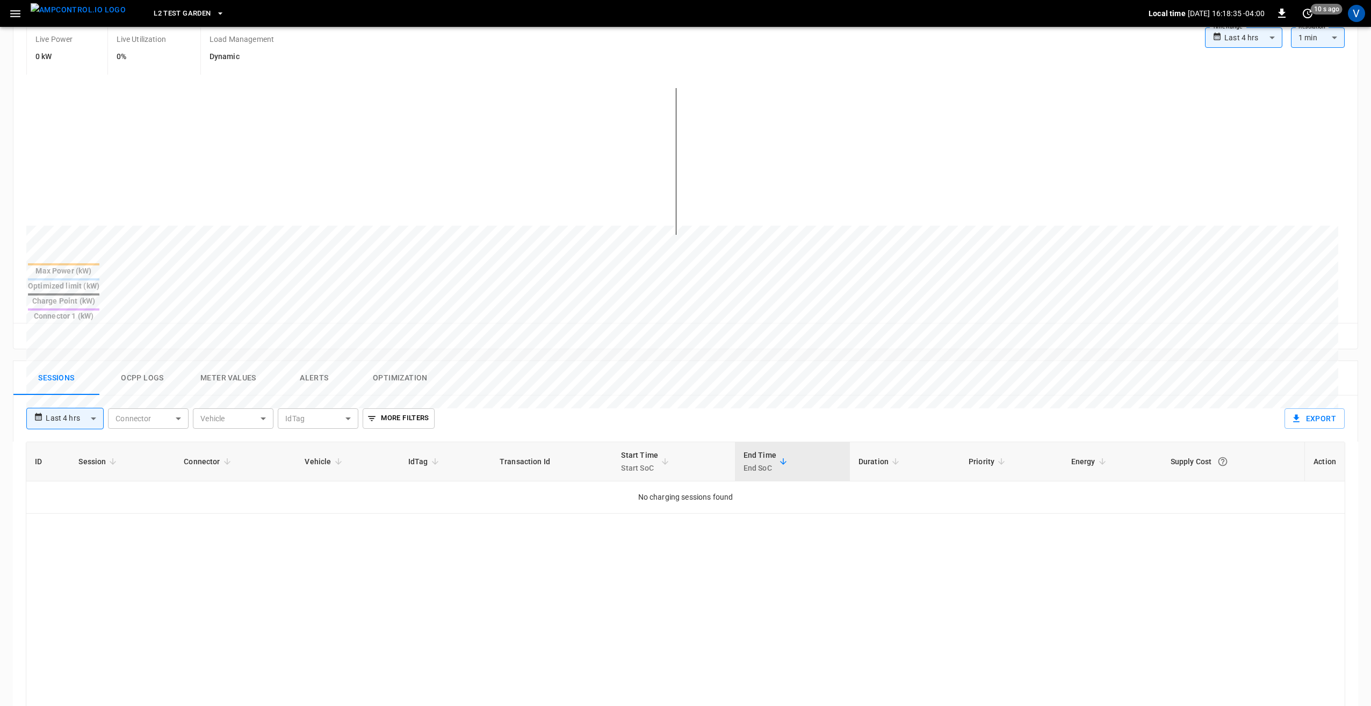
click at [85, 387] on body "**********" at bounding box center [685, 381] width 1371 height 1193
click at [69, 424] on li "Last 24 hrs" at bounding box center [64, 424] width 77 height 18
type input "**********"
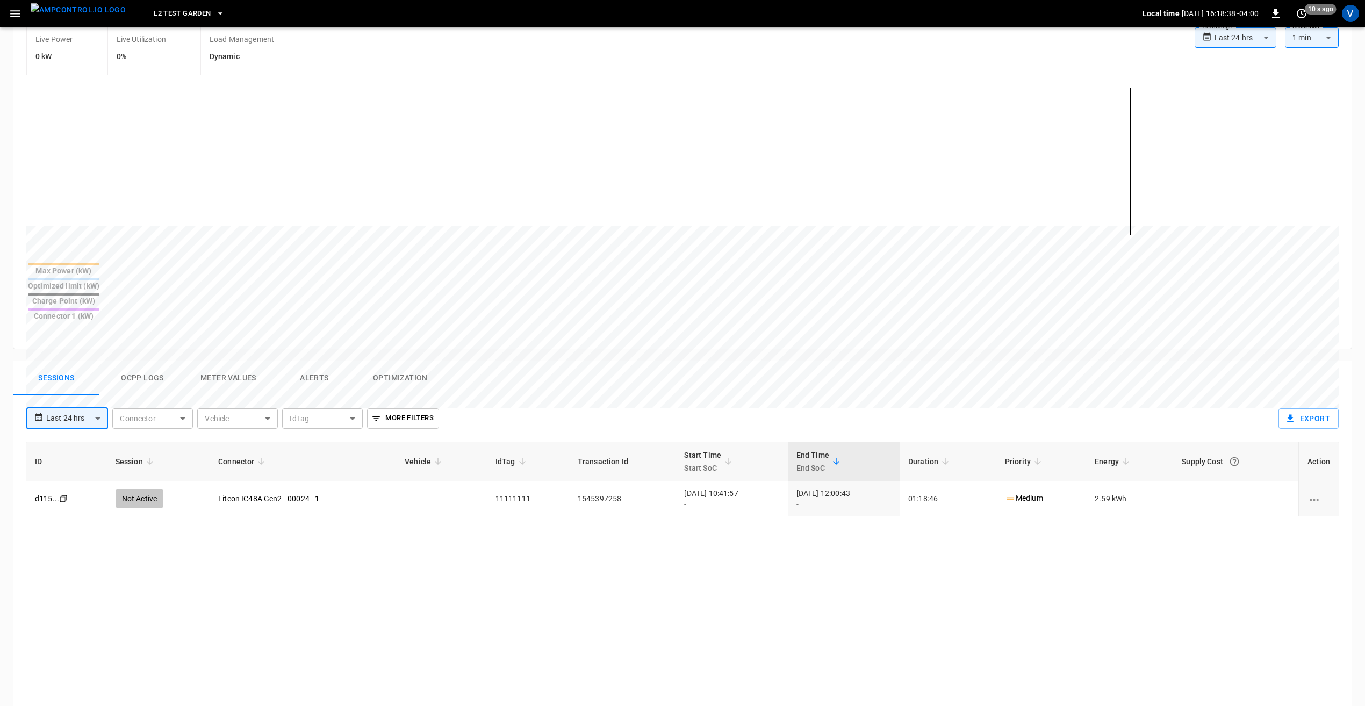
click at [155, 361] on button "Ocpp logs" at bounding box center [142, 378] width 86 height 34
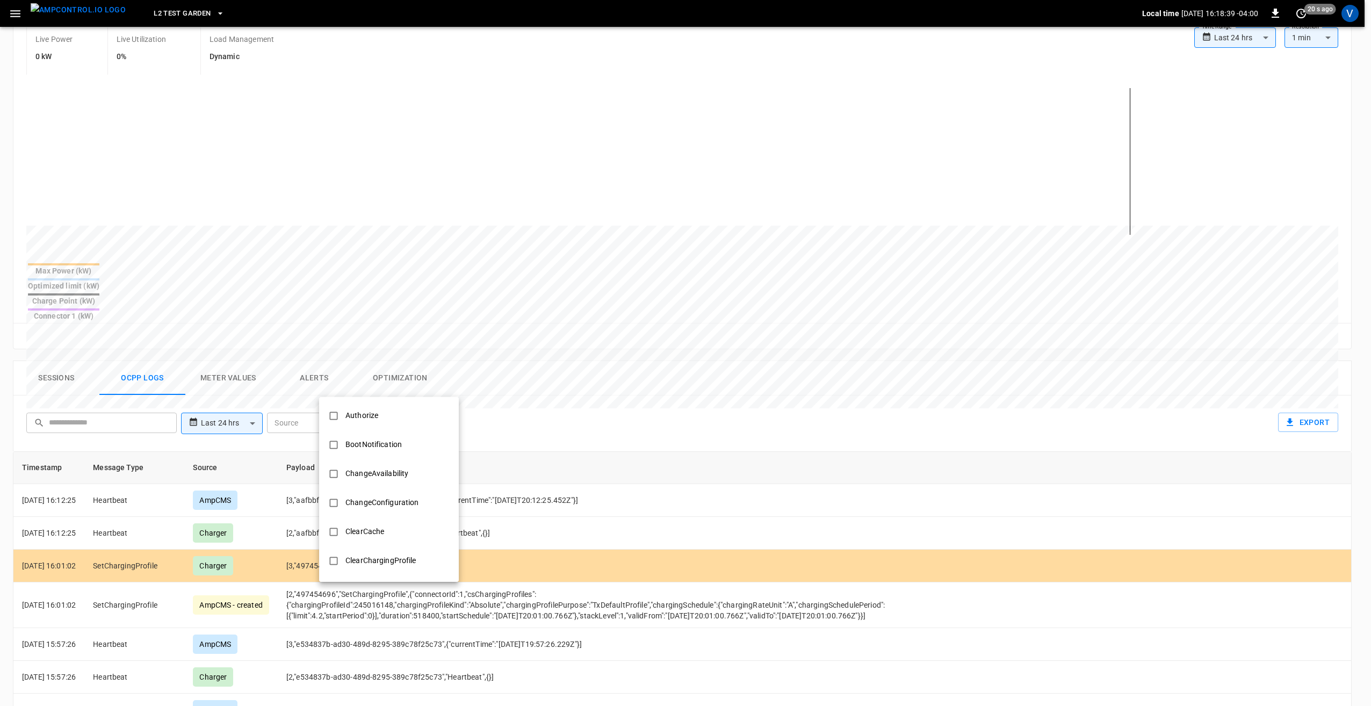
click at [418, 378] on body "**********" at bounding box center [685, 386] width 1371 height 1203
click at [361, 543] on div "MeterValues" at bounding box center [366, 549] width 55 height 20
type input "**********"
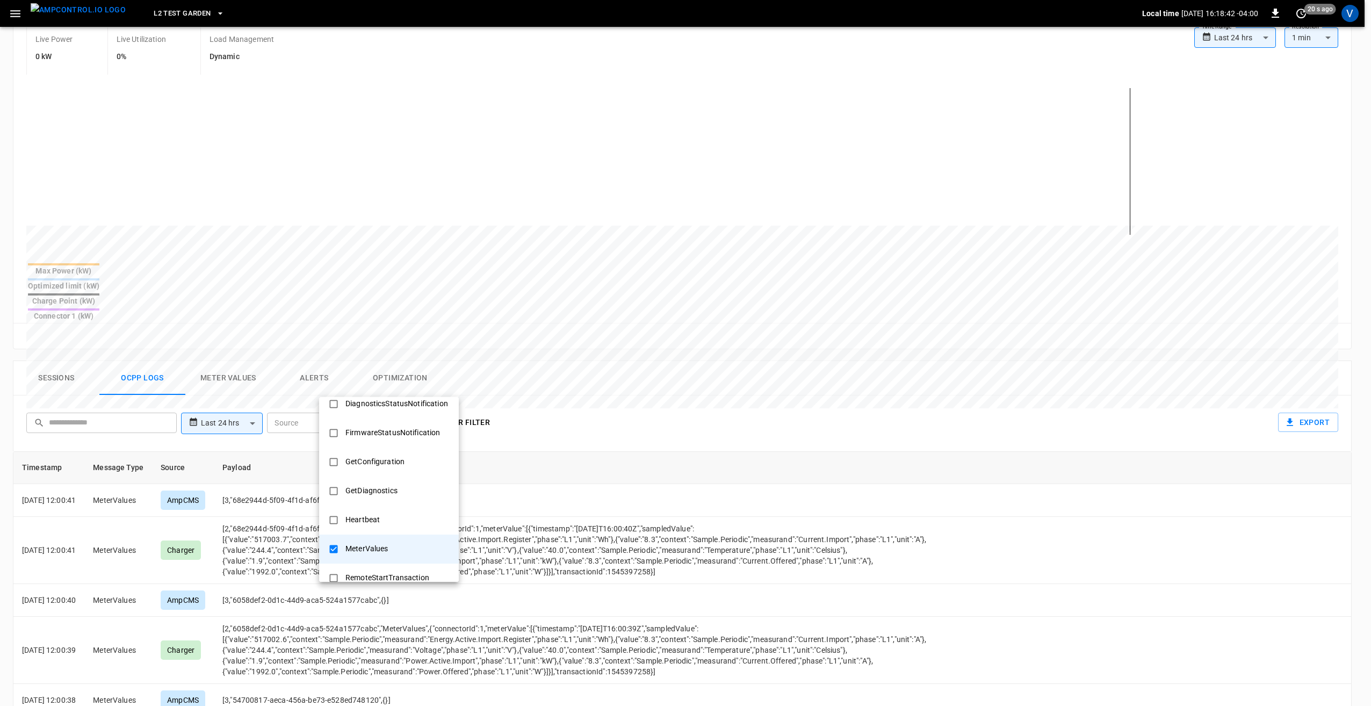
drag, startPoint x: 597, startPoint y: 391, endPoint x: 587, endPoint y: 398, distance: 12.4
click at [597, 391] on div at bounding box center [685, 353] width 1371 height 706
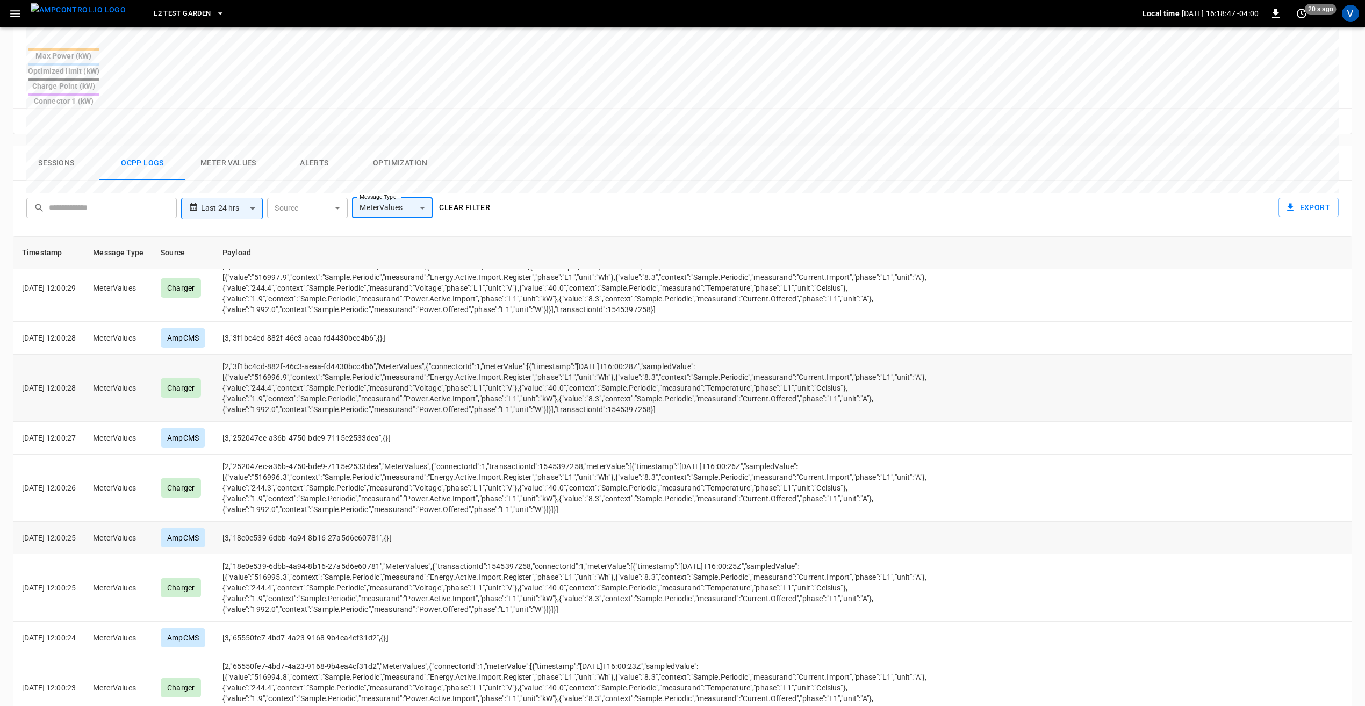
scroll to position [967, 0]
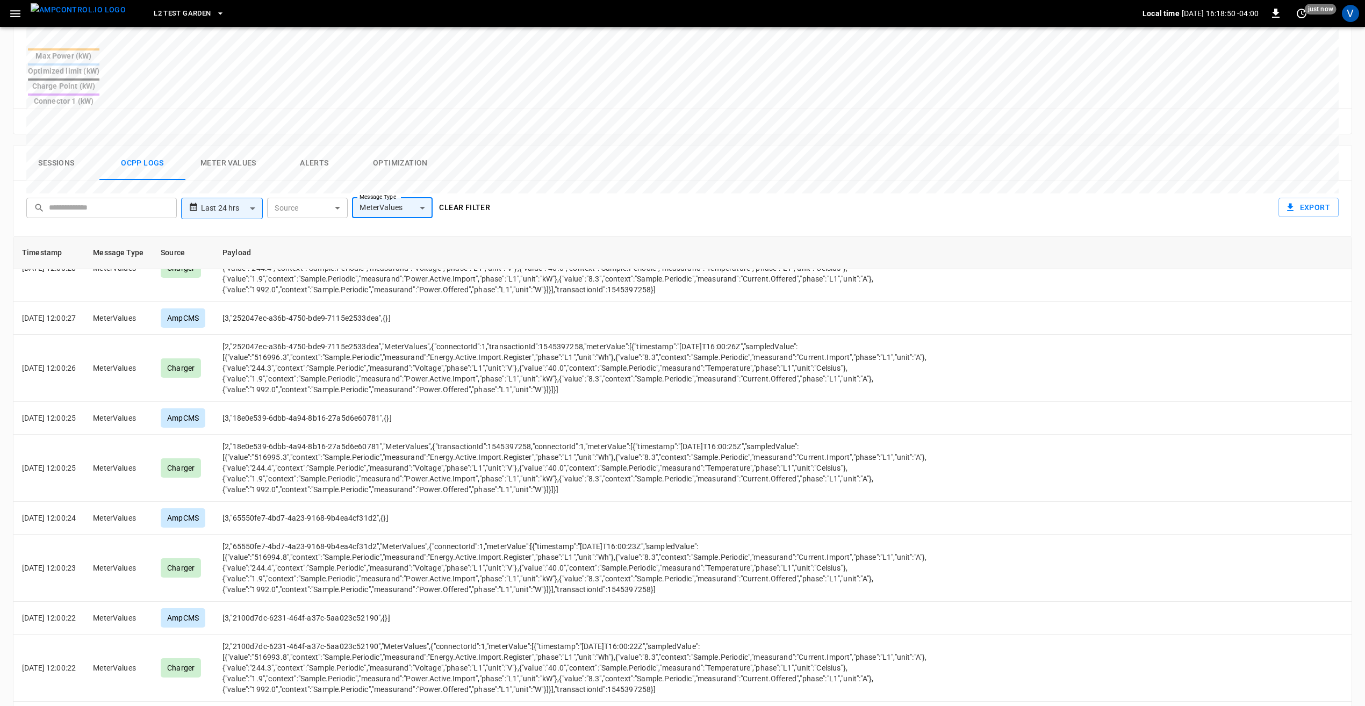
click at [320, 146] on button "Alerts" at bounding box center [314, 163] width 86 height 34
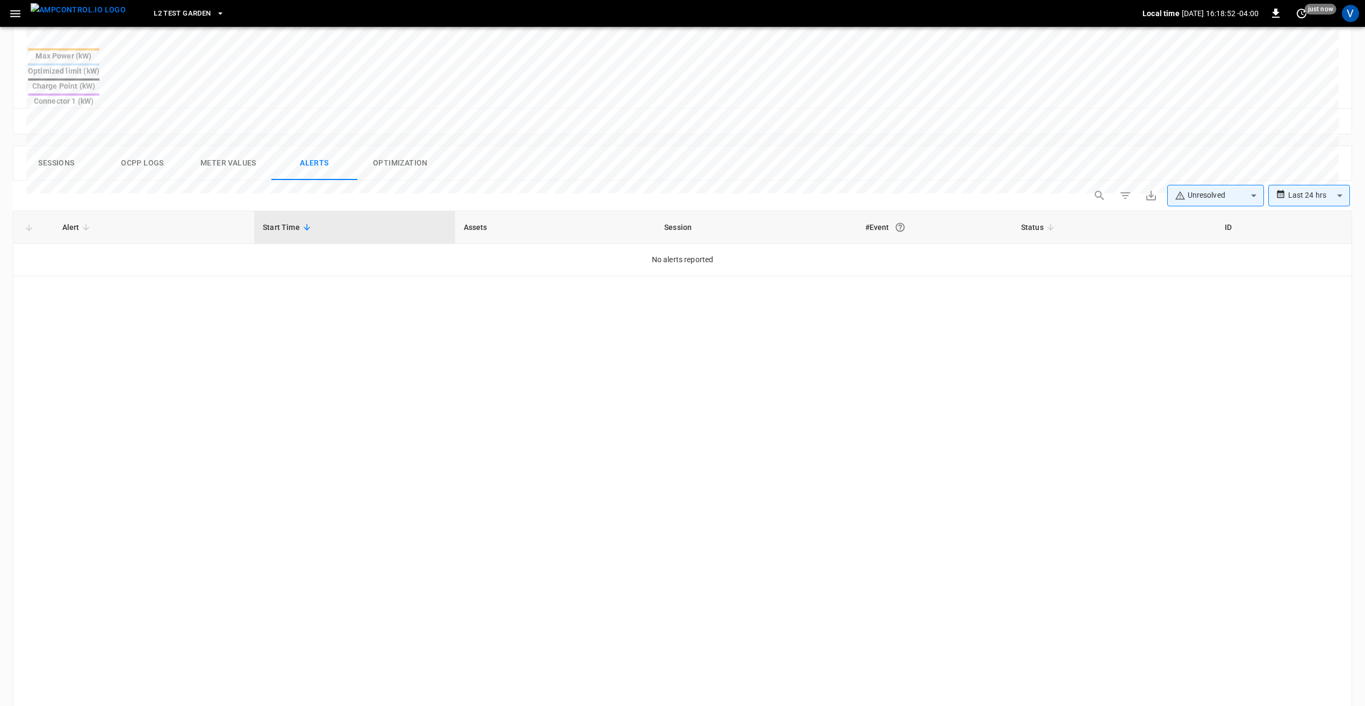
click at [1304, 159] on body "**********" at bounding box center [682, 204] width 1365 height 1268
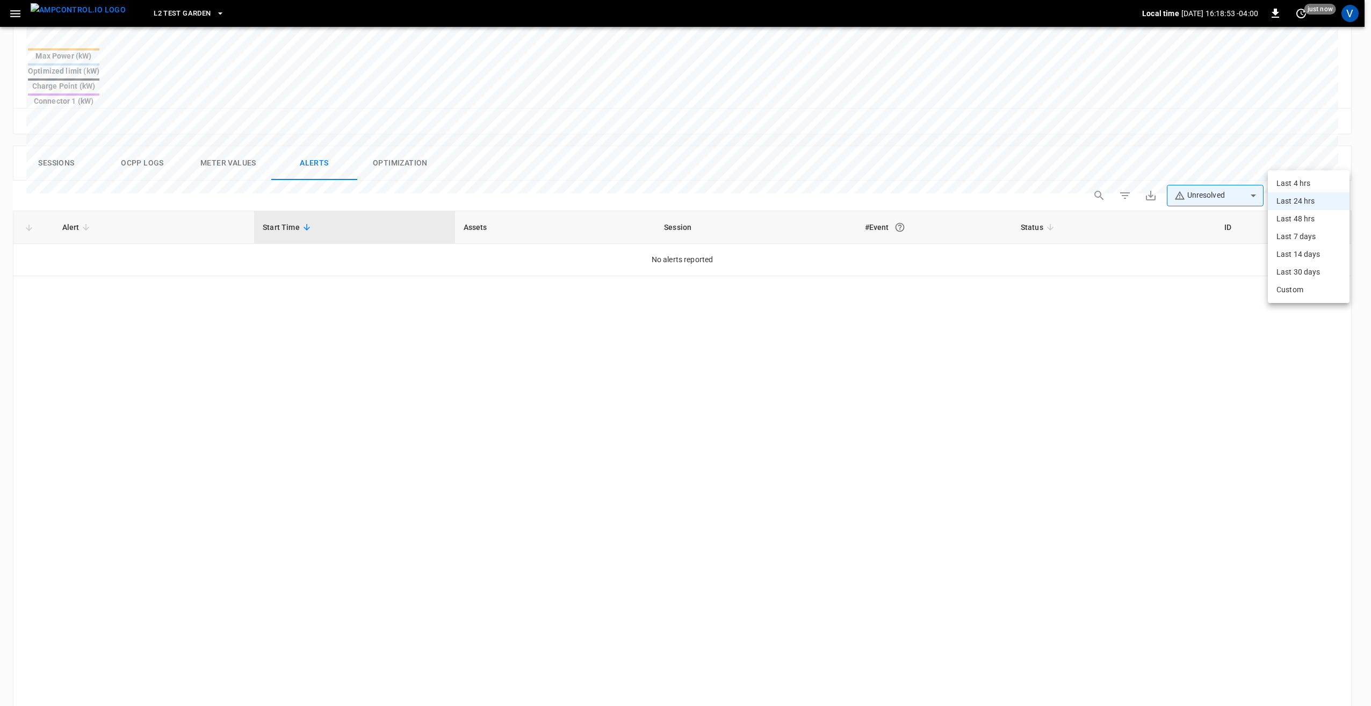
click at [1246, 164] on div at bounding box center [685, 353] width 1371 height 706
click at [1211, 163] on body "**********" at bounding box center [685, 204] width 1371 height 1268
type input "**********"
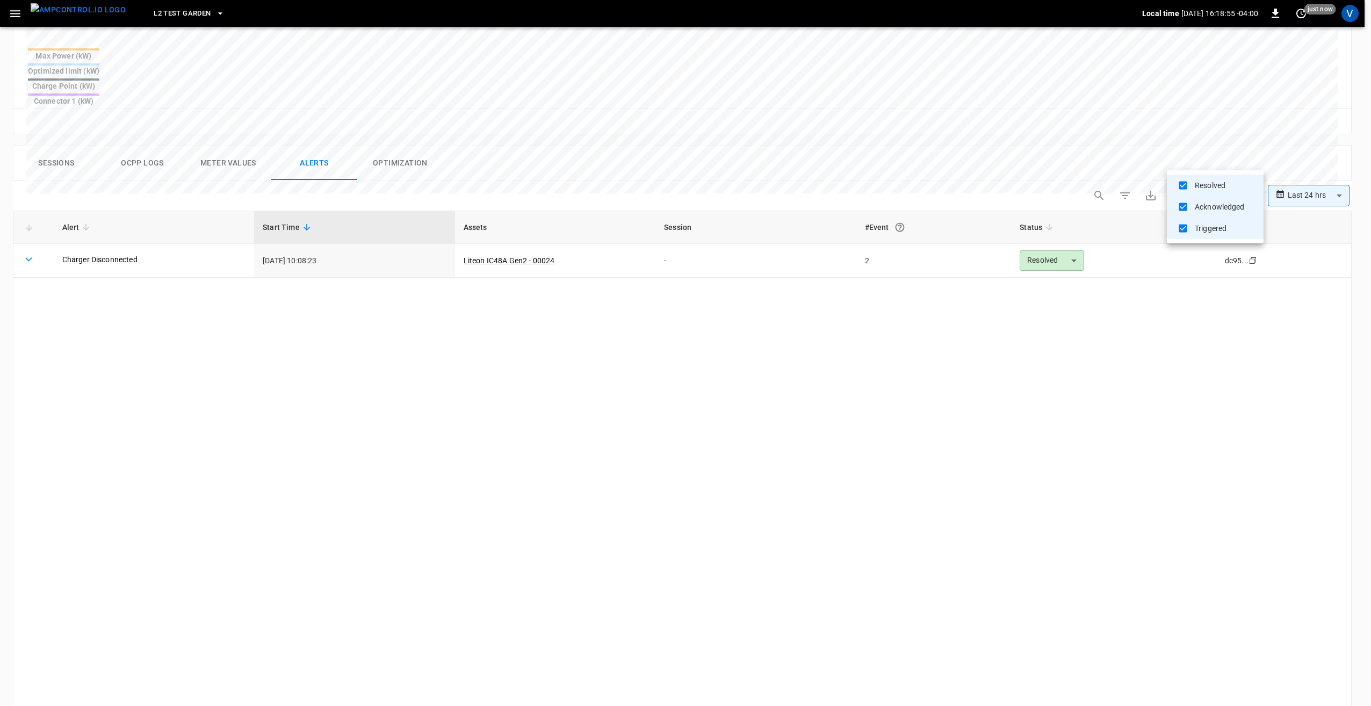
drag, startPoint x: 729, startPoint y: 369, endPoint x: 707, endPoint y: 369, distance: 22.6
click at [726, 370] on div at bounding box center [685, 353] width 1371 height 706
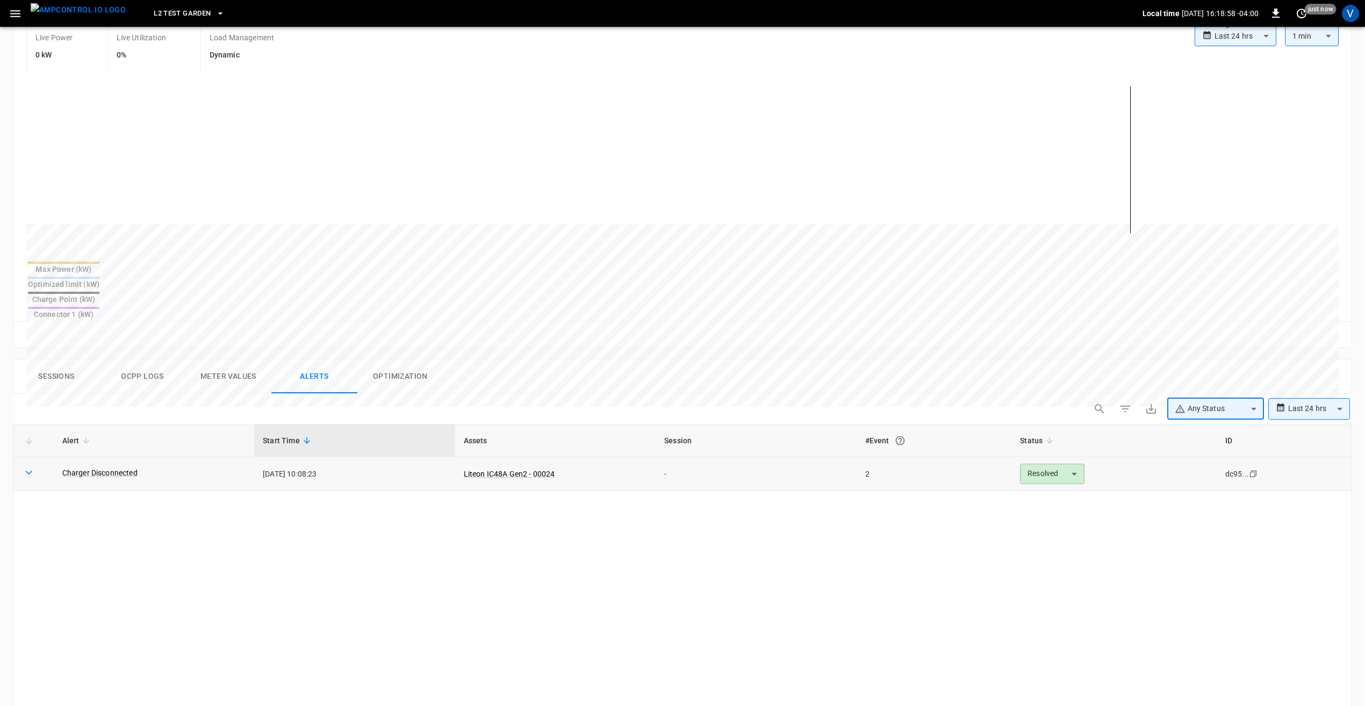
scroll to position [161, 0]
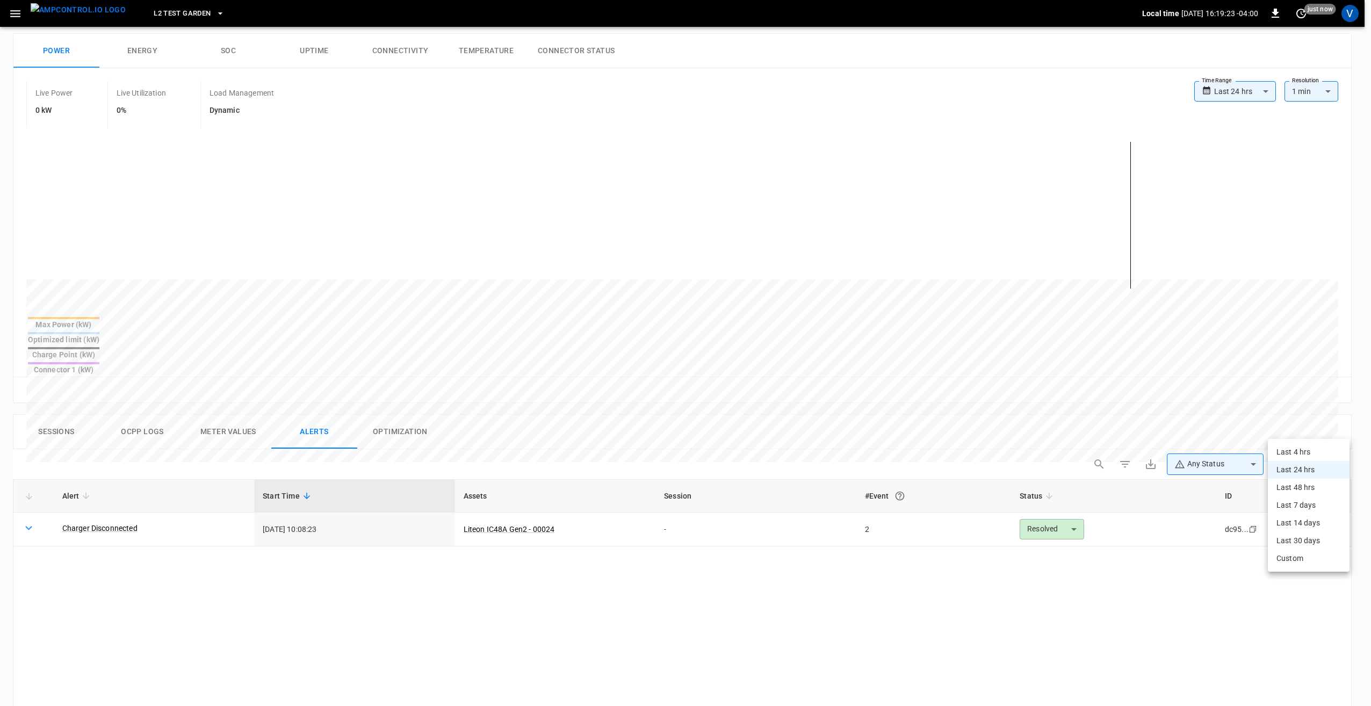
click at [1325, 433] on body "**********" at bounding box center [685, 473] width 1371 height 1268
click at [1295, 488] on li "Last 48 hrs" at bounding box center [1309, 488] width 82 height 18
type input "**********"
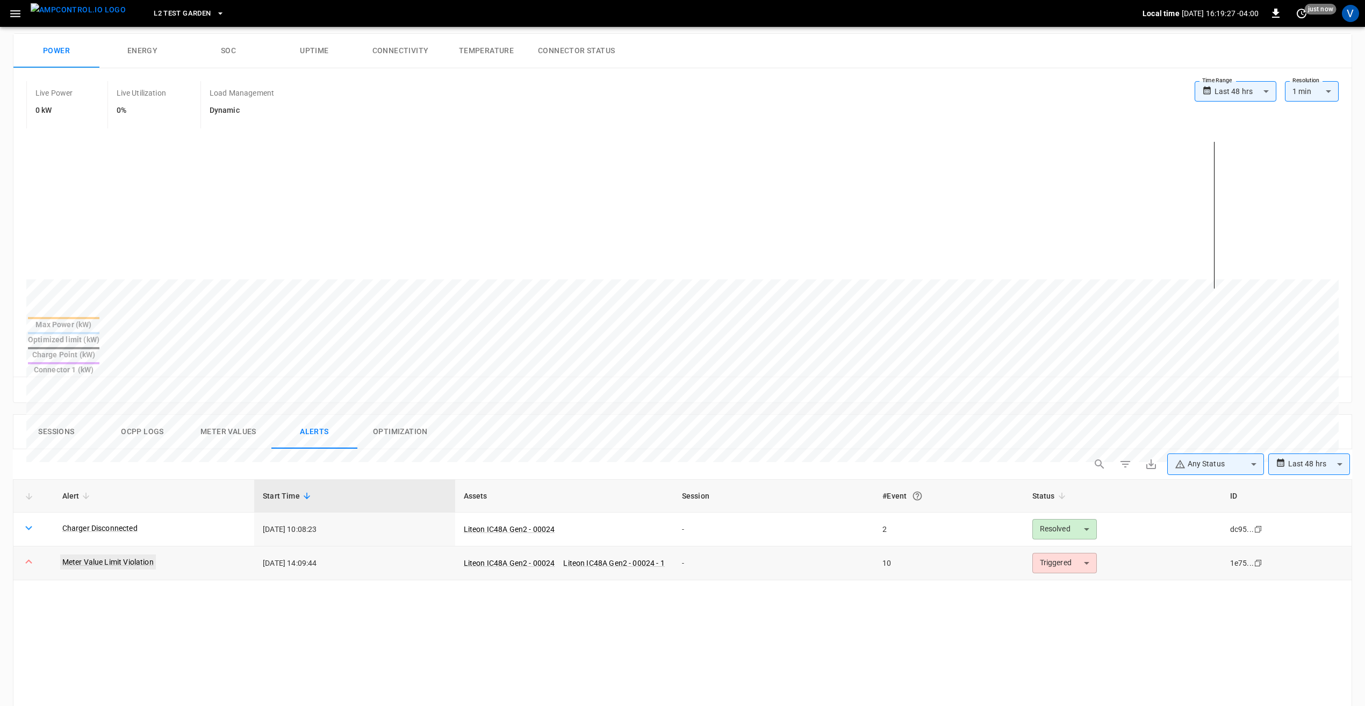
click at [130, 555] on link "Meter Value Limit Violation" at bounding box center [108, 562] width 96 height 15
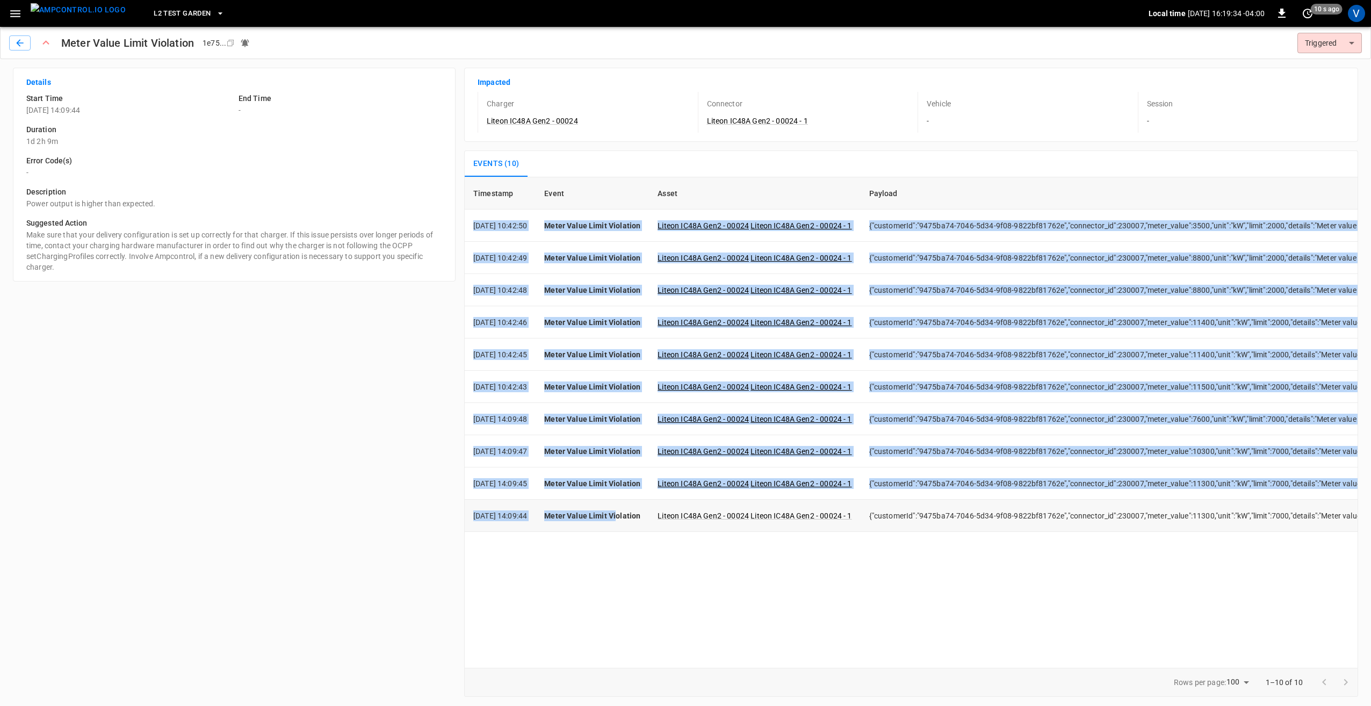
drag, startPoint x: 472, startPoint y: 228, endPoint x: 631, endPoint y: 522, distance: 334.2
click at [631, 522] on tbody "[DATE] 10:42:50 Meter Value Limit Violation Liteon IC48A Gen2 - 00024 Liteon IC…" at bounding box center [1117, 371] width 1304 height 322
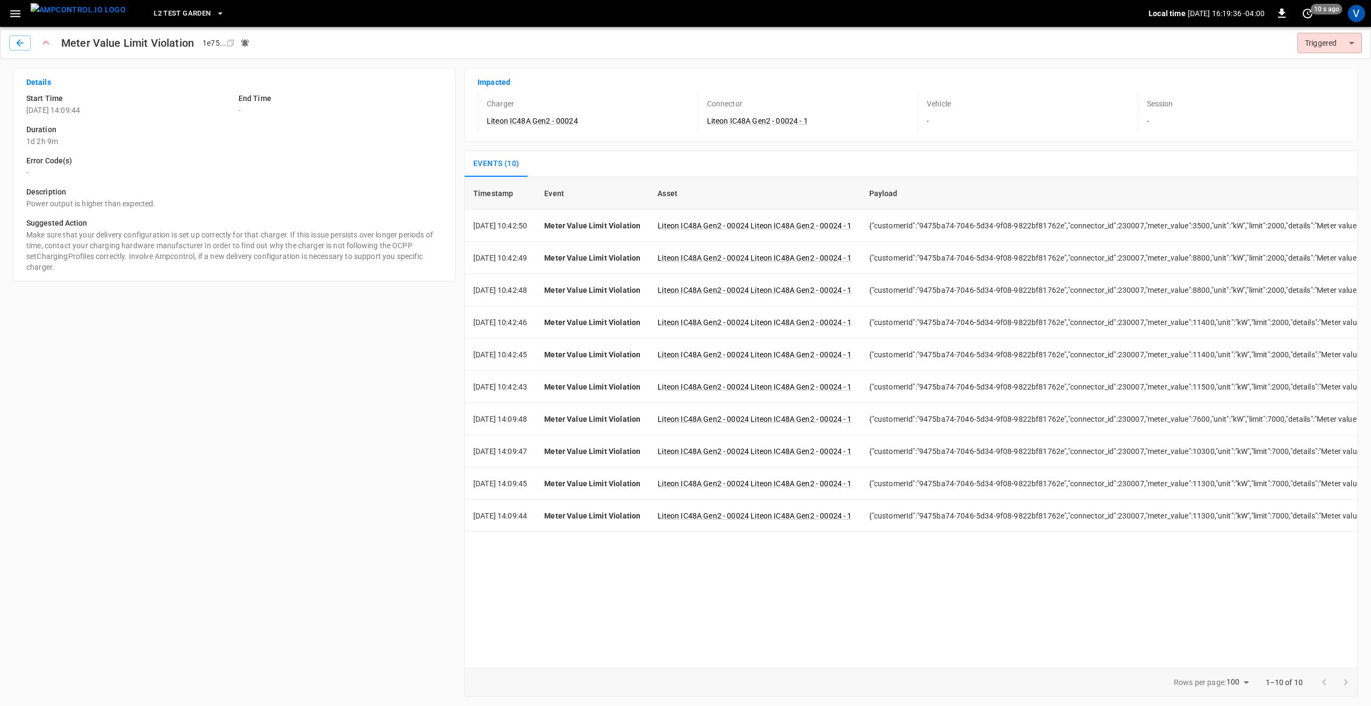
drag, startPoint x: 631, startPoint y: 522, endPoint x: 639, endPoint y: 567, distance: 45.2
click at [639, 567] on div "Timestamp Event Asset Payload [DATE] 10:42:50 Meter Value Limit Violation Liteo…" at bounding box center [911, 422] width 894 height 491
drag, startPoint x: 1195, startPoint y: 515, endPoint x: 1242, endPoint y: 516, distance: 47.3
click at [1242, 516] on td "{"customerId":"9475ba74-7046-5d34-9f08-9822bf81762e","connector_id":230007,"met…" at bounding box center [1315, 516] width 909 height 32
drag, startPoint x: 1242, startPoint y: 516, endPoint x: 1212, endPoint y: 543, distance: 40.3
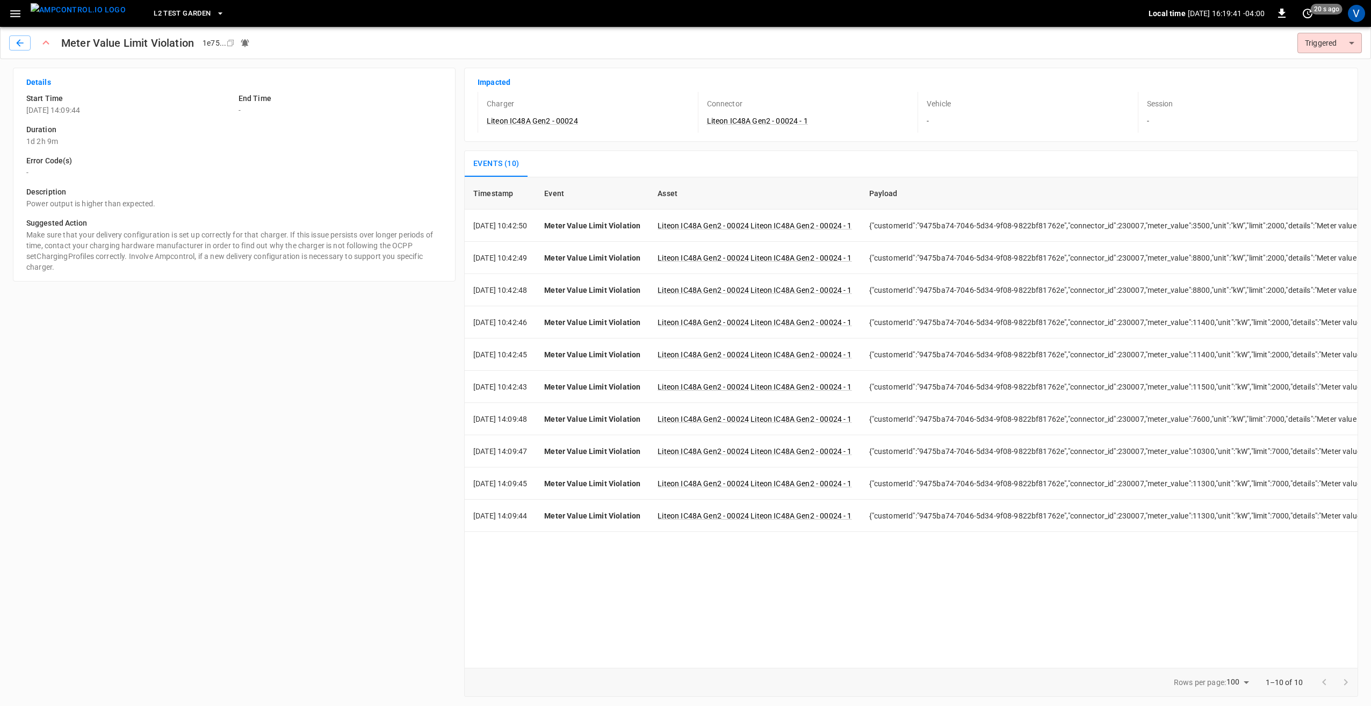
click at [1212, 543] on div "Timestamp Event Asset Payload [DATE] 10:42:50 Meter Value Limit Violation Liteo…" at bounding box center [911, 422] width 894 height 491
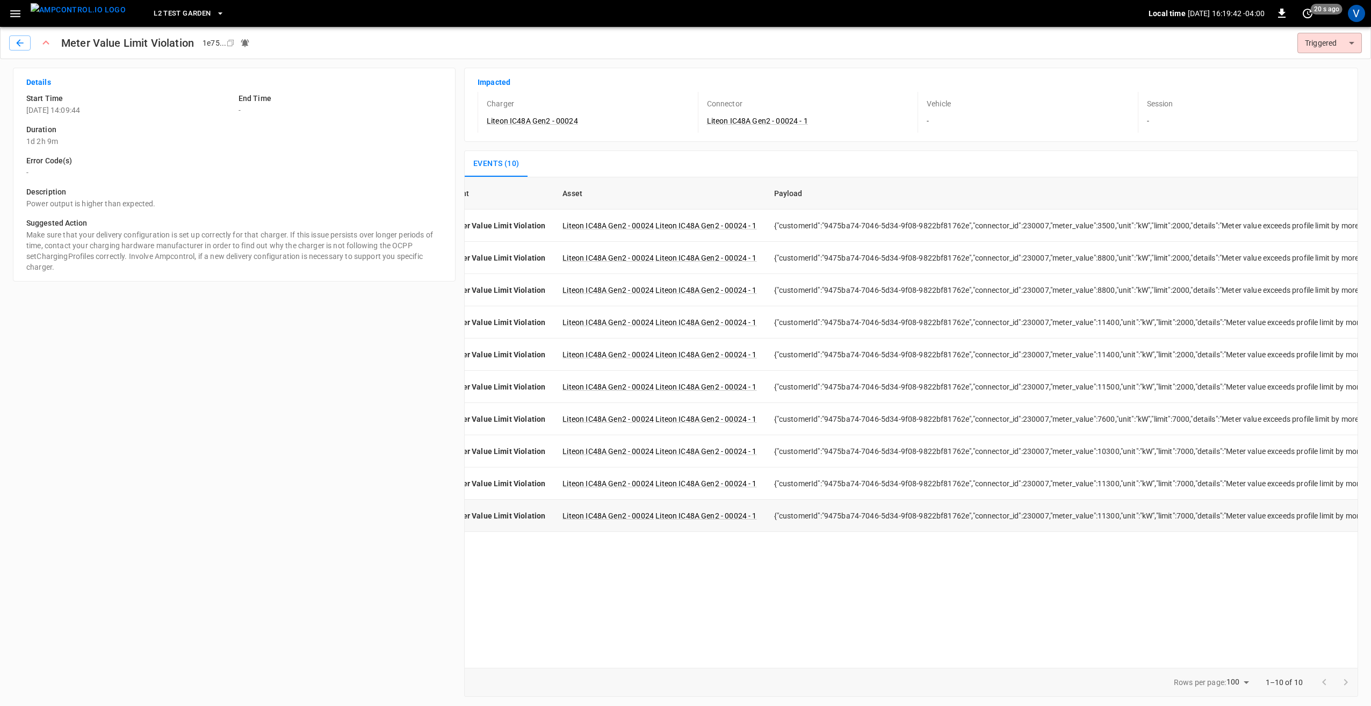
scroll to position [0, 376]
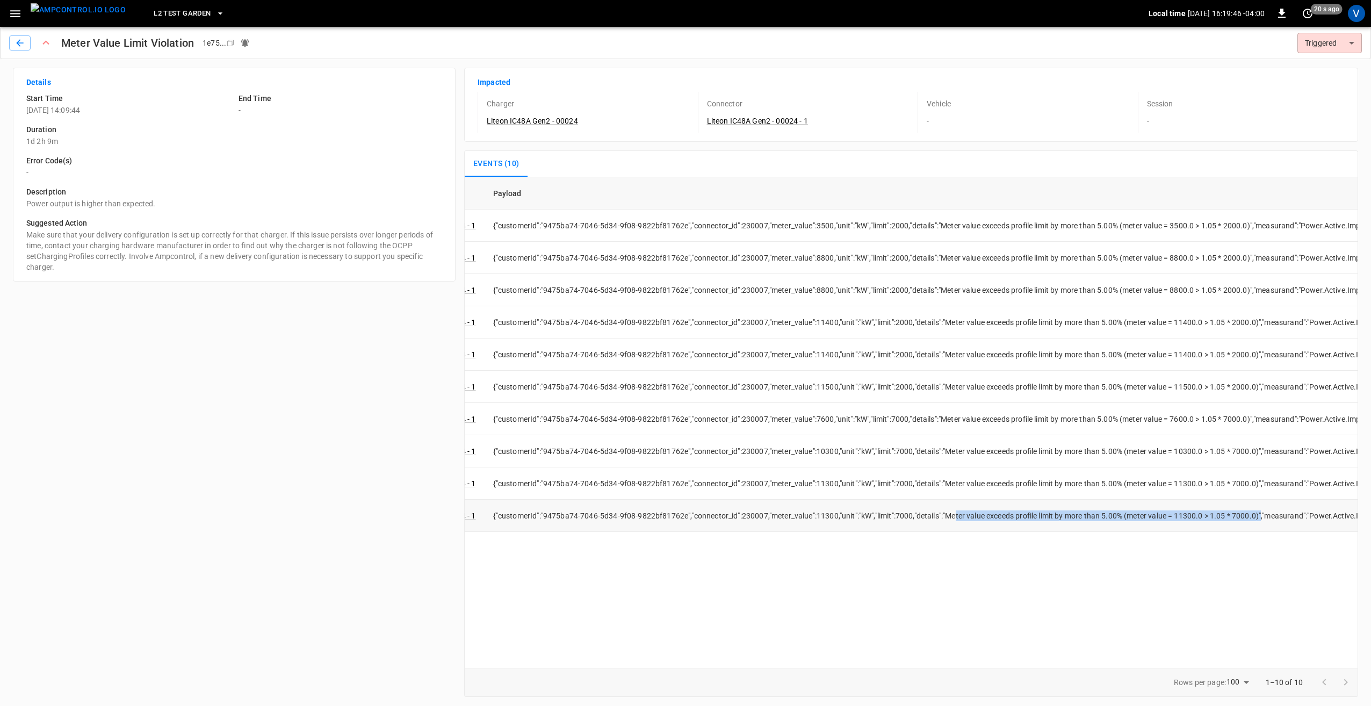
drag, startPoint x: 974, startPoint y: 518, endPoint x: 1282, endPoint y: 520, distance: 307.9
click at [1282, 520] on td "{"customerId":"9475ba74-7046-5d34-9f08-9822bf81762e","connector_id":230007,"met…" at bounding box center [939, 516] width 909 height 32
click at [1008, 554] on div "Timestamp Event Asset Payload [DATE] 10:42:50 Meter Value Limit Violation Liteo…" at bounding box center [911, 422] width 894 height 491
drag, startPoint x: 1016, startPoint y: 515, endPoint x: 1165, endPoint y: 517, distance: 148.9
click at [1165, 517] on td "{"customerId":"9475ba74-7046-5d34-9f08-9822bf81762e","connector_id":230007,"met…" at bounding box center [939, 516] width 909 height 32
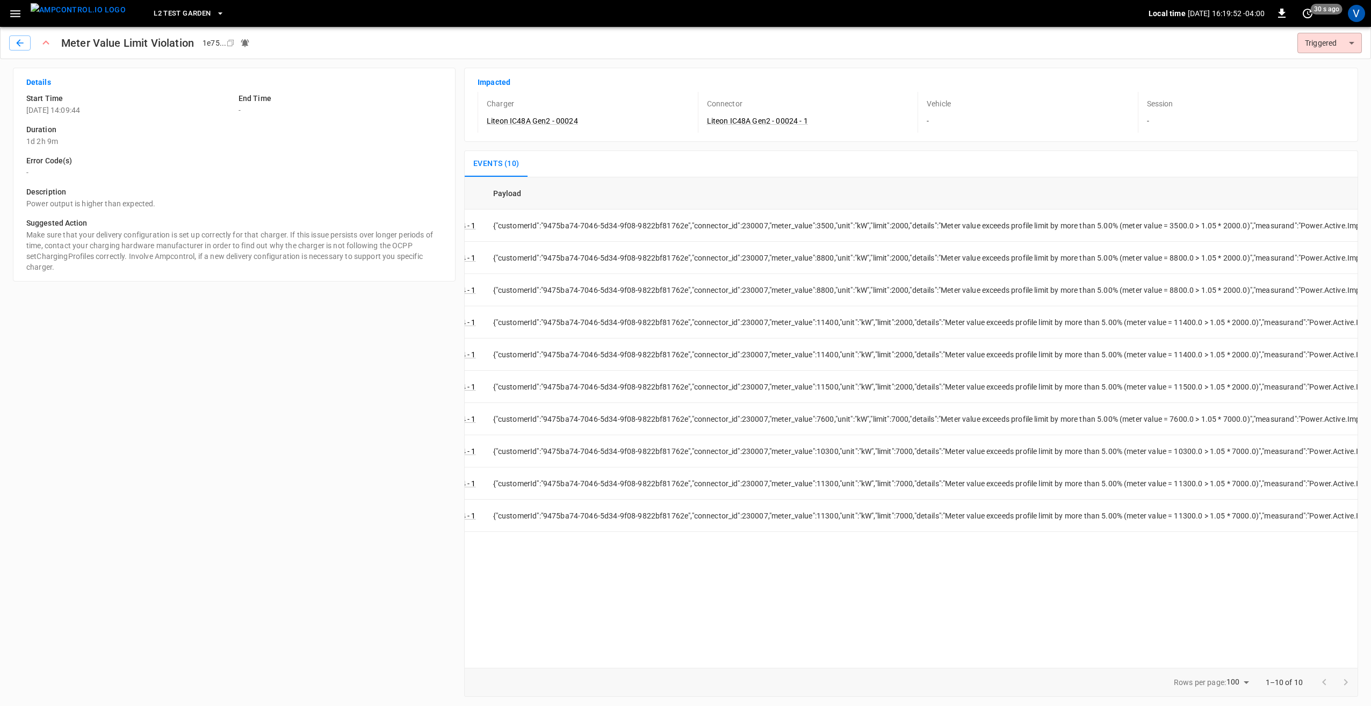
drag, startPoint x: 1165, startPoint y: 517, endPoint x: 1147, endPoint y: 572, distance: 57.8
click at [1147, 572] on div "Timestamp Event Asset Payload [DATE] 10:42:50 Meter Value Limit Violation Liteo…" at bounding box center [911, 422] width 894 height 491
drag, startPoint x: 958, startPoint y: 516, endPoint x: 1106, endPoint y: 514, distance: 148.3
click at [1106, 514] on td "{"customerId":"9475ba74-7046-5d34-9f08-9822bf81762e","connector_id":230007,"met…" at bounding box center [939, 516] width 909 height 32
drag, startPoint x: 1106, startPoint y: 514, endPoint x: 1071, endPoint y: 586, distance: 80.3
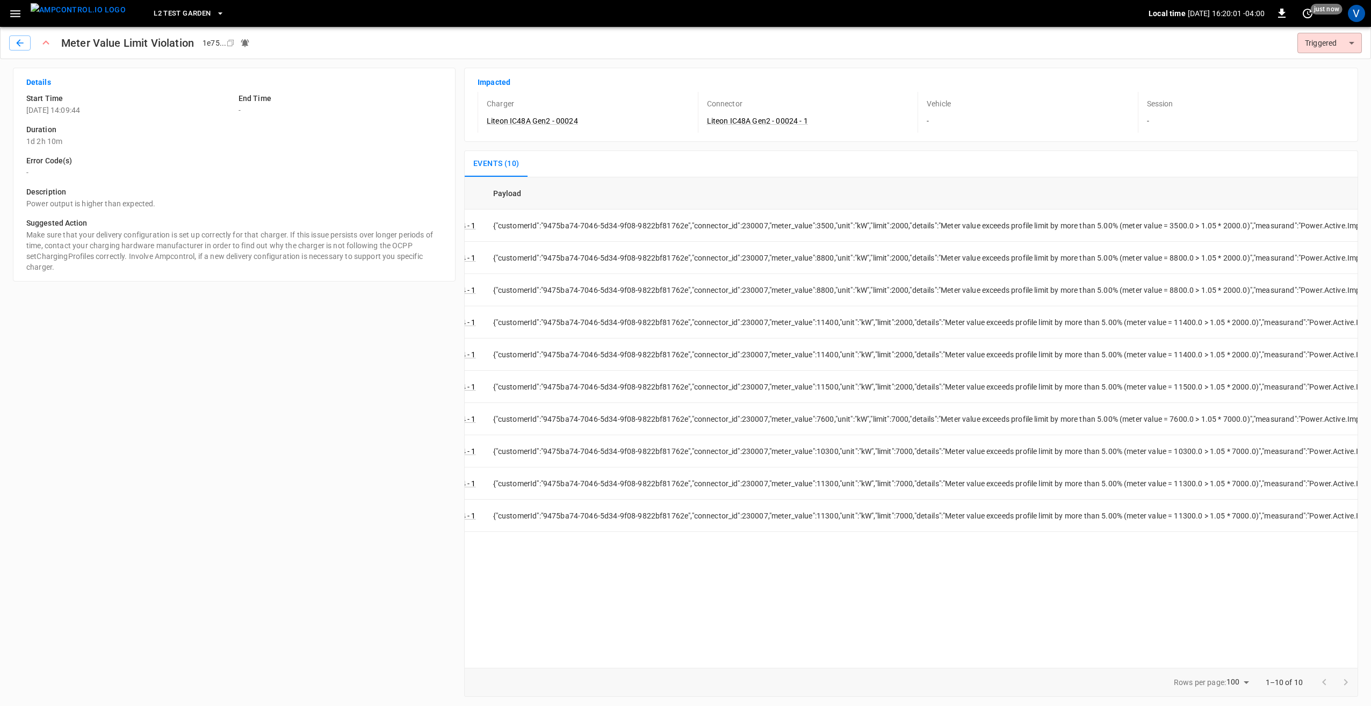
click at [1071, 586] on div "Timestamp Event Asset Payload [DATE] 10:42:50 Meter Value Limit Violation Liteo…" at bounding box center [911, 422] width 894 height 491
drag, startPoint x: 1080, startPoint y: 512, endPoint x: 885, endPoint y: 500, distance: 195.4
click at [885, 500] on td "{"customerId":"9475ba74-7046-5d34-9f08-9822bf81762e","connector_id":230007,"met…" at bounding box center [904, 516] width 909 height 32
drag, startPoint x: 885, startPoint y: 500, endPoint x: 871, endPoint y: 562, distance: 64.0
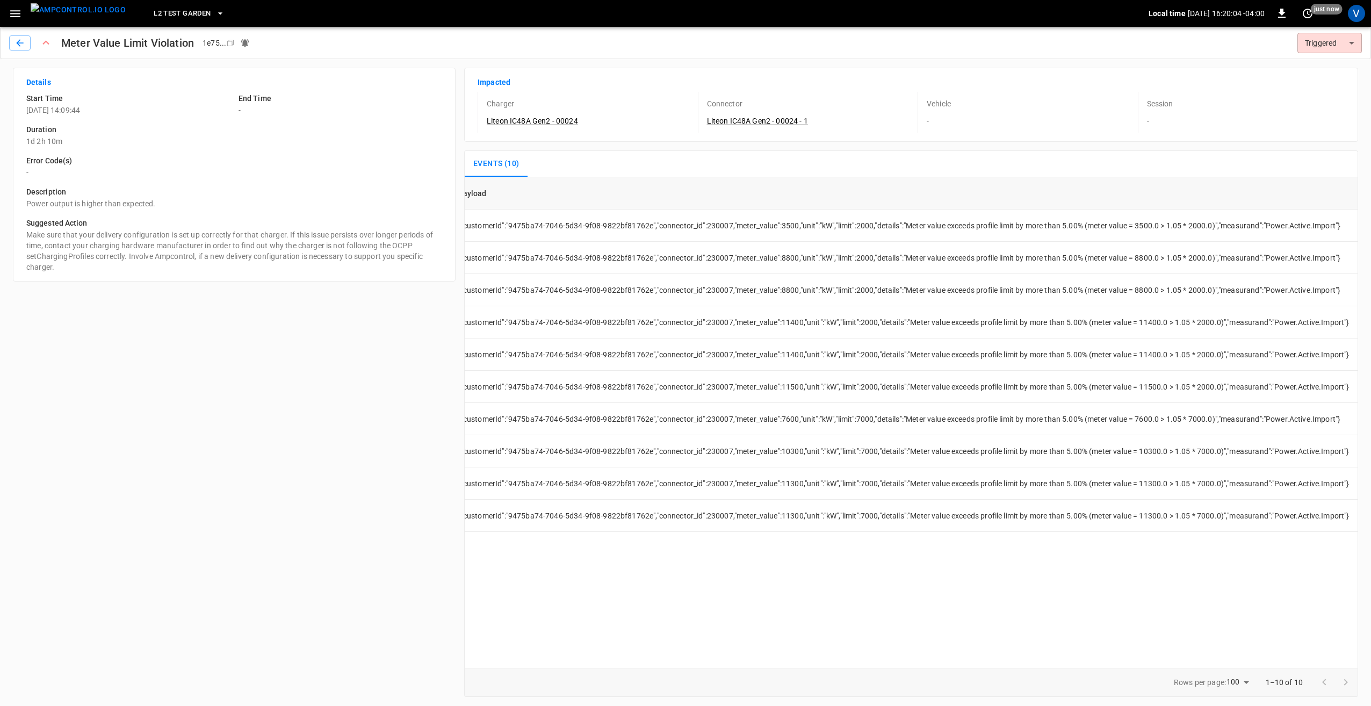
click at [871, 562] on div "Timestamp Event Asset Payload [DATE] 10:42:50 Meter Value Limit Violation Liteo…" at bounding box center [911, 422] width 894 height 491
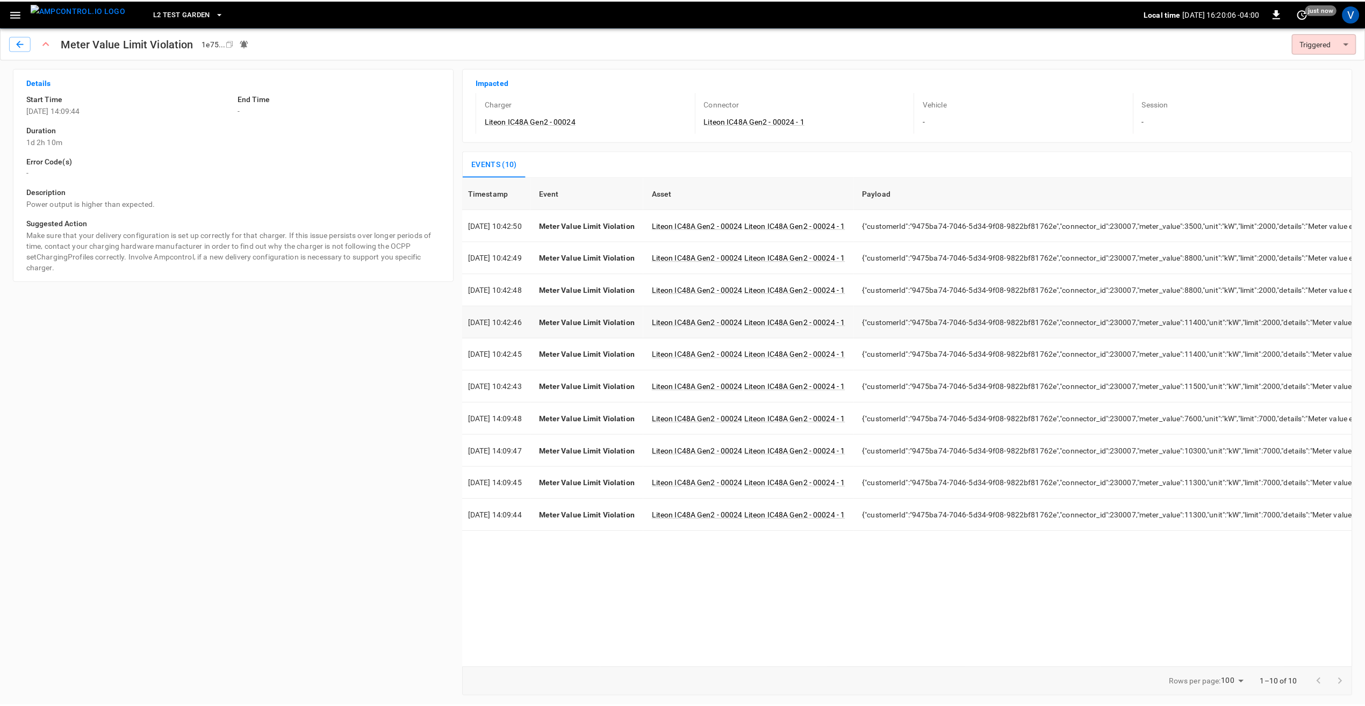
scroll to position [0, 0]
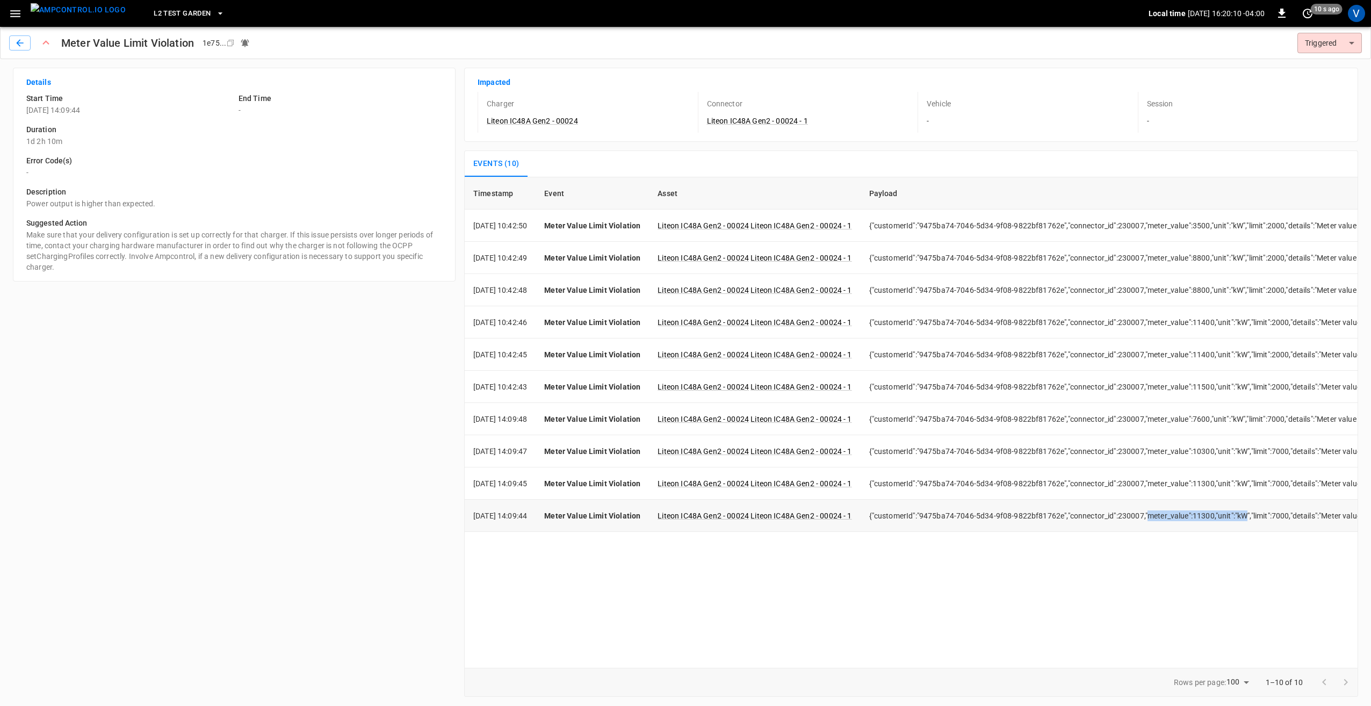
drag, startPoint x: 1163, startPoint y: 513, endPoint x: 1263, endPoint y: 516, distance: 100.5
click at [1263, 516] on td "{"customerId":"9475ba74-7046-5d34-9f08-9822bf81762e","connector_id":230007,"met…" at bounding box center [1315, 516] width 909 height 32
drag, startPoint x: 1263, startPoint y: 516, endPoint x: 1228, endPoint y: 570, distance: 64.4
click at [1228, 570] on div "Timestamp Event Asset Payload [DATE] 10:42:50 Meter Value Limit Violation Liteo…" at bounding box center [911, 422] width 894 height 491
click at [20, 42] on icon "button" at bounding box center [20, 43] width 11 height 11
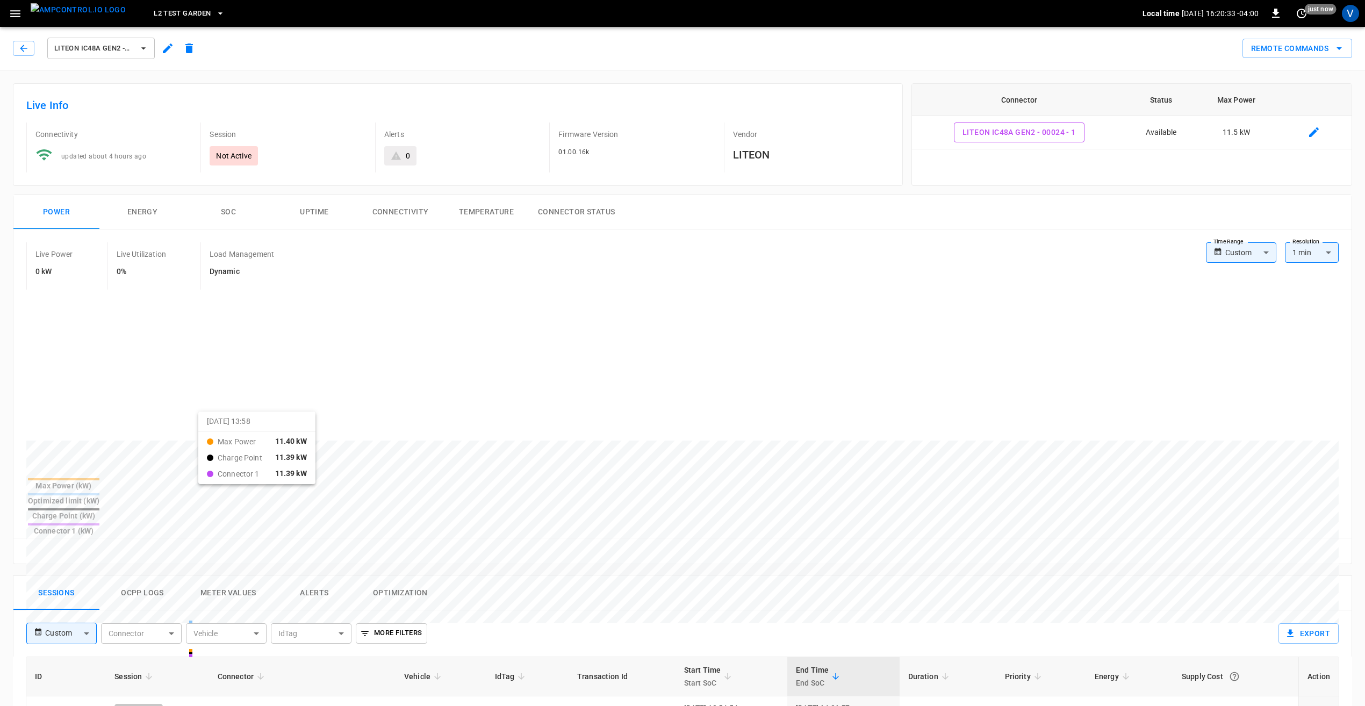
scroll to position [161, 0]
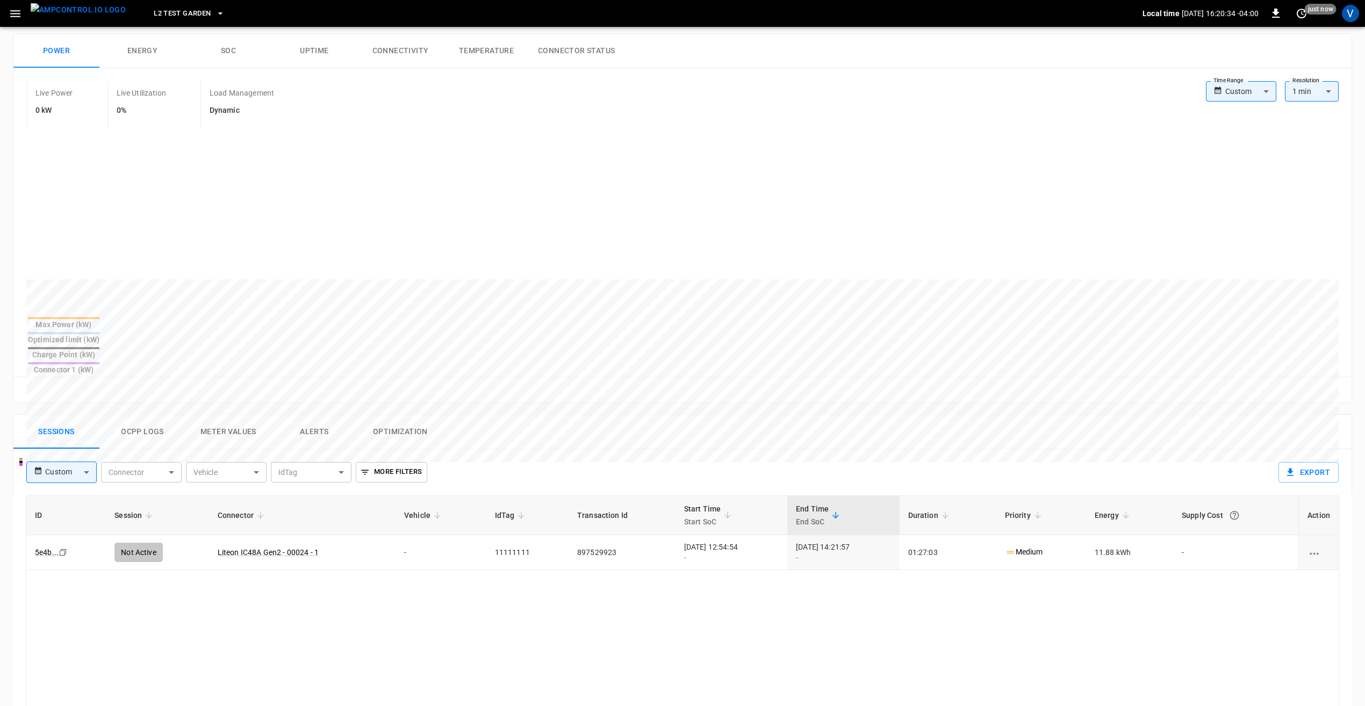
click at [155, 415] on button "Ocpp logs" at bounding box center [142, 432] width 86 height 34
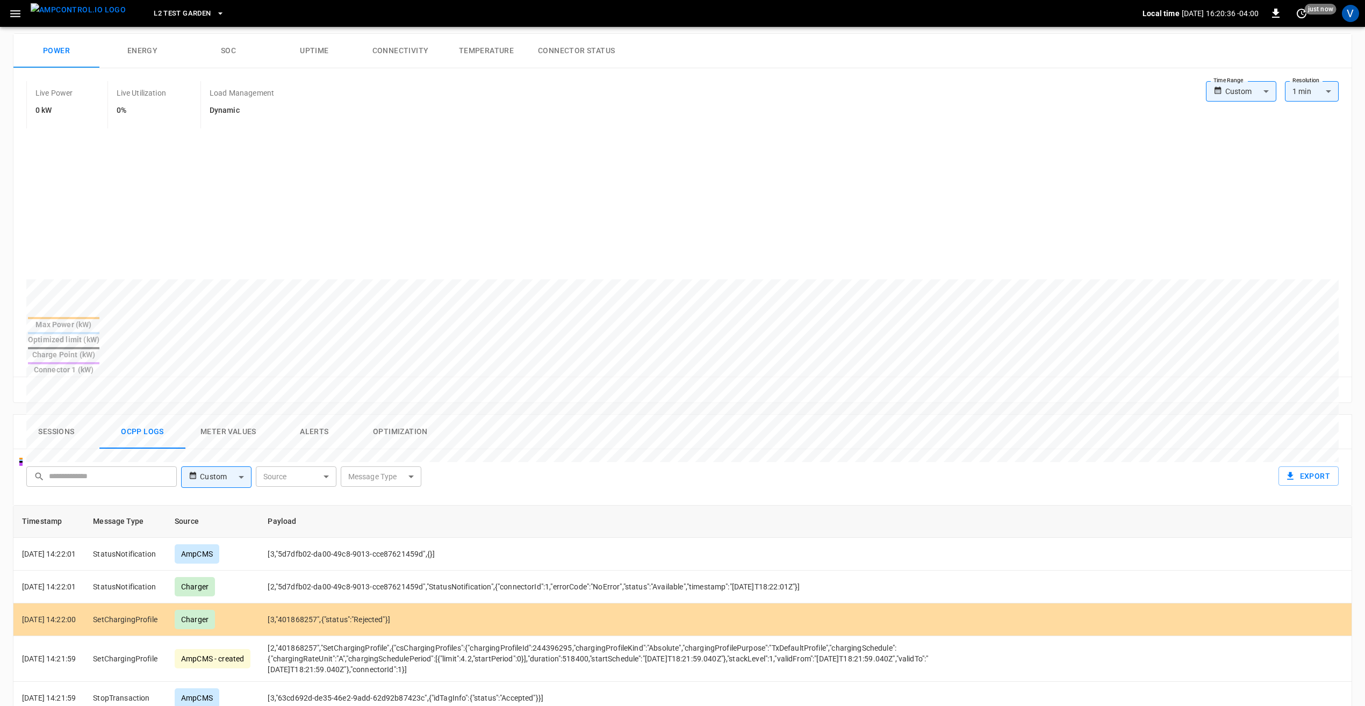
click at [231, 443] on body "L2 Test Garden Local time [DATE] 16:20:36 -04:00 0 just now V Liteon IC48A Gen2…" at bounding box center [682, 440] width 1365 height 1203
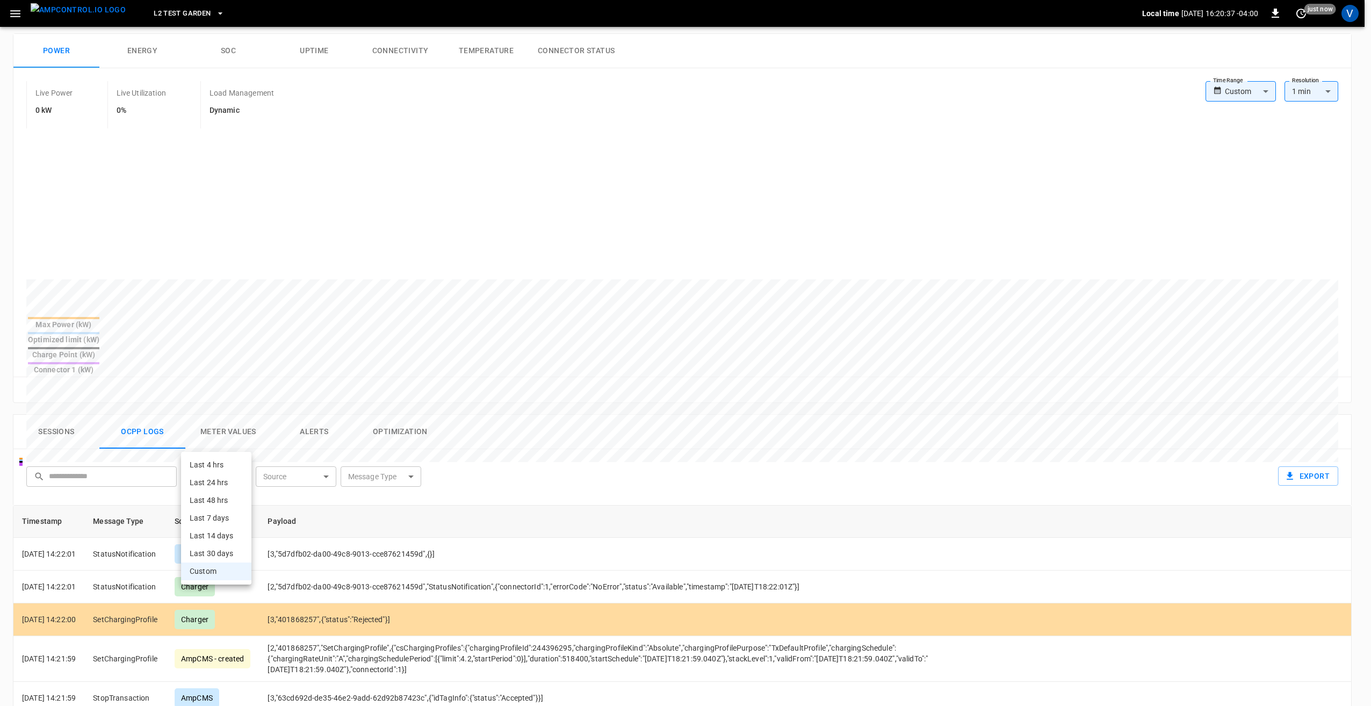
click at [216, 498] on li "Last 48 hrs" at bounding box center [216, 501] width 70 height 18
type input "**********"
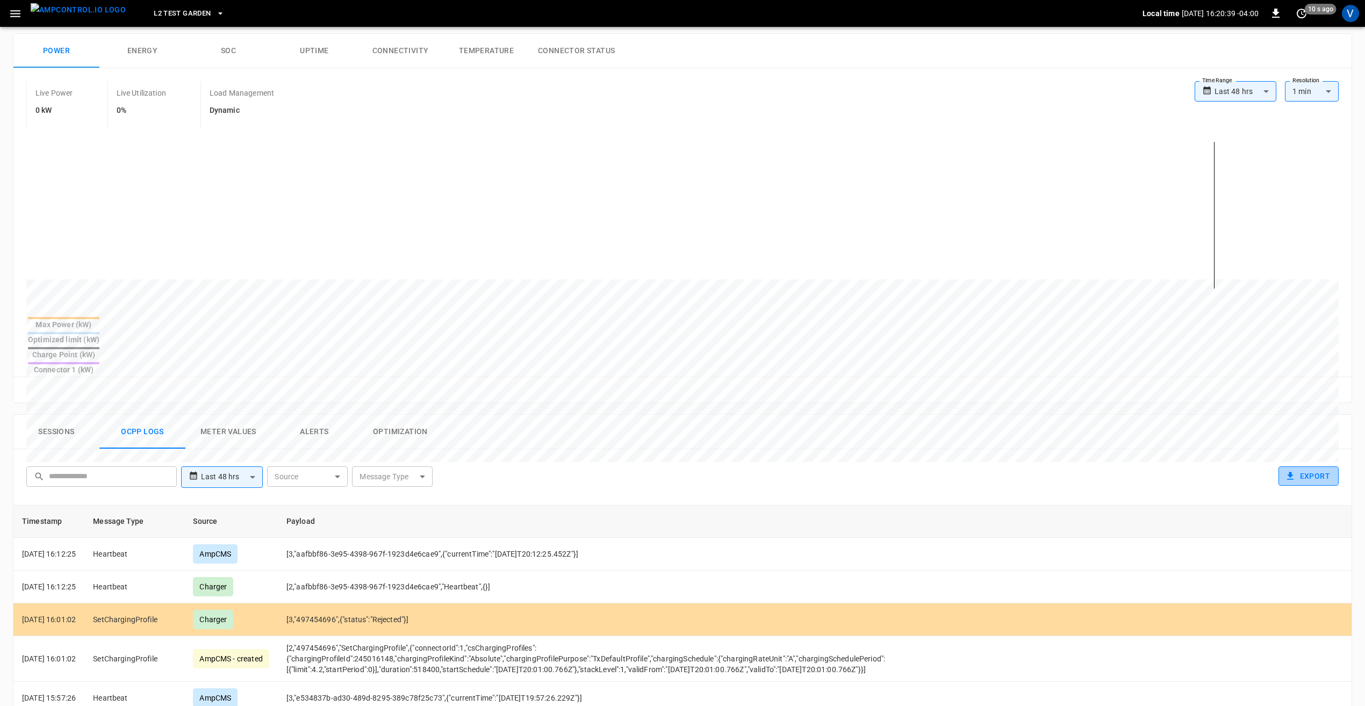
click at [1309, 466] on button "Export" at bounding box center [1308, 476] width 60 height 20
click at [1278, 18] on icon "button" at bounding box center [1276, 13] width 8 height 9
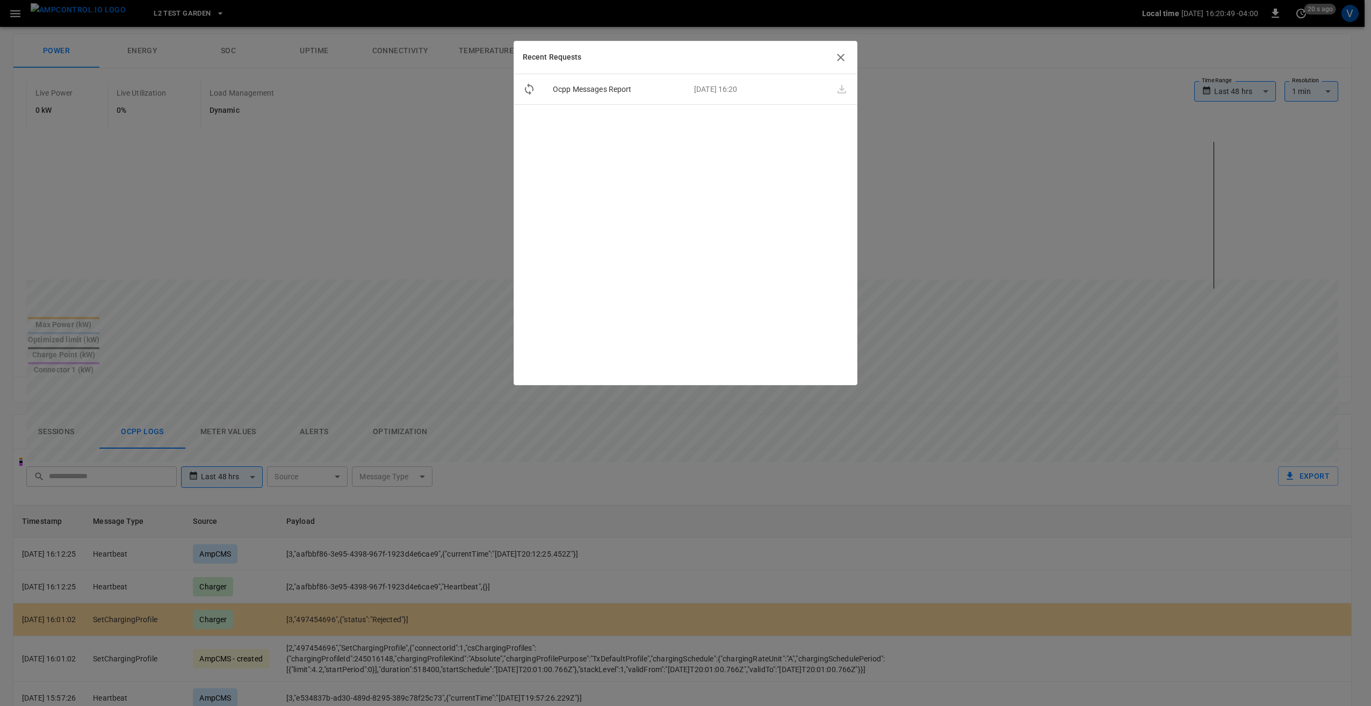
click at [840, 58] on icon "button" at bounding box center [841, 58] width 8 height 8
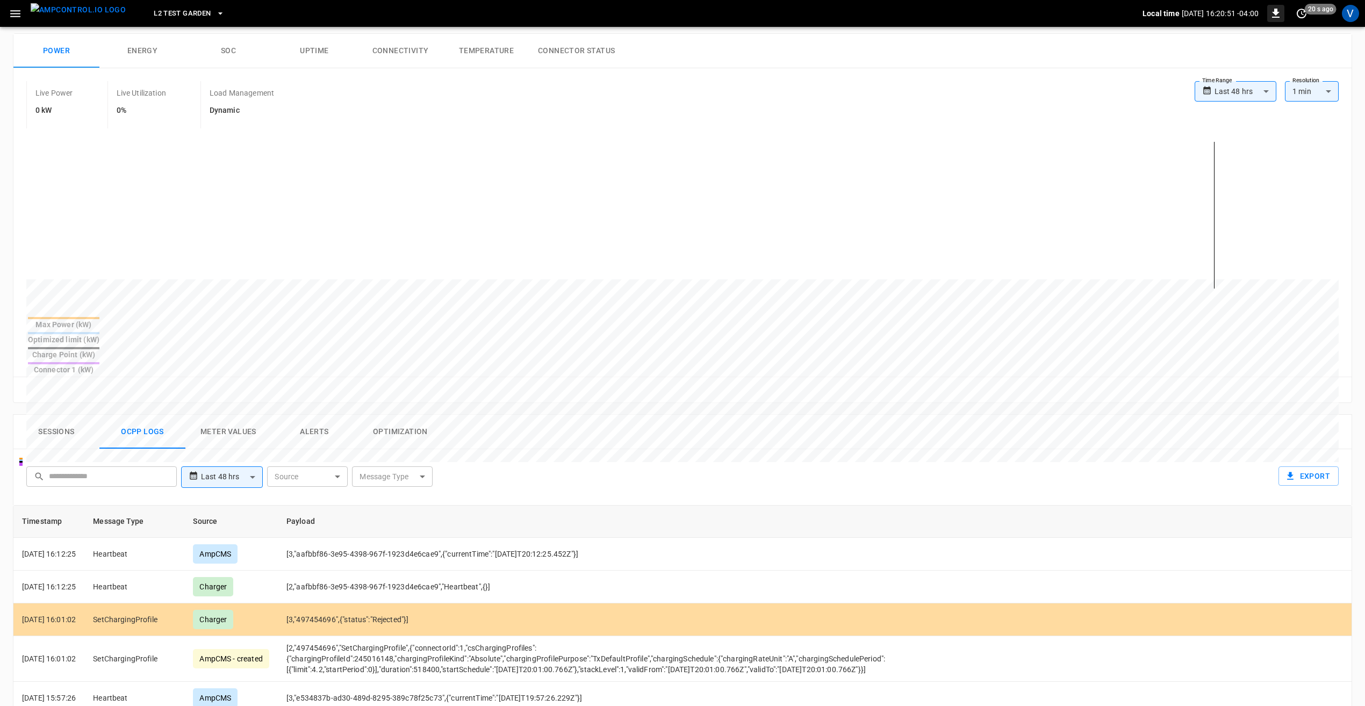
click at [1279, 5] on span "0" at bounding box center [1275, 13] width 17 height 17
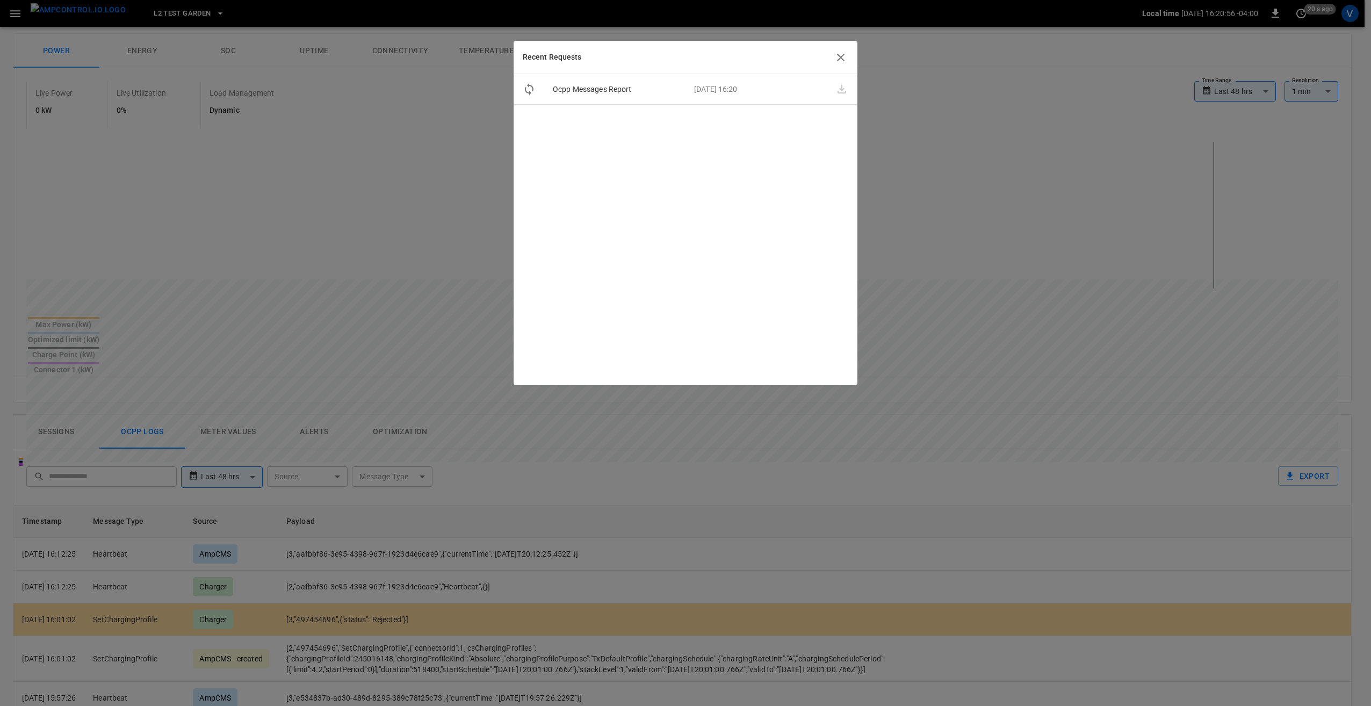
click at [840, 58] on icon "button" at bounding box center [841, 58] width 8 height 8
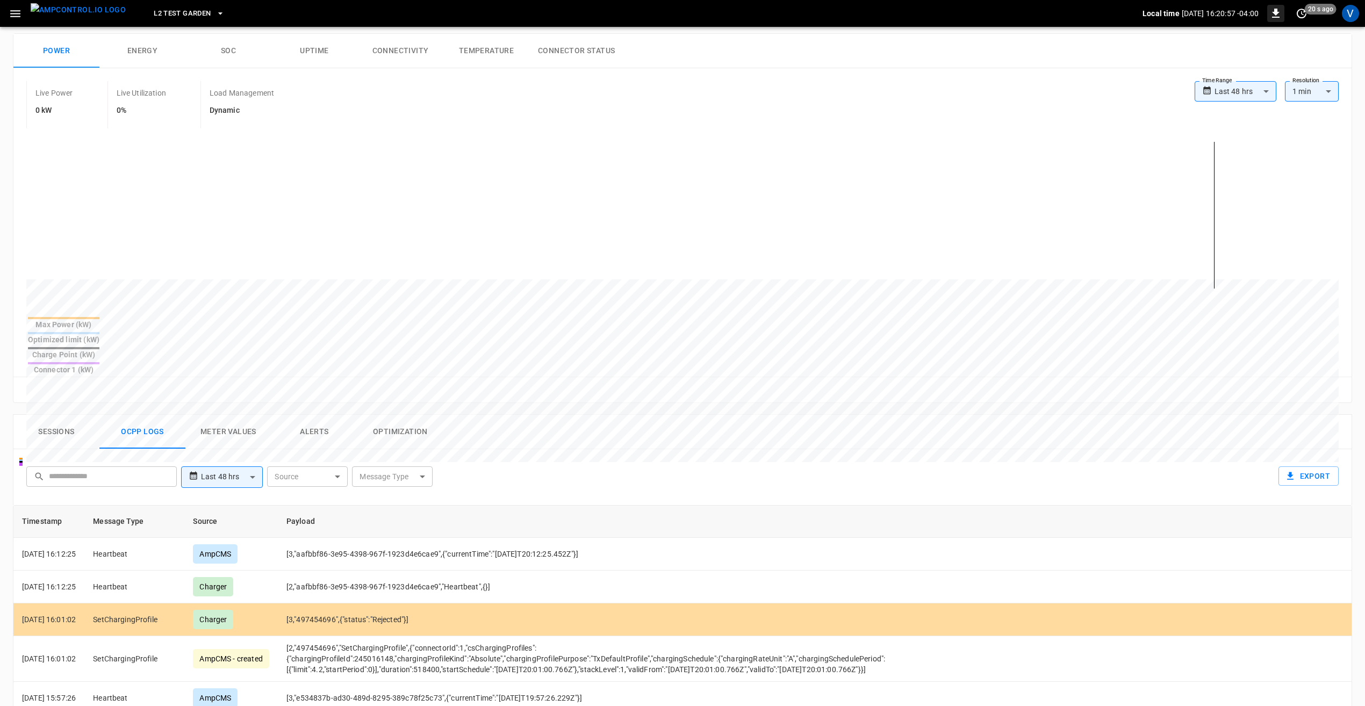
click at [1271, 19] on icon "button" at bounding box center [1275, 13] width 13 height 13
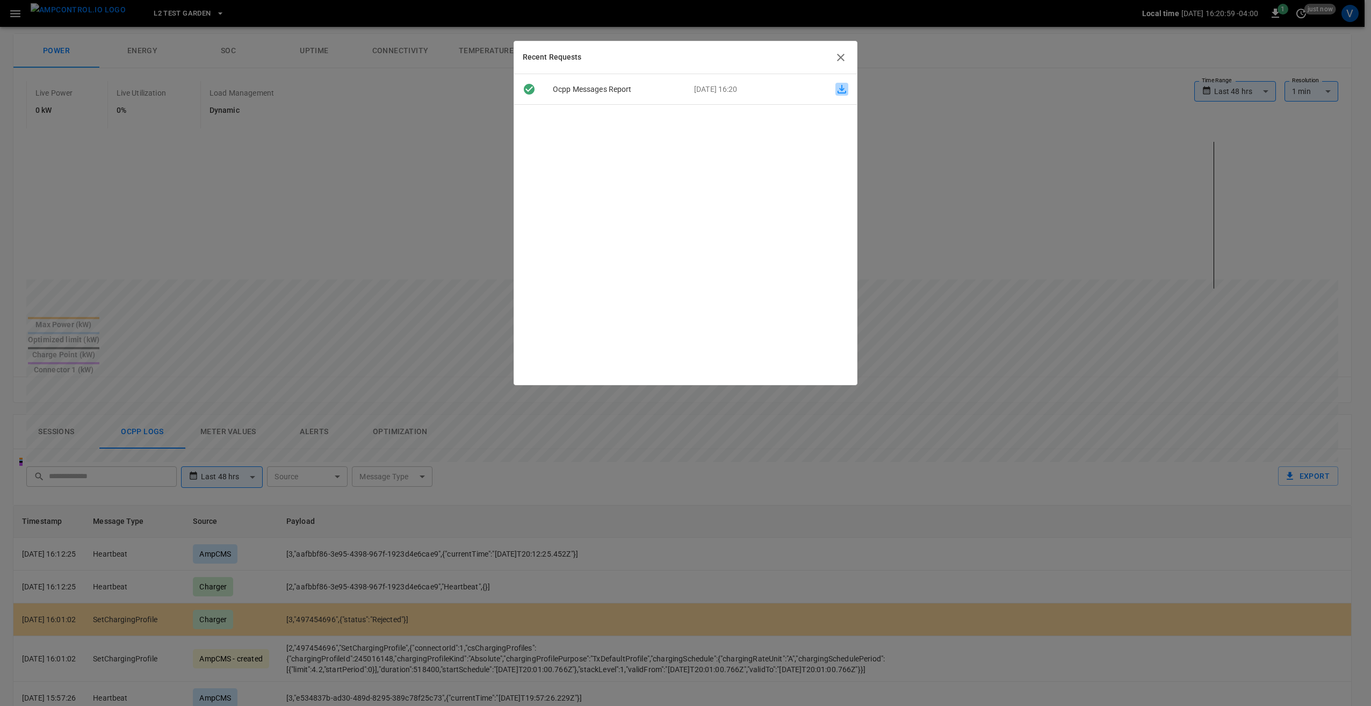
click at [838, 91] on icon "button" at bounding box center [842, 89] width 9 height 9
drag, startPoint x: 835, startPoint y: 56, endPoint x: 800, endPoint y: 42, distance: 37.4
click at [835, 56] on icon "button" at bounding box center [841, 57] width 13 height 13
